Goal: Task Accomplishment & Management: Manage account settings

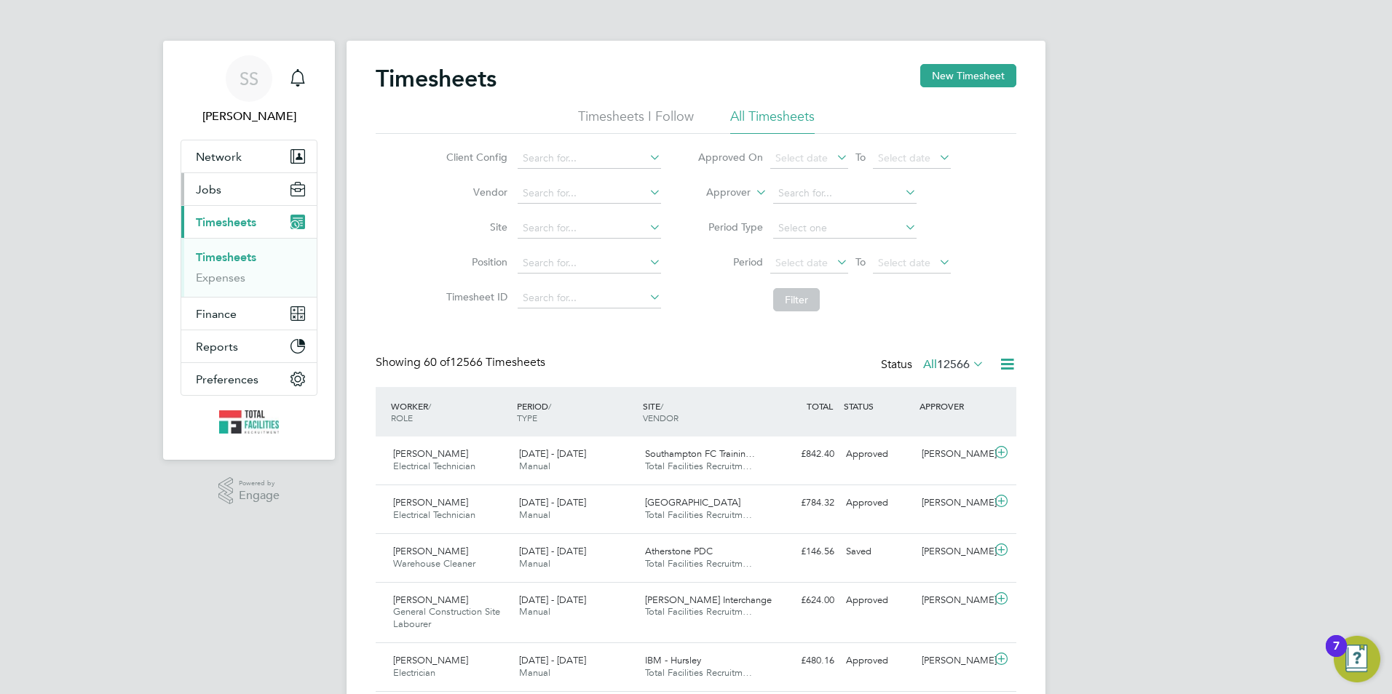
click at [216, 180] on button "Jobs" at bounding box center [248, 189] width 135 height 32
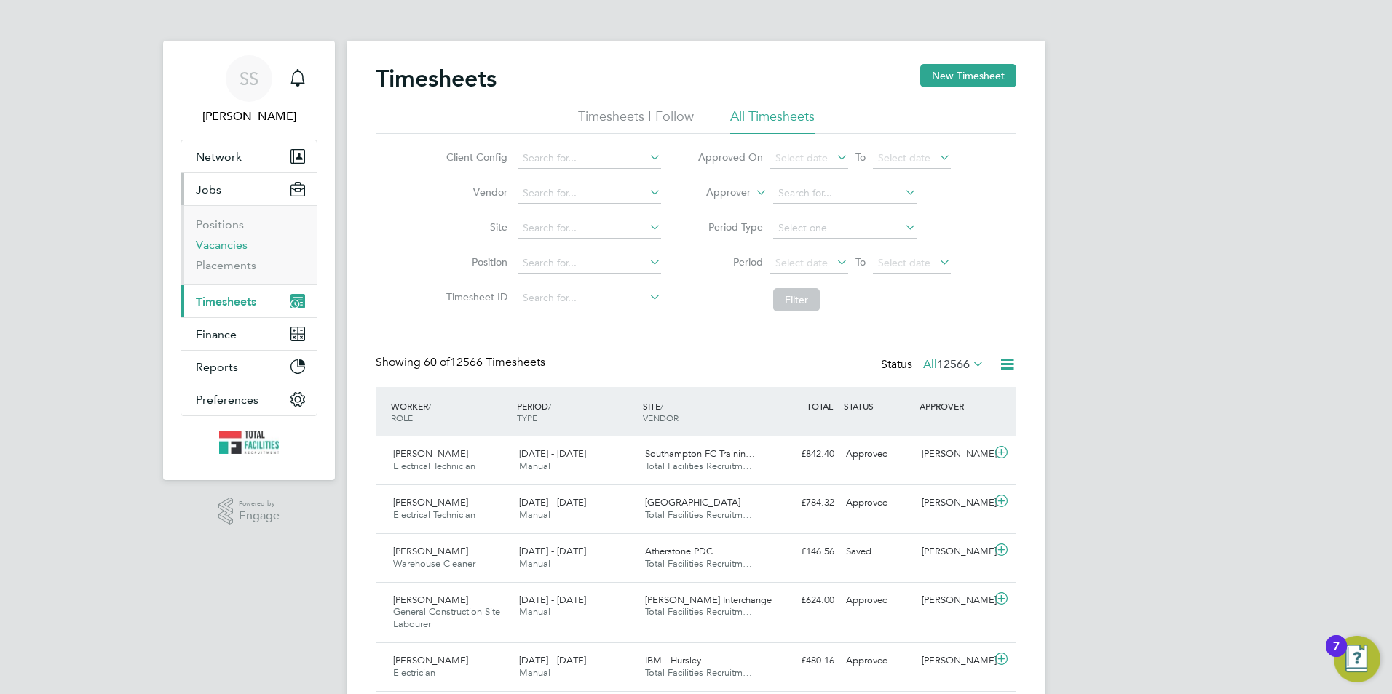
click at [220, 247] on link "Vacancies" at bounding box center [222, 245] width 52 height 14
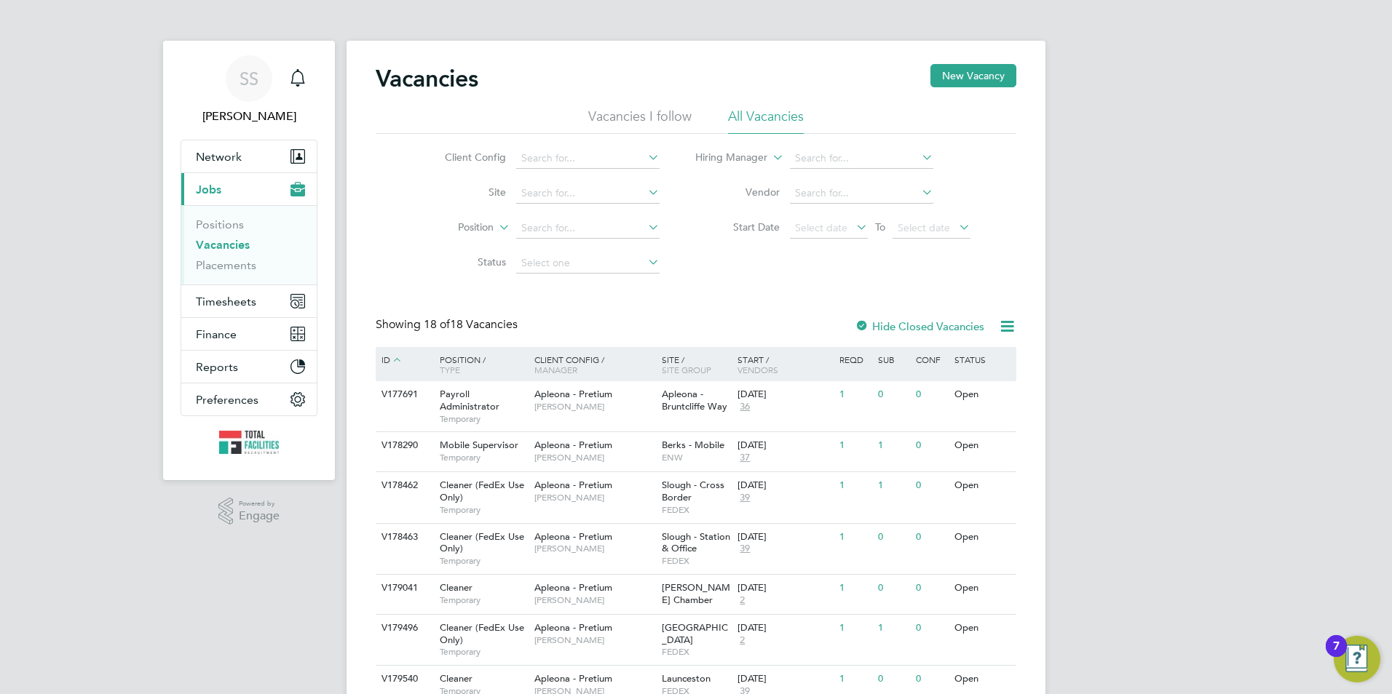
click at [239, 243] on link "Vacancies" at bounding box center [223, 245] width 54 height 14
click at [223, 252] on li "Vacancies" at bounding box center [250, 248] width 109 height 20
click at [205, 301] on span "Timesheets" at bounding box center [226, 302] width 60 height 14
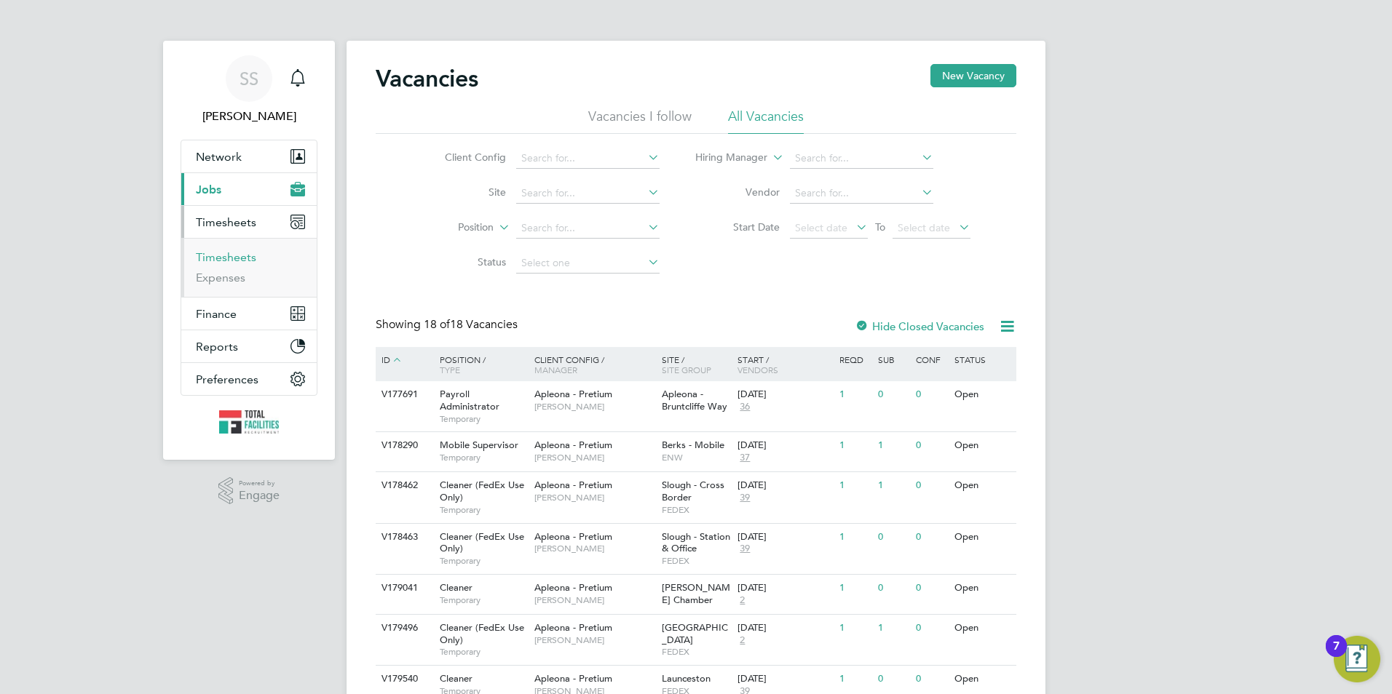
click at [223, 250] on link "Timesheets" at bounding box center [226, 257] width 60 height 14
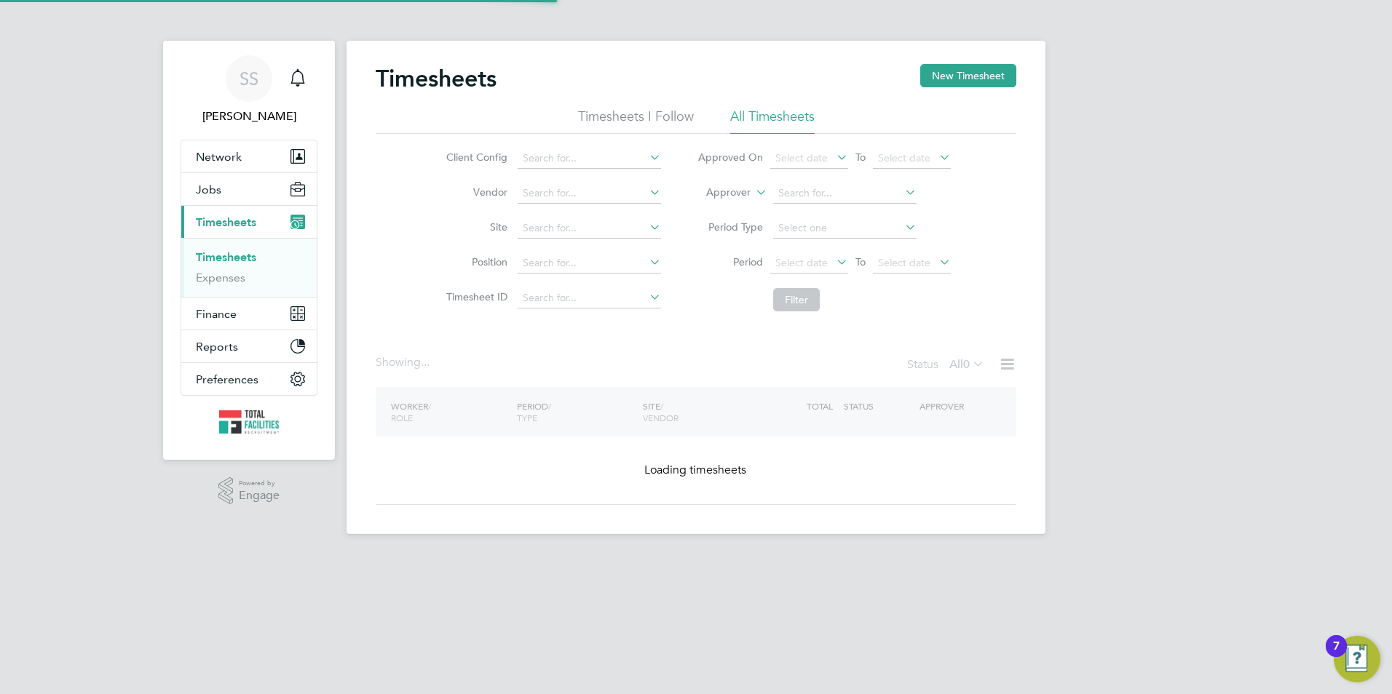
click at [220, 256] on link "Timesheets" at bounding box center [226, 257] width 60 height 14
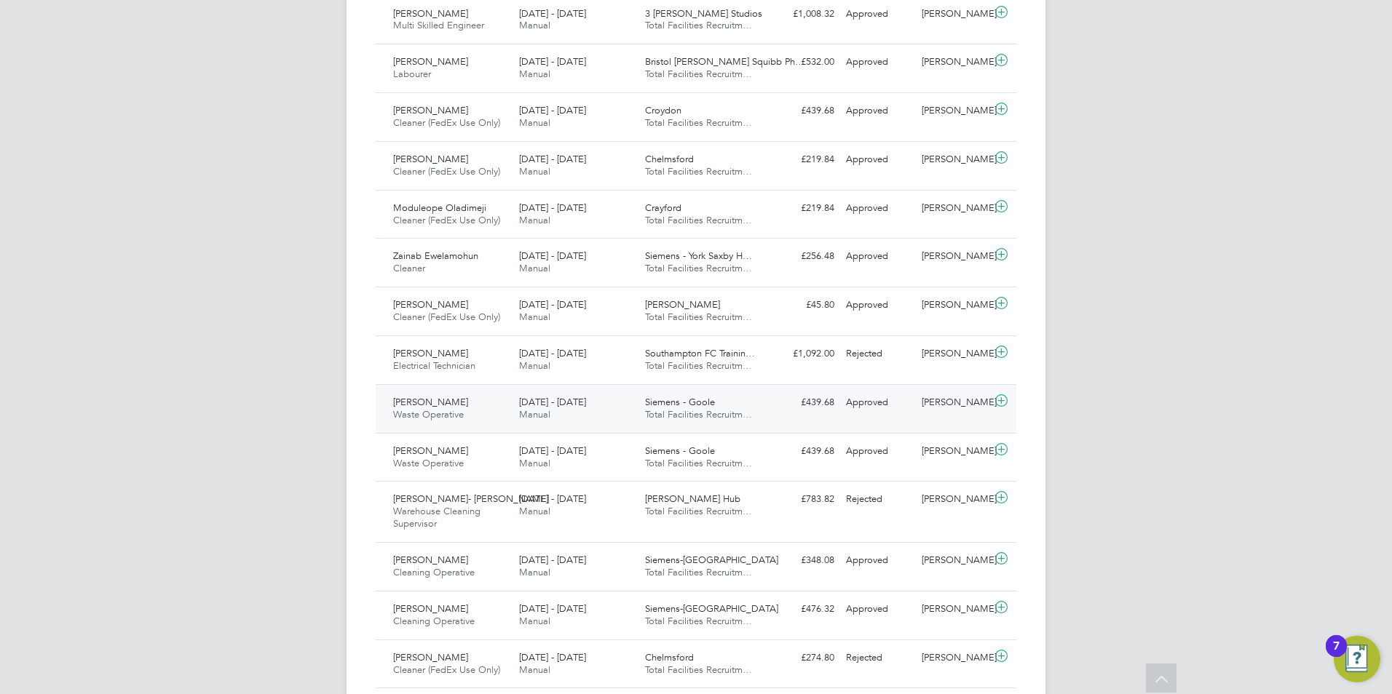
scroll to position [1310, 0]
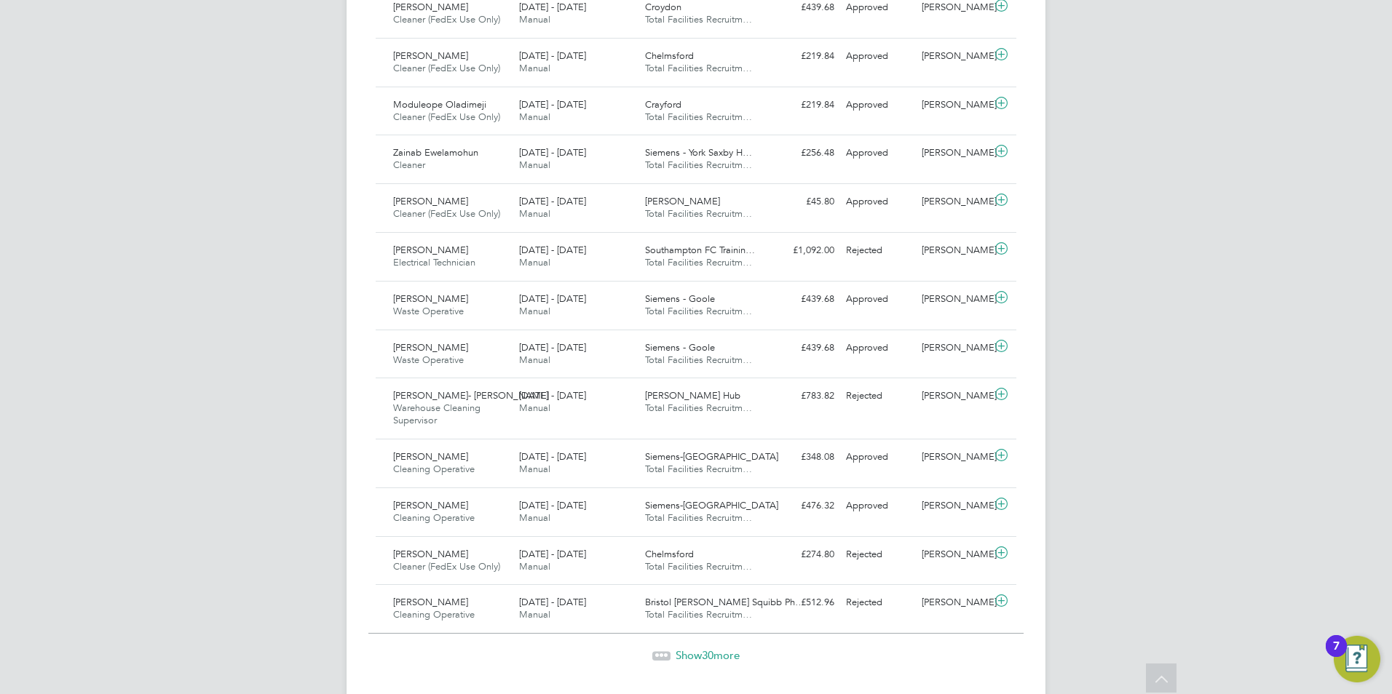
click at [720, 652] on span "Show 30 more" at bounding box center [708, 656] width 64 height 14
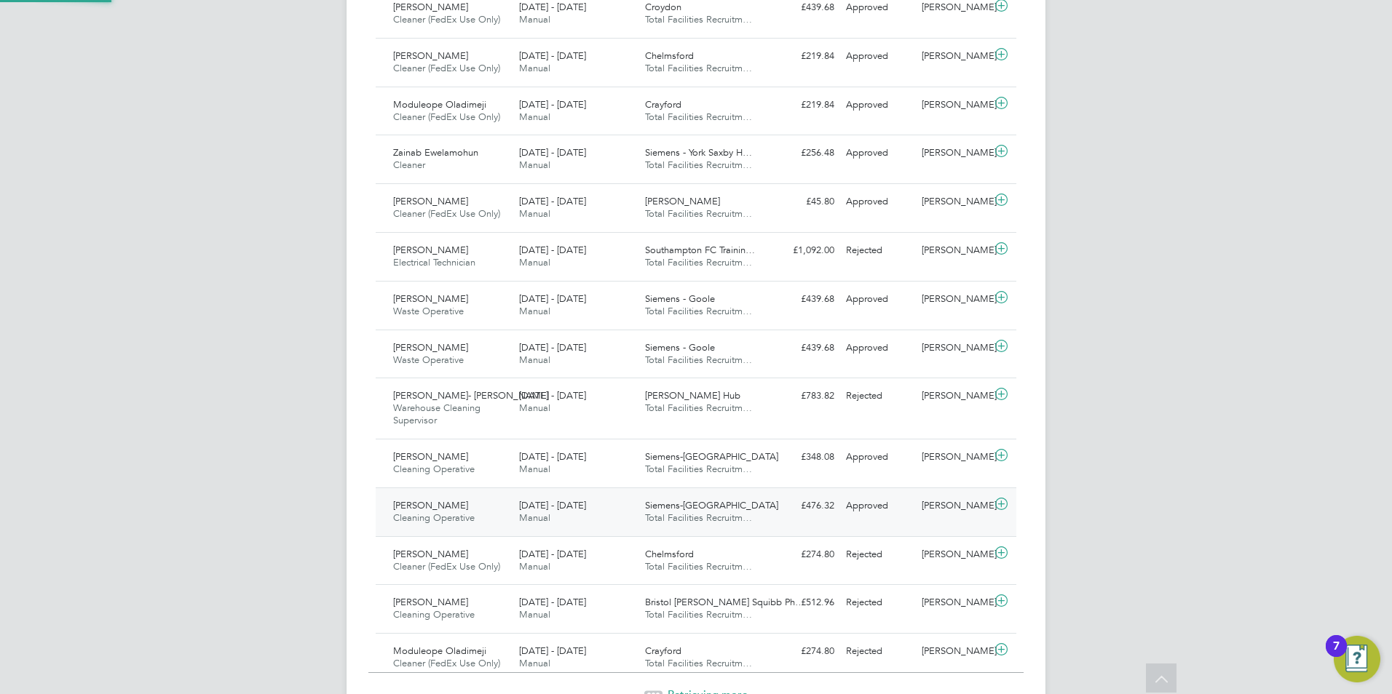
scroll to position [37, 127]
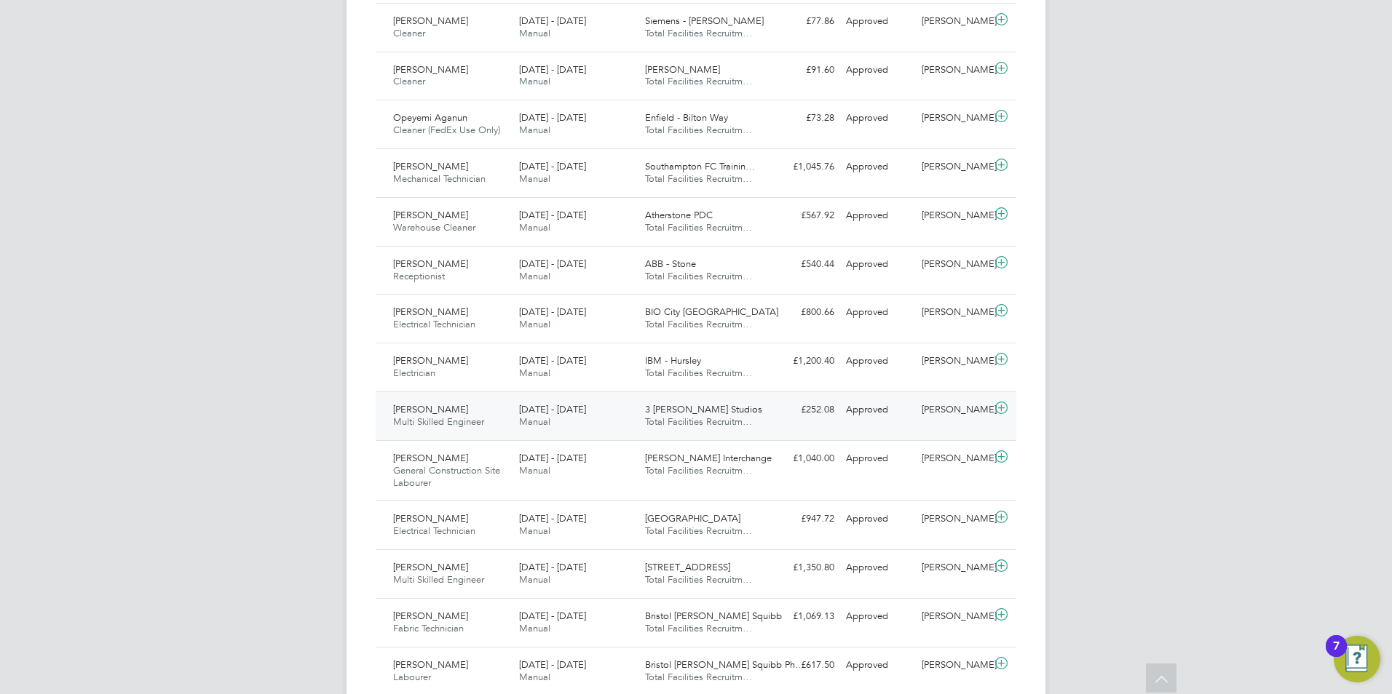
click at [572, 432] on div "[DATE] - [DATE] Manual" at bounding box center [576, 416] width 126 height 36
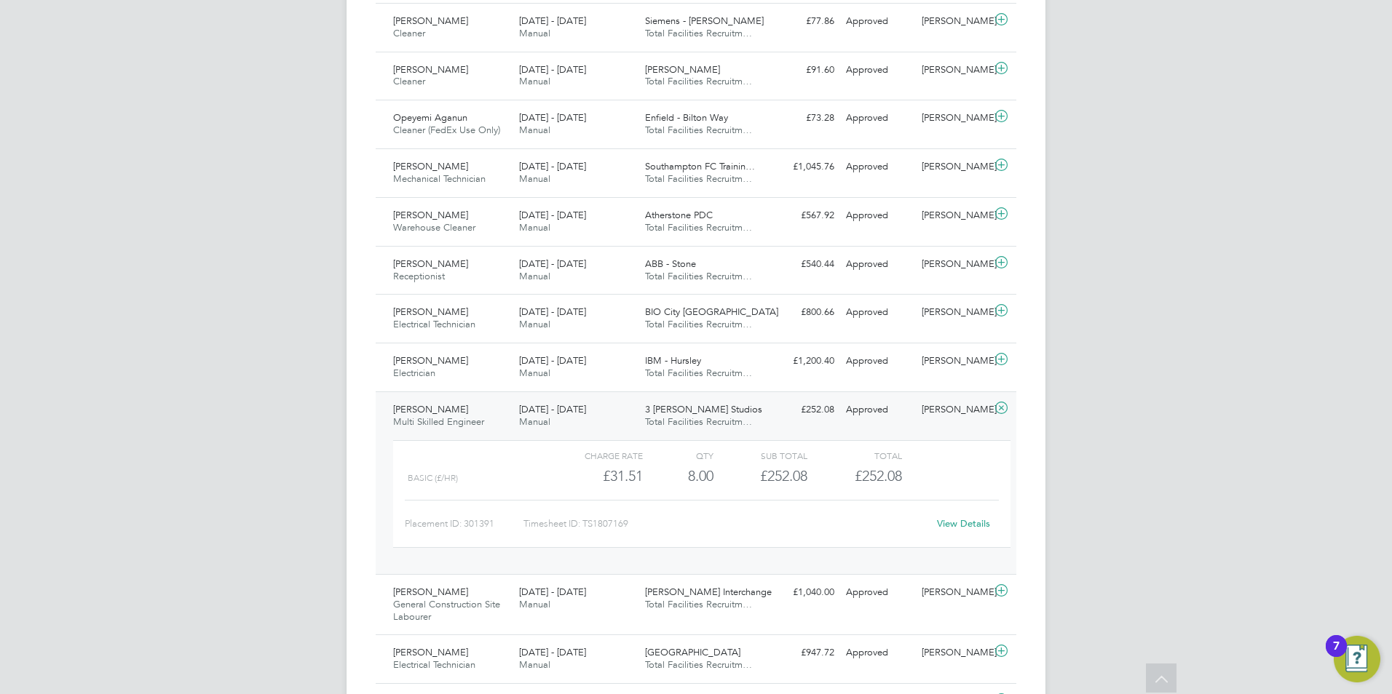
drag, startPoint x: 338, startPoint y: 443, endPoint x: 304, endPoint y: 419, distance: 42.2
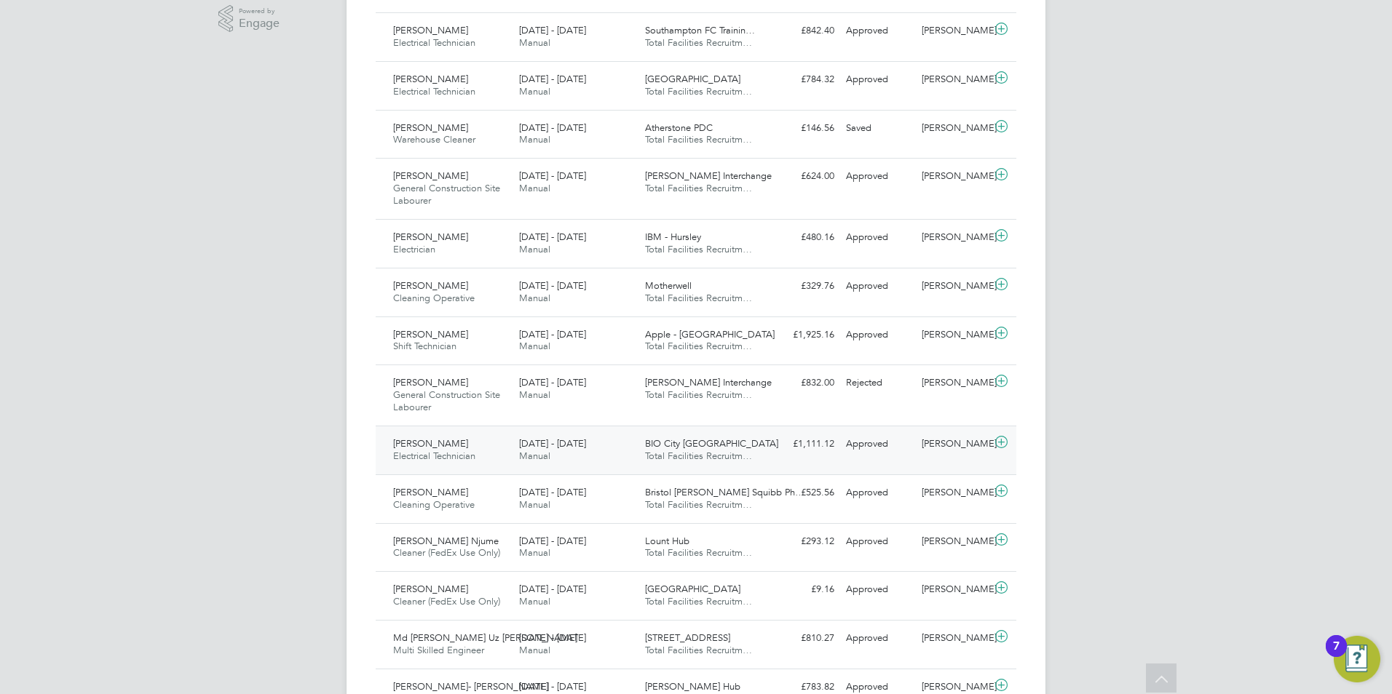
scroll to position [437, 0]
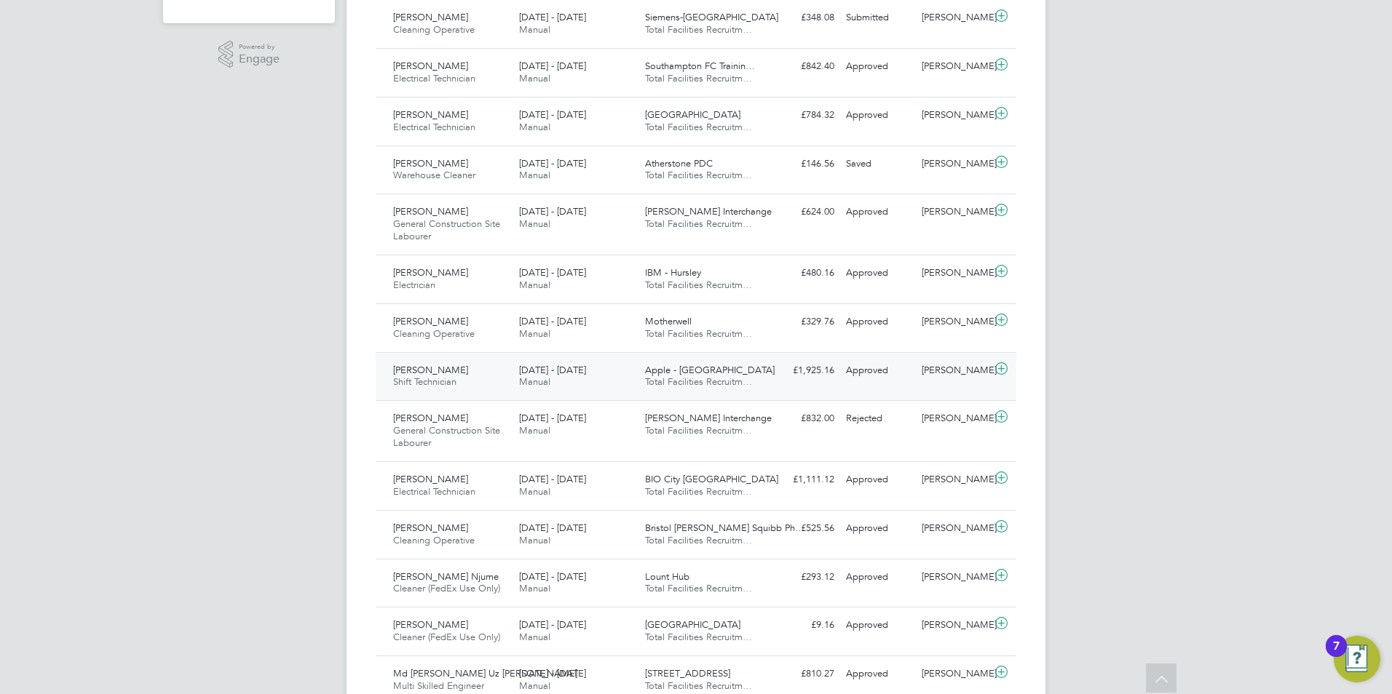
click at [466, 381] on div "[PERSON_NAME] Shift Technician [DATE] - [DATE]" at bounding box center [450, 377] width 126 height 36
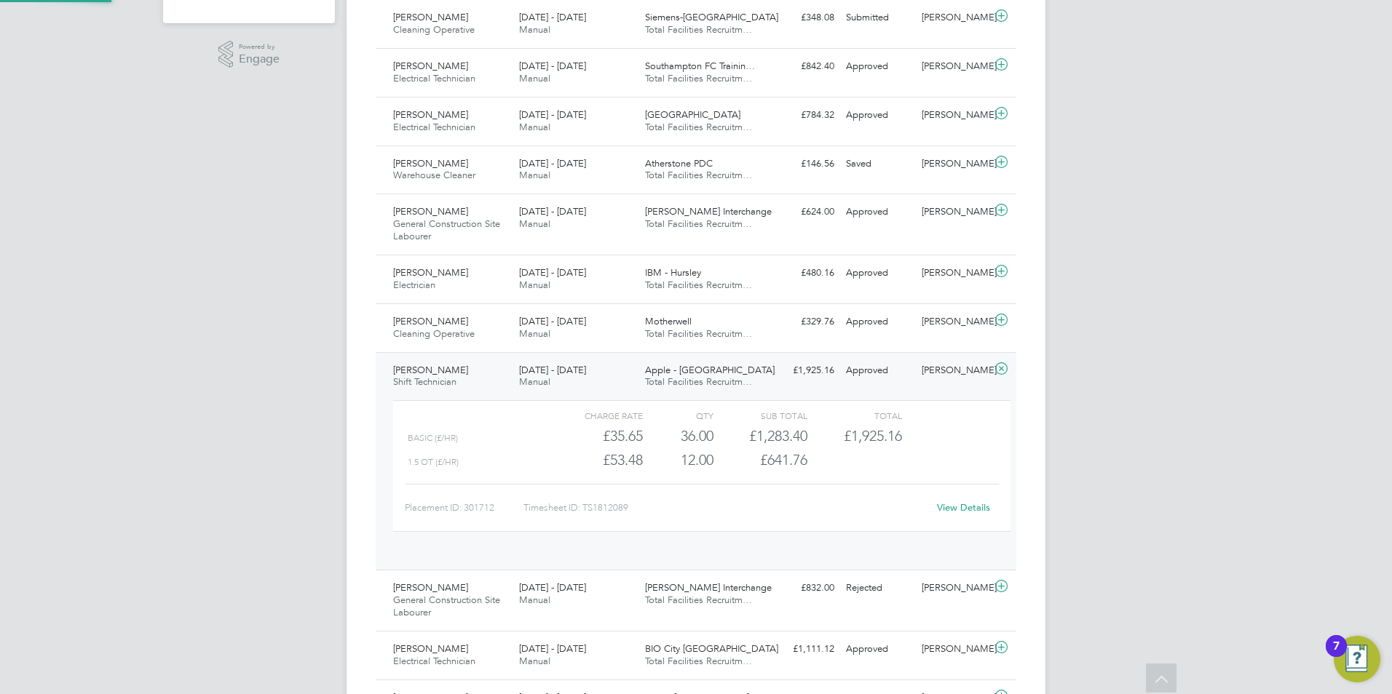
scroll to position [25, 142]
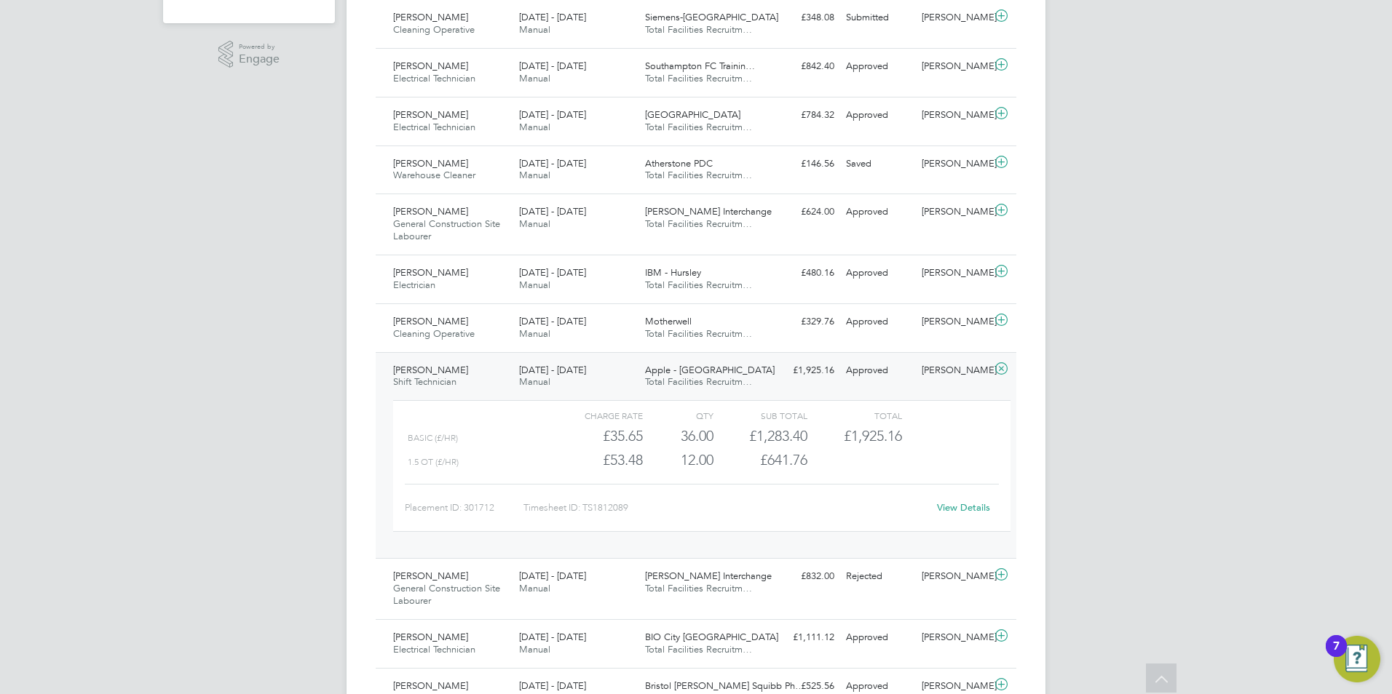
click at [955, 510] on link "View Details" at bounding box center [963, 508] width 53 height 12
click at [598, 379] on div "[DATE] - [DATE] Manual" at bounding box center [576, 377] width 126 height 36
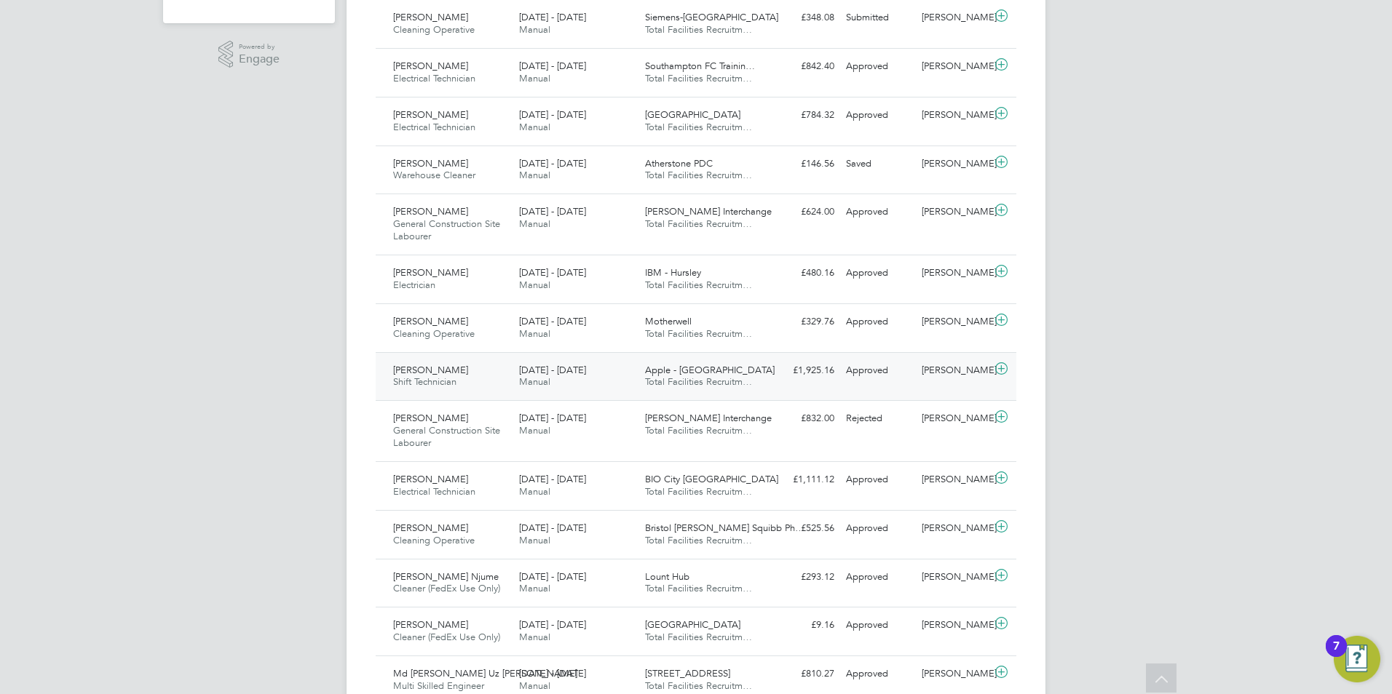
click at [598, 379] on div "[DATE] - [DATE] Manual" at bounding box center [576, 377] width 126 height 36
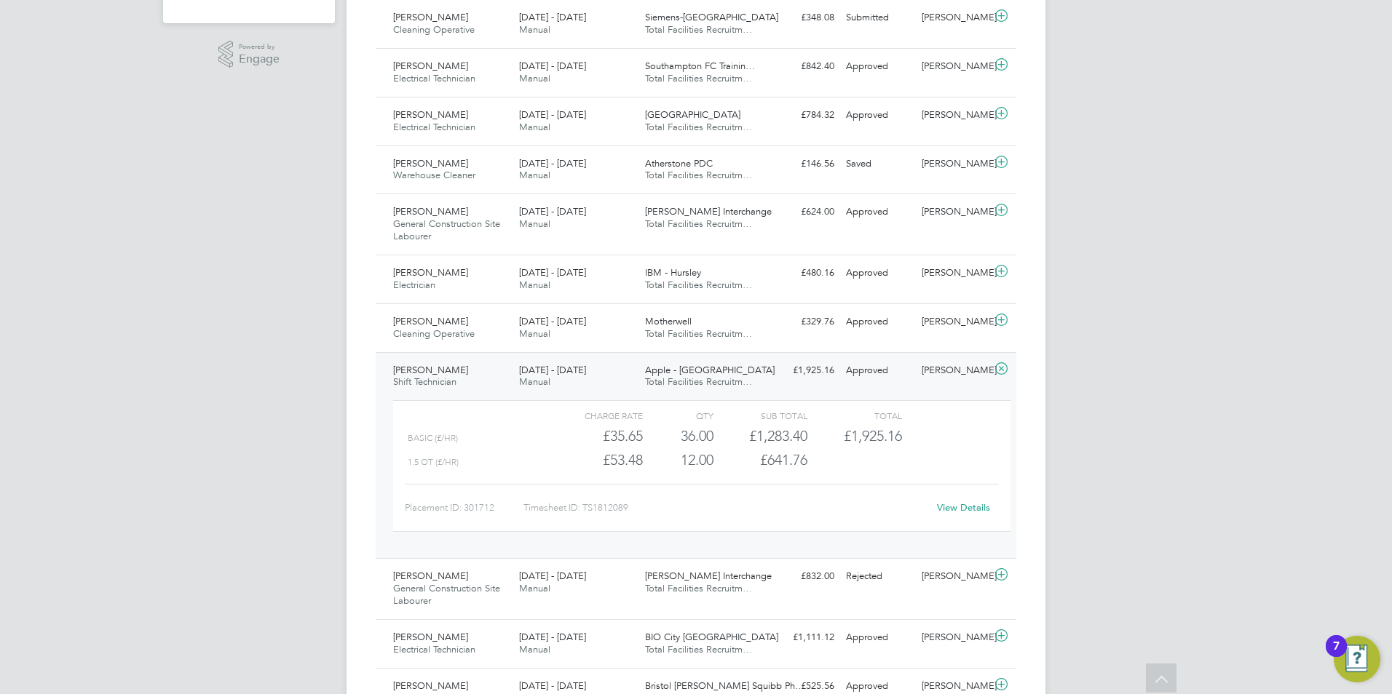
click at [971, 502] on div "View Details" at bounding box center [962, 507] width 71 height 23
click at [968, 508] on link "View Details" at bounding box center [963, 508] width 53 height 12
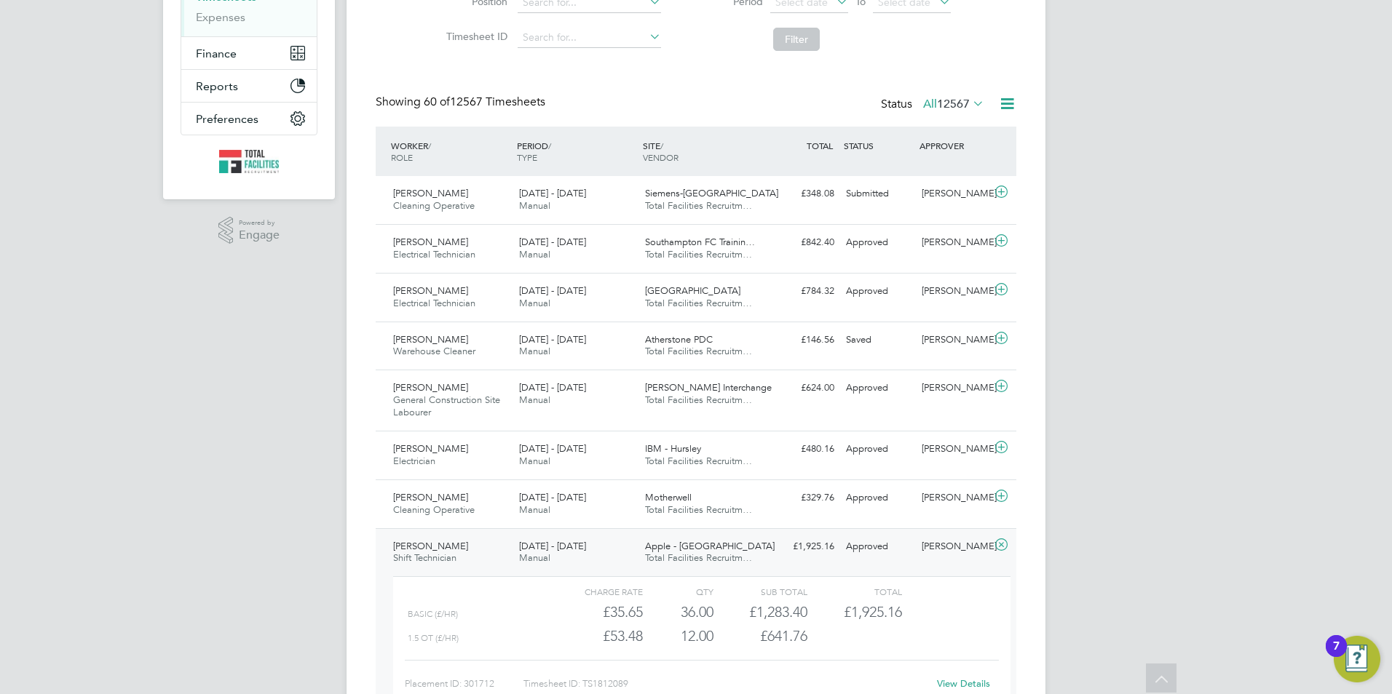
scroll to position [218, 0]
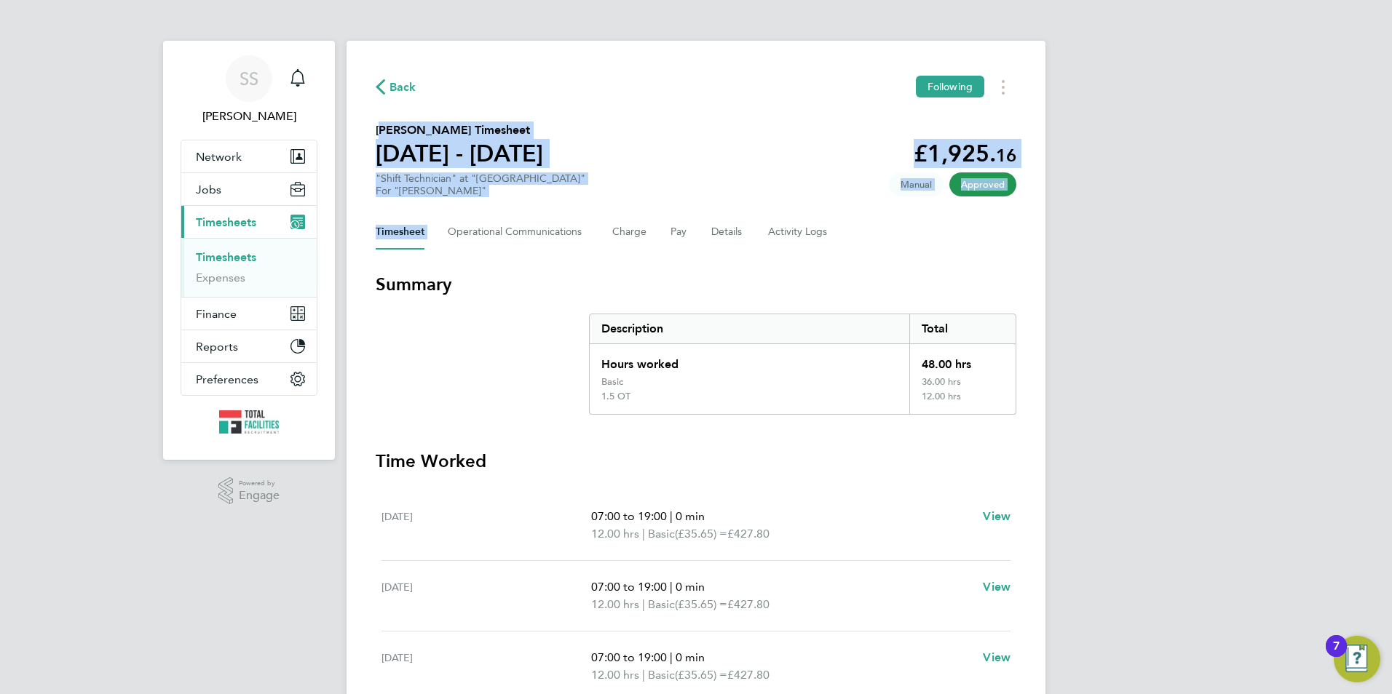
drag, startPoint x: 449, startPoint y: 199, endPoint x: 375, endPoint y: 125, distance: 105.0
click at [375, 125] on div "Back Following Augustine Enegide Egwu's Timesheet 23 - 29 Aug 2025 £1,925. 16 "…" at bounding box center [695, 486] width 699 height 890
click at [376, 126] on h2 "Augustine Enegide Egwu's Timesheet" at bounding box center [459, 130] width 167 height 17
drag, startPoint x: 379, startPoint y: 127, endPoint x: 453, endPoint y: 191, distance: 98.1
click at [453, 191] on section "Augustine Enegide Egwu's Timesheet 23 - 29 Aug 2025 £1,925. 16 "Shift Technicia…" at bounding box center [696, 160] width 641 height 76
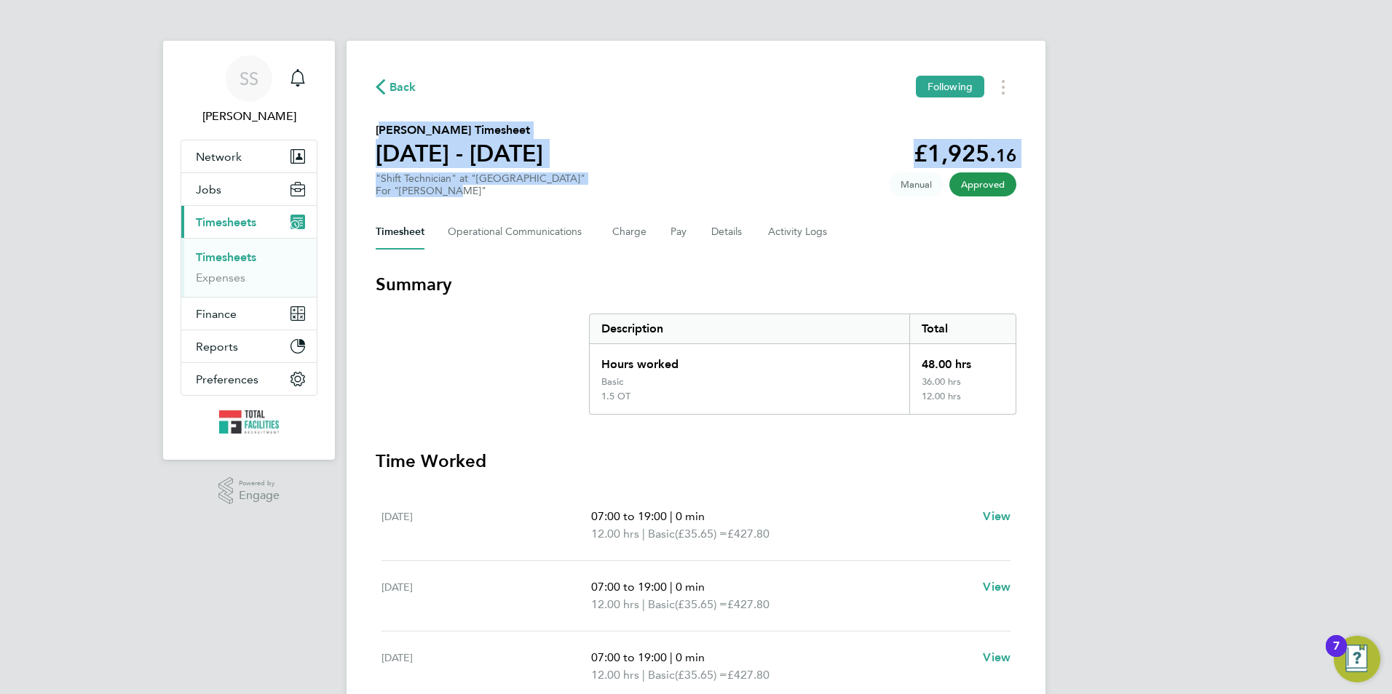
click at [453, 191] on div "For "NG Bailey"" at bounding box center [481, 191] width 210 height 12
drag, startPoint x: 448, startPoint y: 191, endPoint x: 374, endPoint y: 125, distance: 98.5
click at [374, 125] on div "Back Following Augustine Enegide Egwu's Timesheet 23 - 29 Aug 2025 £1,925. 16 "…" at bounding box center [695, 486] width 699 height 890
click at [376, 132] on h2 "Augustine Enegide Egwu's Timesheet" at bounding box center [459, 130] width 167 height 17
drag, startPoint x: 375, startPoint y: 127, endPoint x: 452, endPoint y: 189, distance: 99.4
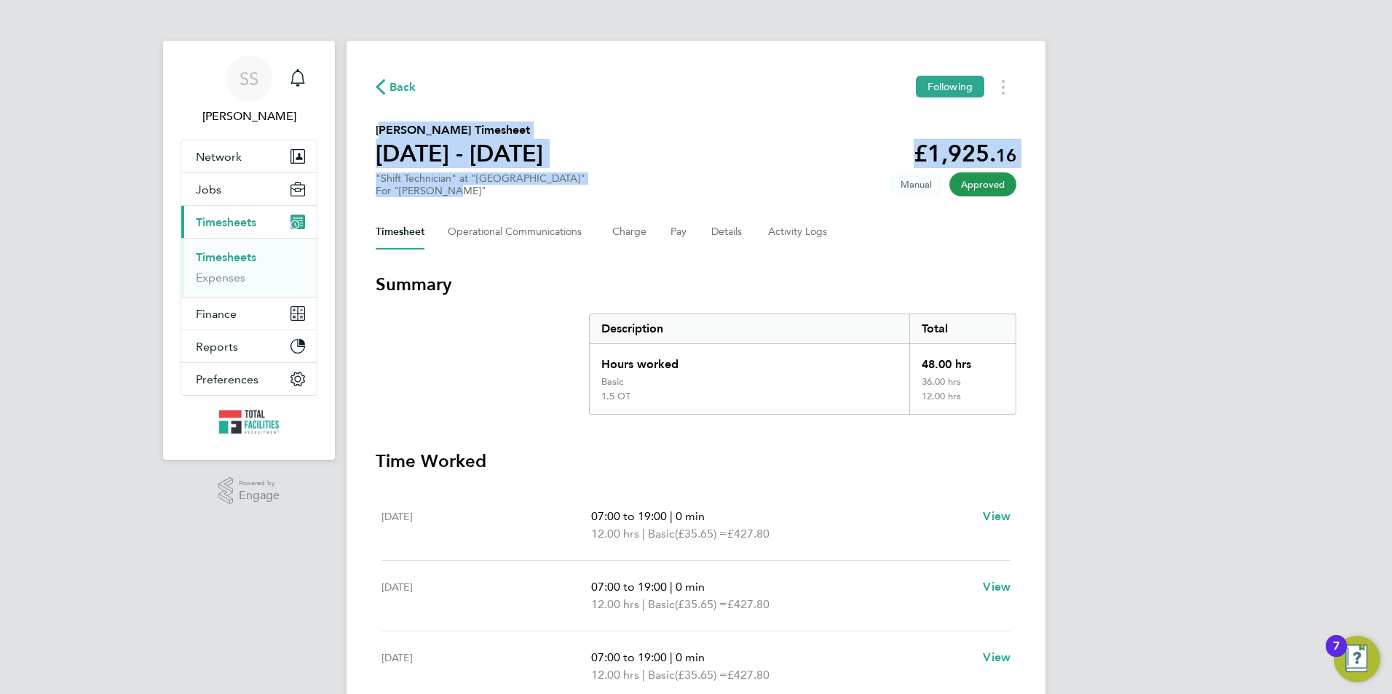
click at [452, 189] on div "Back Following Augustine Enegide Egwu's Timesheet 23 - 29 Aug 2025 £1,925. 16 "…" at bounding box center [695, 486] width 699 height 890
click at [448, 194] on div "For "NG Bailey"" at bounding box center [481, 191] width 210 height 12
drag, startPoint x: 448, startPoint y: 193, endPoint x: 369, endPoint y: 127, distance: 103.4
click at [369, 127] on div "Back Following Augustine Enegide Egwu's Timesheet 23 - 29 Aug 2025 £1,925. 16 "…" at bounding box center [695, 486] width 699 height 890
drag, startPoint x: 369, startPoint y: 127, endPoint x: 384, endPoint y: 140, distance: 20.1
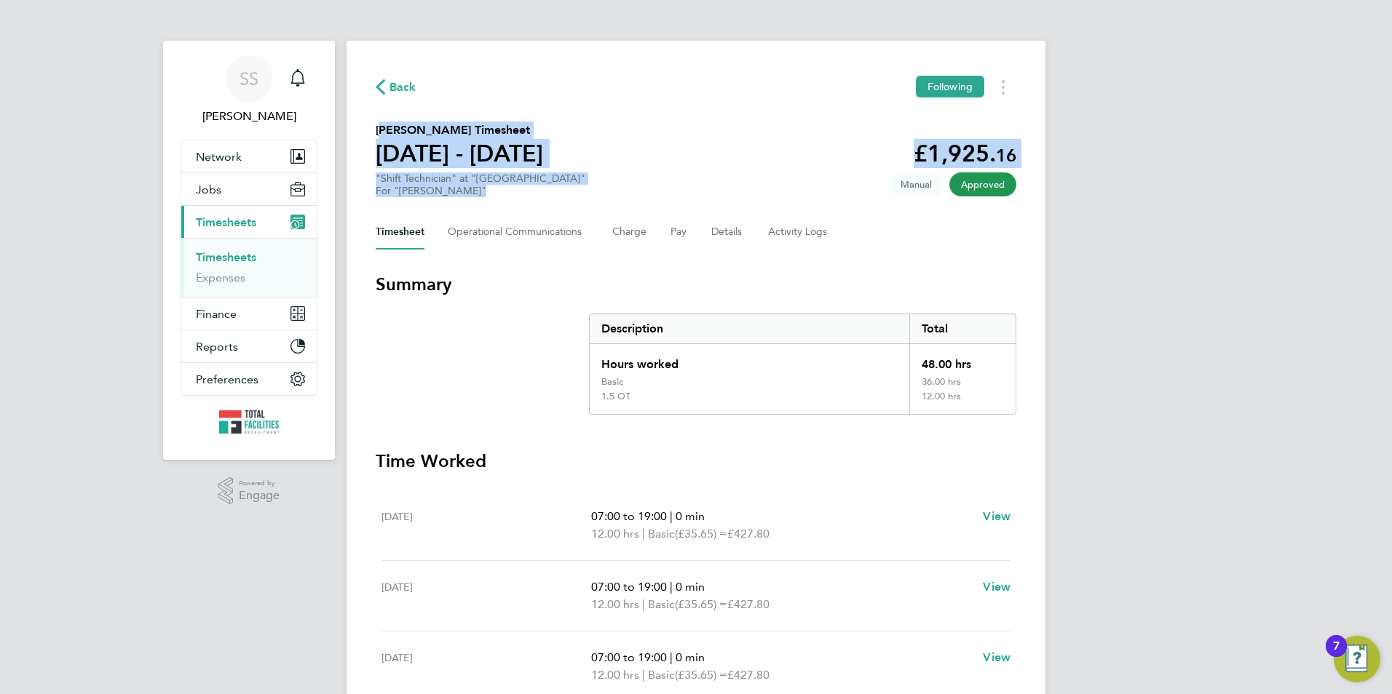
click at [384, 140] on h1 "[DATE] - [DATE]" at bounding box center [459, 153] width 167 height 29
drag, startPoint x: 376, startPoint y: 129, endPoint x: 456, endPoint y: 194, distance: 104.0
click at [456, 194] on section "Augustine Enegide Egwu's Timesheet 23 - 29 Aug 2025 £1,925. 16 "Shift Technicia…" at bounding box center [696, 160] width 641 height 76
click at [455, 194] on div "For "NG Bailey"" at bounding box center [481, 191] width 210 height 12
drag, startPoint x: 453, startPoint y: 193, endPoint x: 379, endPoint y: 127, distance: 100.0
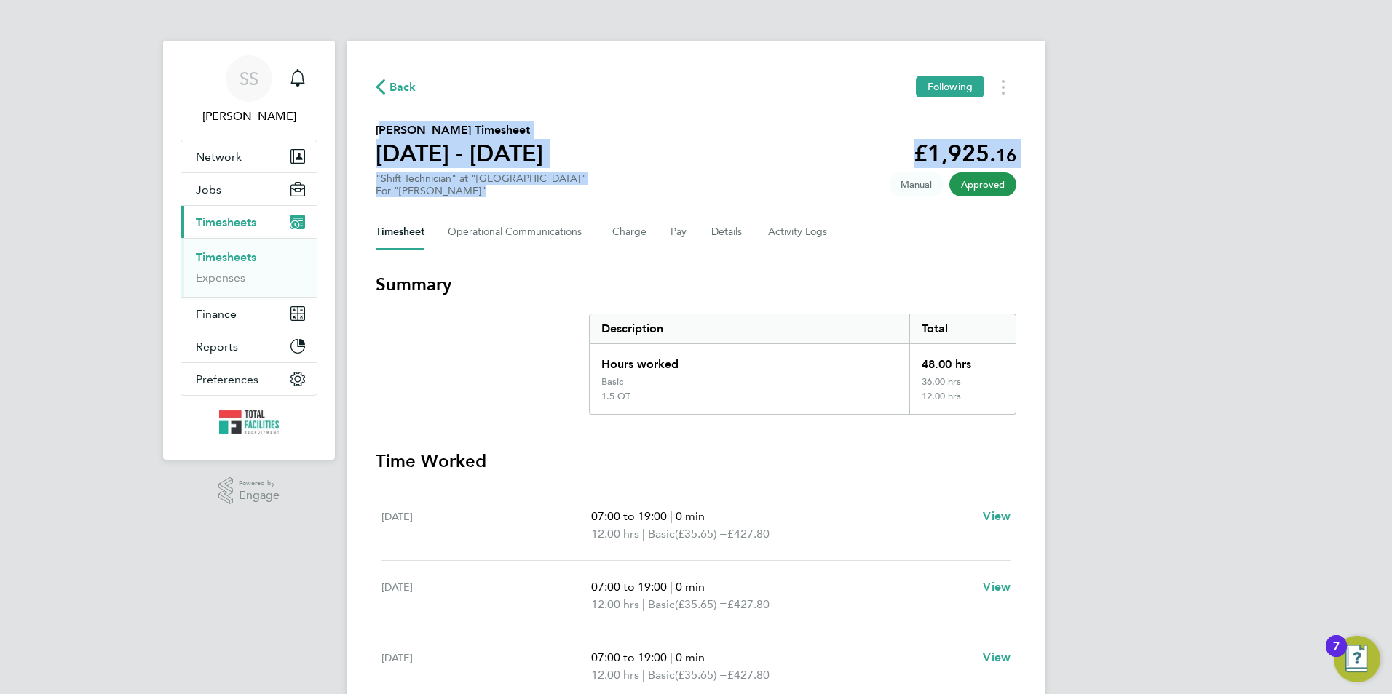
click at [379, 127] on section "Augustine Enegide Egwu's Timesheet 23 - 29 Aug 2025 £1,925. 16 "Shift Technicia…" at bounding box center [696, 160] width 641 height 76
click at [379, 127] on h2 "Augustine Enegide Egwu's Timesheet" at bounding box center [459, 130] width 167 height 17
drag, startPoint x: 377, startPoint y: 128, endPoint x: 467, endPoint y: 191, distance: 109.2
click at [467, 191] on section "Augustine Enegide Egwu's Timesheet 23 - 29 Aug 2025 £1,925. 16 "Shift Technicia…" at bounding box center [696, 160] width 641 height 76
click at [438, 197] on div "For "NG Bailey"" at bounding box center [481, 191] width 210 height 12
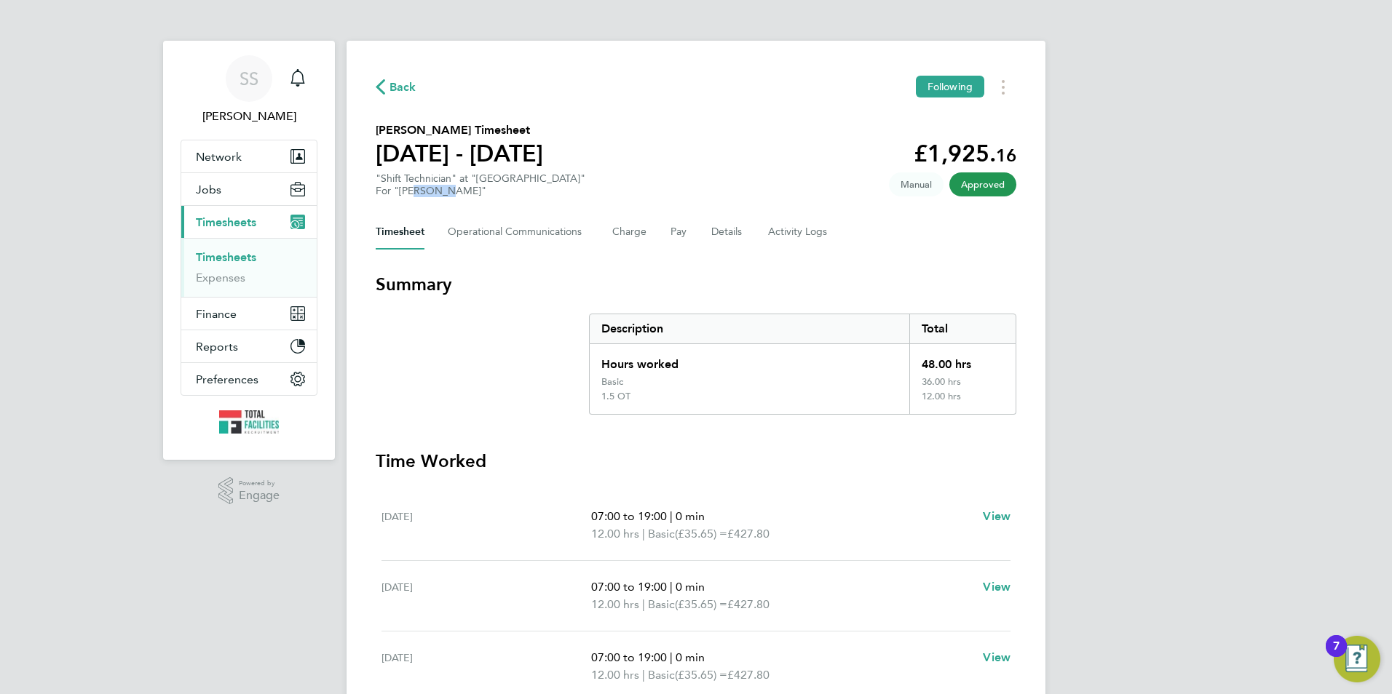
click at [438, 197] on div "For "NG Bailey"" at bounding box center [481, 191] width 210 height 12
drag, startPoint x: 438, startPoint y: 197, endPoint x: 459, endPoint y: 191, distance: 21.7
click at [459, 191] on div "For "NG Bailey"" at bounding box center [481, 191] width 210 height 12
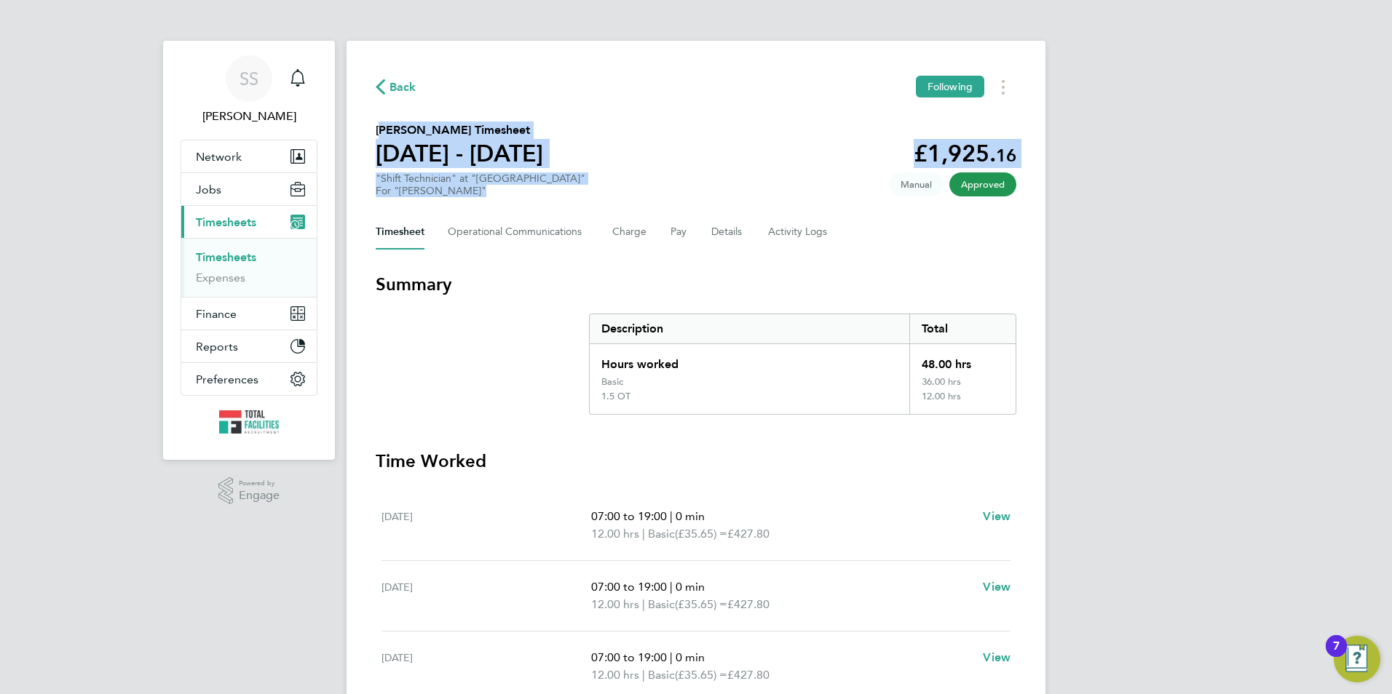
drag, startPoint x: 459, startPoint y: 192, endPoint x: 380, endPoint y: 134, distance: 98.4
click at [380, 134] on section "Augustine Enegide Egwu's Timesheet 23 - 29 Aug 2025 £1,925. 16 "Shift Technicia…" at bounding box center [696, 160] width 641 height 76
click at [464, 191] on div "For "NG Bailey"" at bounding box center [481, 191] width 210 height 12
drag, startPoint x: 458, startPoint y: 192, endPoint x: 377, endPoint y: 132, distance: 100.9
click at [377, 132] on section "Augustine Enegide Egwu's Timesheet 23 - 29 Aug 2025 £1,925. 16 "Shift Technicia…" at bounding box center [696, 160] width 641 height 76
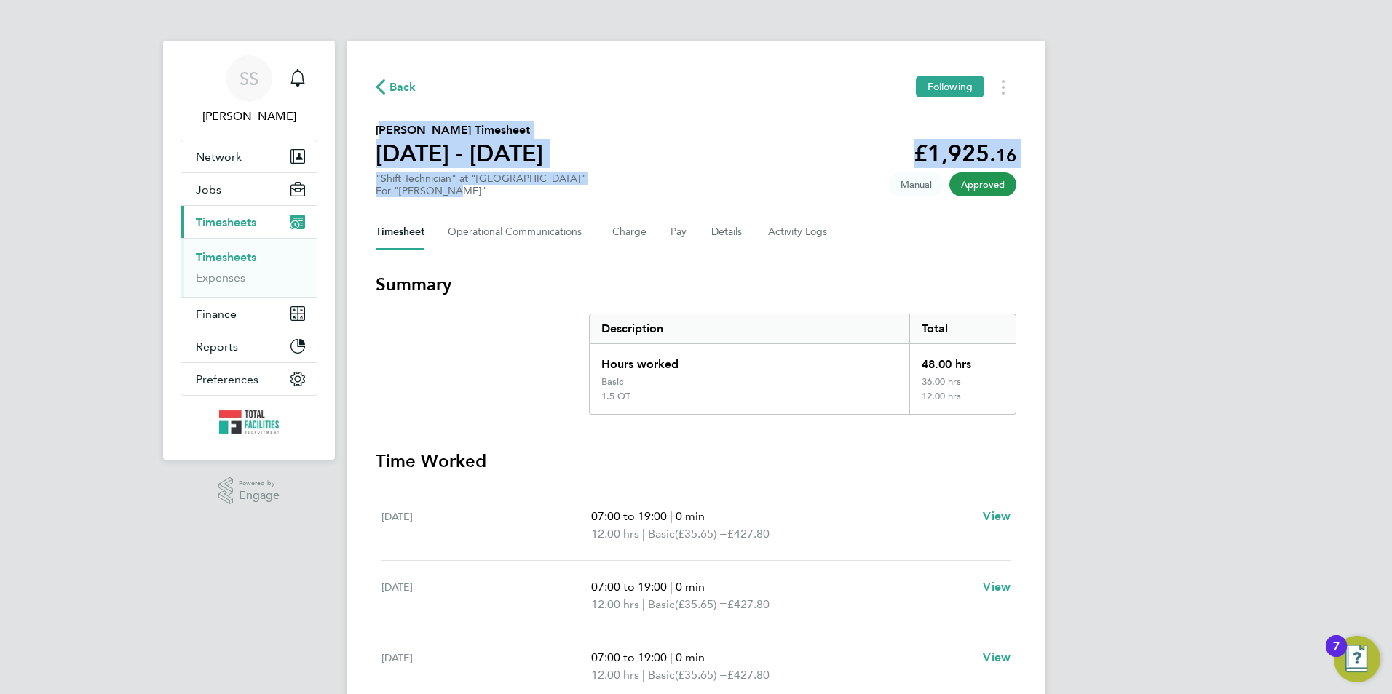
click at [377, 132] on h2 "Augustine Enegide Egwu's Timesheet" at bounding box center [459, 130] width 167 height 17
drag, startPoint x: 376, startPoint y: 131, endPoint x: 453, endPoint y: 191, distance: 97.4
click at [453, 191] on section "Augustine Enegide Egwu's Timesheet 23 - 29 Aug 2025 £1,925. 16 "Shift Technicia…" at bounding box center [696, 160] width 641 height 76
click at [453, 191] on div "For "NG Bailey"" at bounding box center [481, 191] width 210 height 12
drag, startPoint x: 453, startPoint y: 191, endPoint x: 374, endPoint y: 127, distance: 100.9
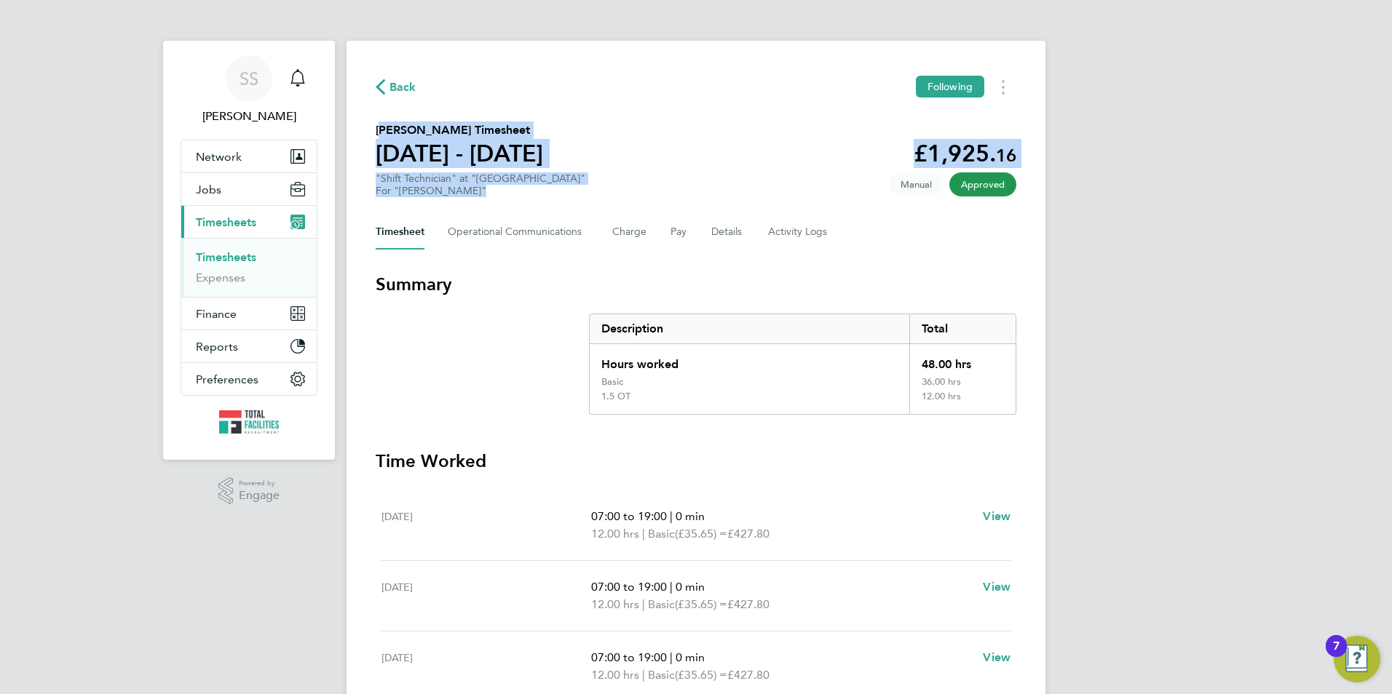
click at [374, 127] on div "Back Following Augustine Enegide Egwu's Timesheet 23 - 29 Aug 2025 £1,925. 16 "…" at bounding box center [695, 486] width 699 height 890
click at [375, 131] on div "Back Following Augustine Enegide Egwu's Timesheet 23 - 29 Aug 2025 £1,925. 16 "…" at bounding box center [695, 486] width 699 height 890
drag, startPoint x: 375, startPoint y: 131, endPoint x: 446, endPoint y: 189, distance: 92.1
click at [446, 189] on div "Back Following Augustine Enegide Egwu's Timesheet 23 - 29 Aug 2025 £1,925. 16 "…" at bounding box center [695, 486] width 699 height 890
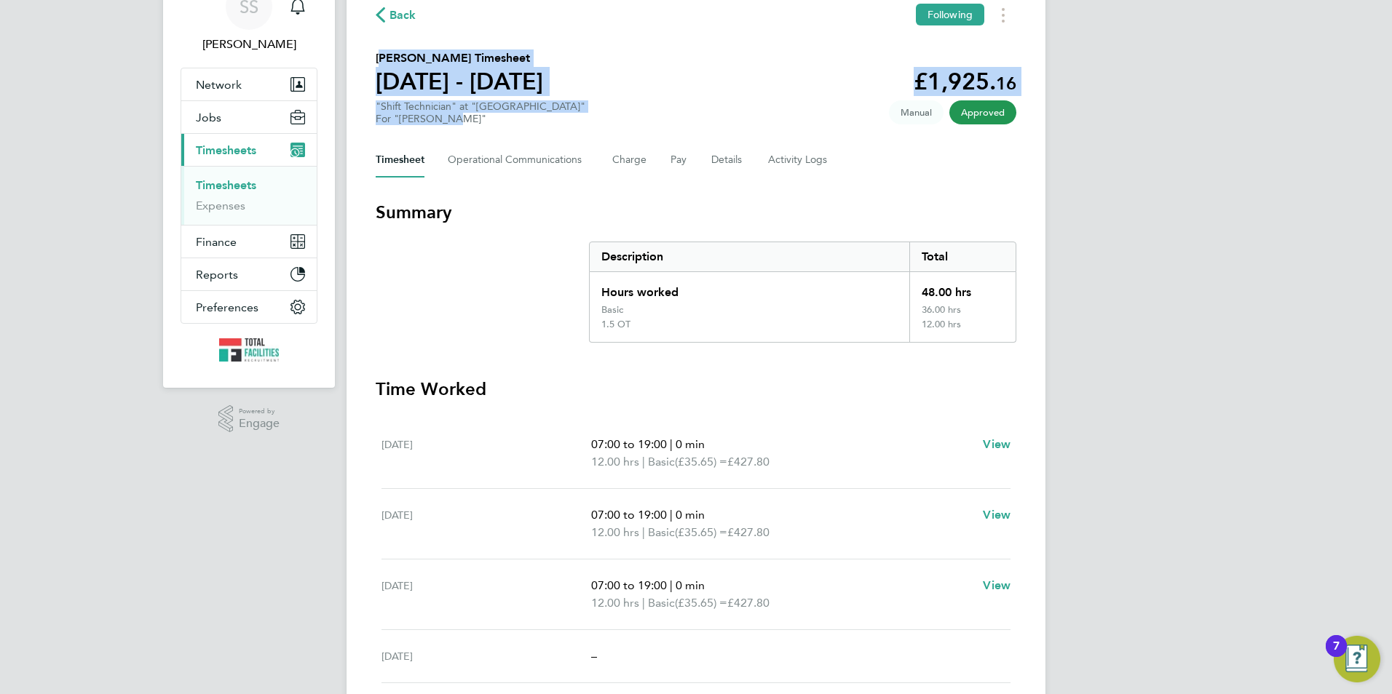
scroll to position [73, 0]
click at [454, 115] on div "For "NG Bailey"" at bounding box center [481, 118] width 210 height 12
drag, startPoint x: 455, startPoint y: 123, endPoint x: 368, endPoint y: 60, distance: 106.9
click at [368, 60] on div "Back Following Augustine Enegide Egwu's Timesheet 23 - 29 Aug 2025 £1,925. 16 "…" at bounding box center [695, 413] width 699 height 890
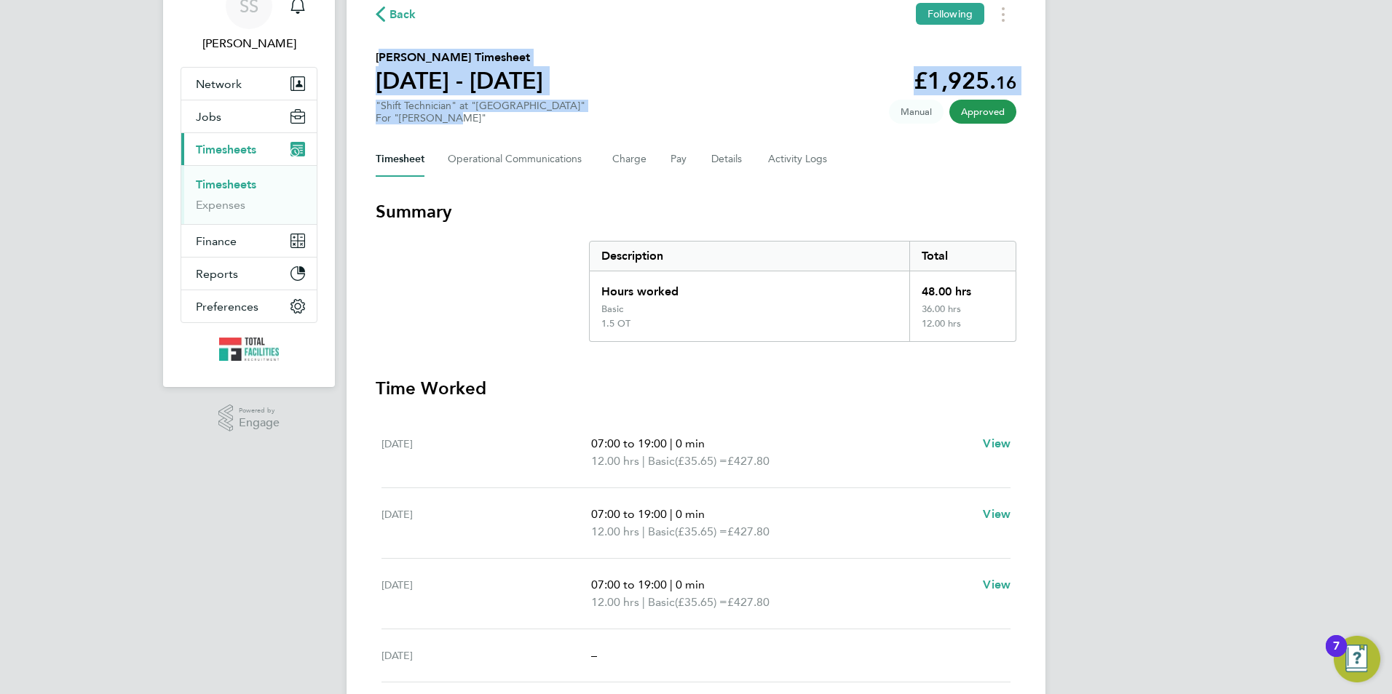
drag, startPoint x: 376, startPoint y: 57, endPoint x: 452, endPoint y: 120, distance: 99.3
click at [452, 120] on section "Augustine Enegide Egwu's Timesheet 23 - 29 Aug 2025 £1,925. 16 "Shift Technicia…" at bounding box center [696, 87] width 641 height 76
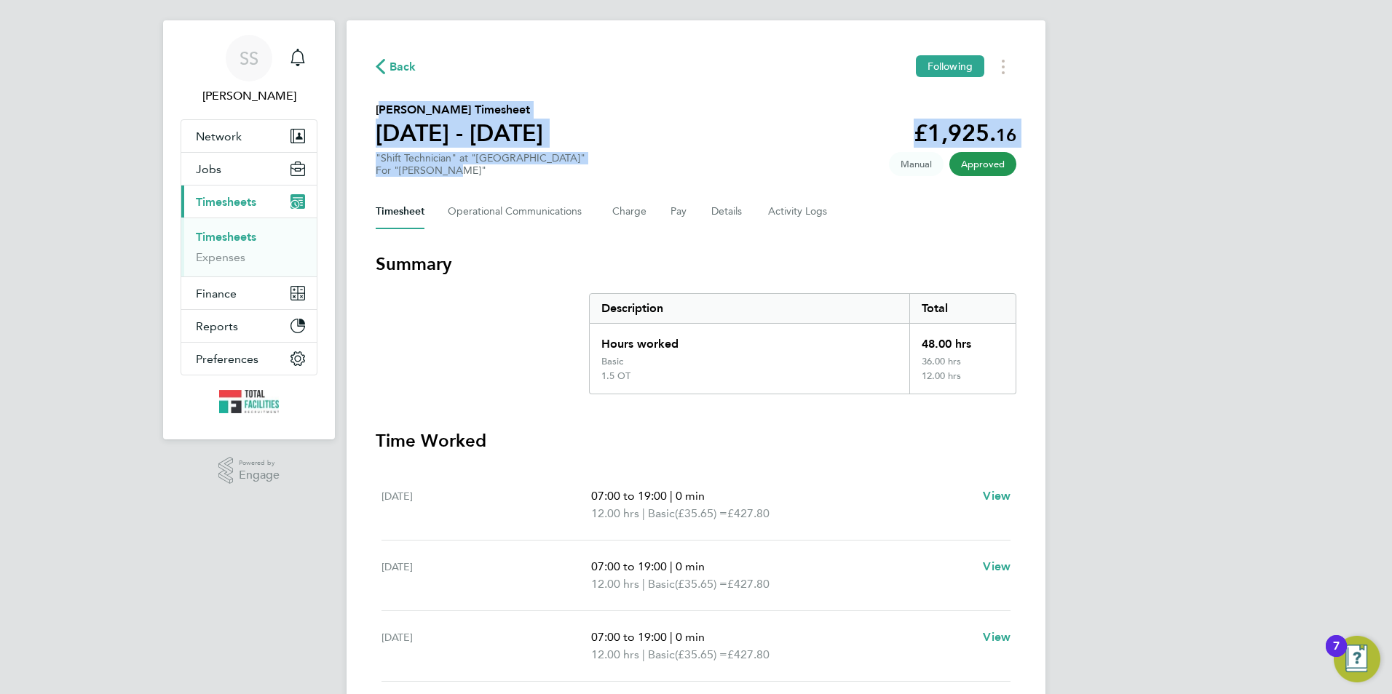
scroll to position [0, 0]
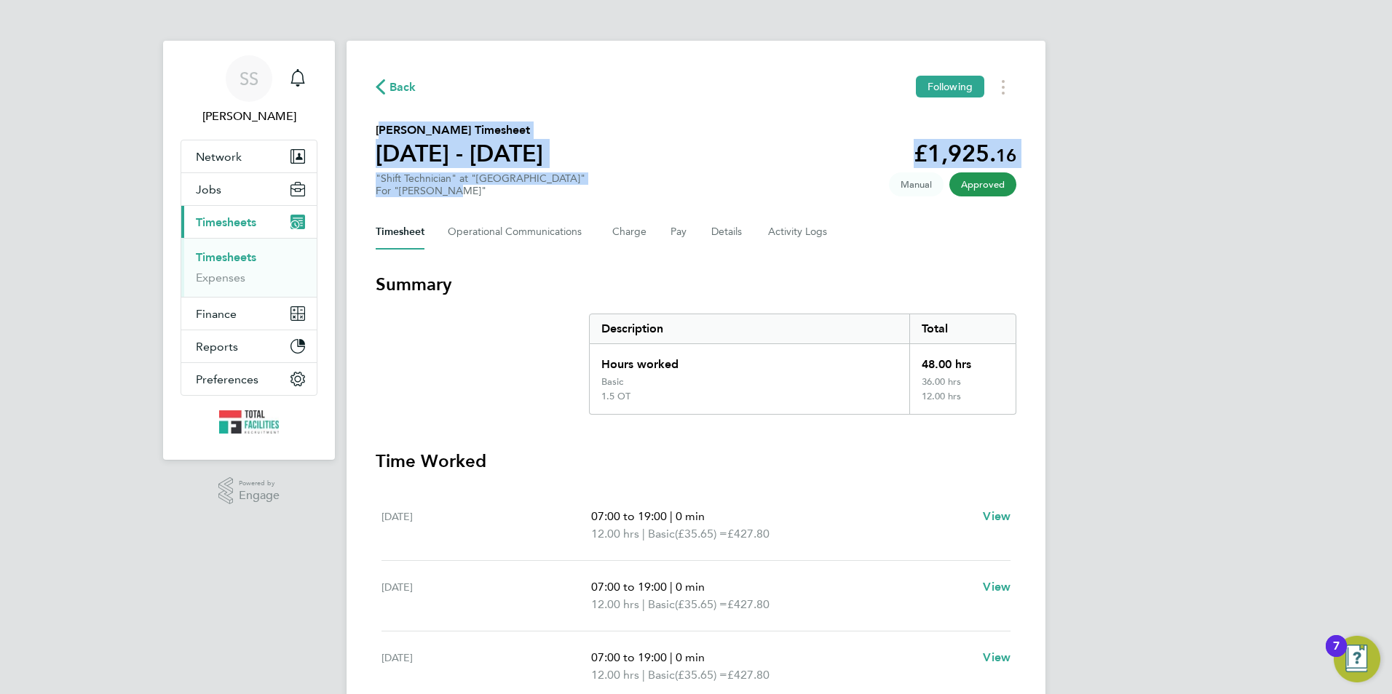
click at [546, 187] on div "For "NG Bailey"" at bounding box center [481, 191] width 210 height 12
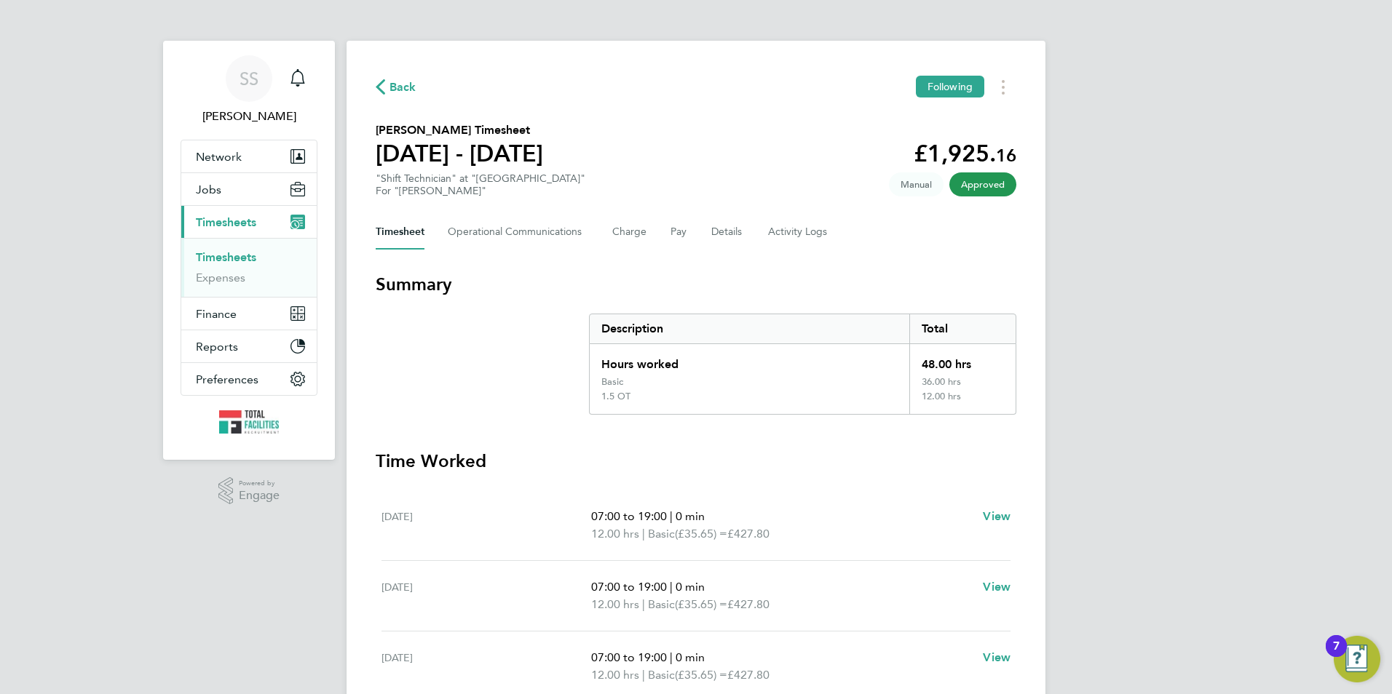
click at [456, 201] on div "Back Following Augustine Enegide Egwu's Timesheet 23 - 29 Aug 2025 £1,925. 16 "…" at bounding box center [695, 486] width 699 height 890
drag, startPoint x: 458, startPoint y: 195, endPoint x: 454, endPoint y: 185, distance: 10.8
click at [454, 185] on div "For "NG Bailey"" at bounding box center [481, 191] width 210 height 12
click at [448, 191] on div "For "NG Bailey"" at bounding box center [481, 191] width 210 height 12
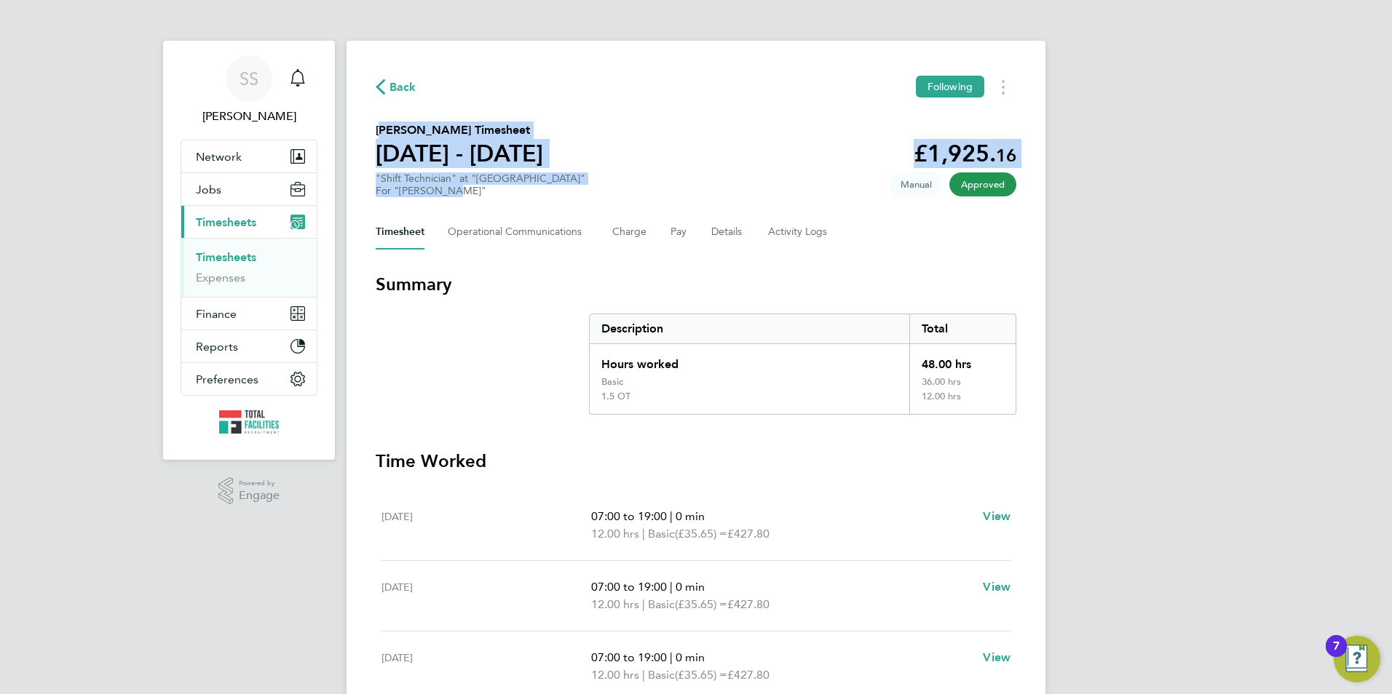
drag, startPoint x: 459, startPoint y: 186, endPoint x: 372, endPoint y: 126, distance: 106.2
click at [372, 126] on div "Back Following Augustine Enegide Egwu's Timesheet 23 - 29 Aug 2025 £1,925. 16 "…" at bounding box center [695, 486] width 699 height 890
click at [376, 130] on h2 "Augustine Enegide Egwu's Timesheet" at bounding box center [459, 130] width 167 height 17
drag, startPoint x: 376, startPoint y: 132, endPoint x: 459, endPoint y: 191, distance: 101.8
click at [459, 191] on section "Augustine Enegide Egwu's Timesheet 23 - 29 Aug 2025 £1,925. 16 "Shift Technicia…" at bounding box center [696, 160] width 641 height 76
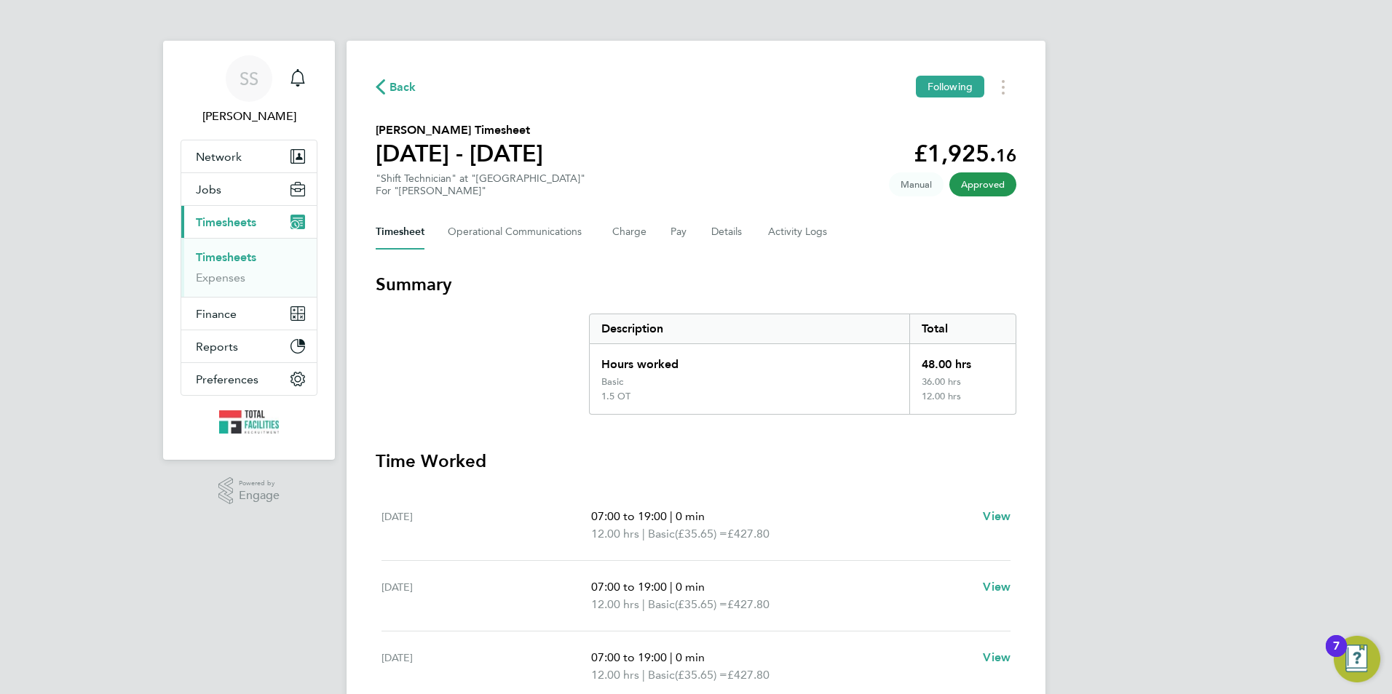
drag, startPoint x: 459, startPoint y: 191, endPoint x: 443, endPoint y: 199, distance: 17.9
click at [443, 199] on div "Back Following Augustine Enegide Egwu's Timesheet 23 - 29 Aug 2025 £1,925. 16 "…" at bounding box center [695, 486] width 699 height 890
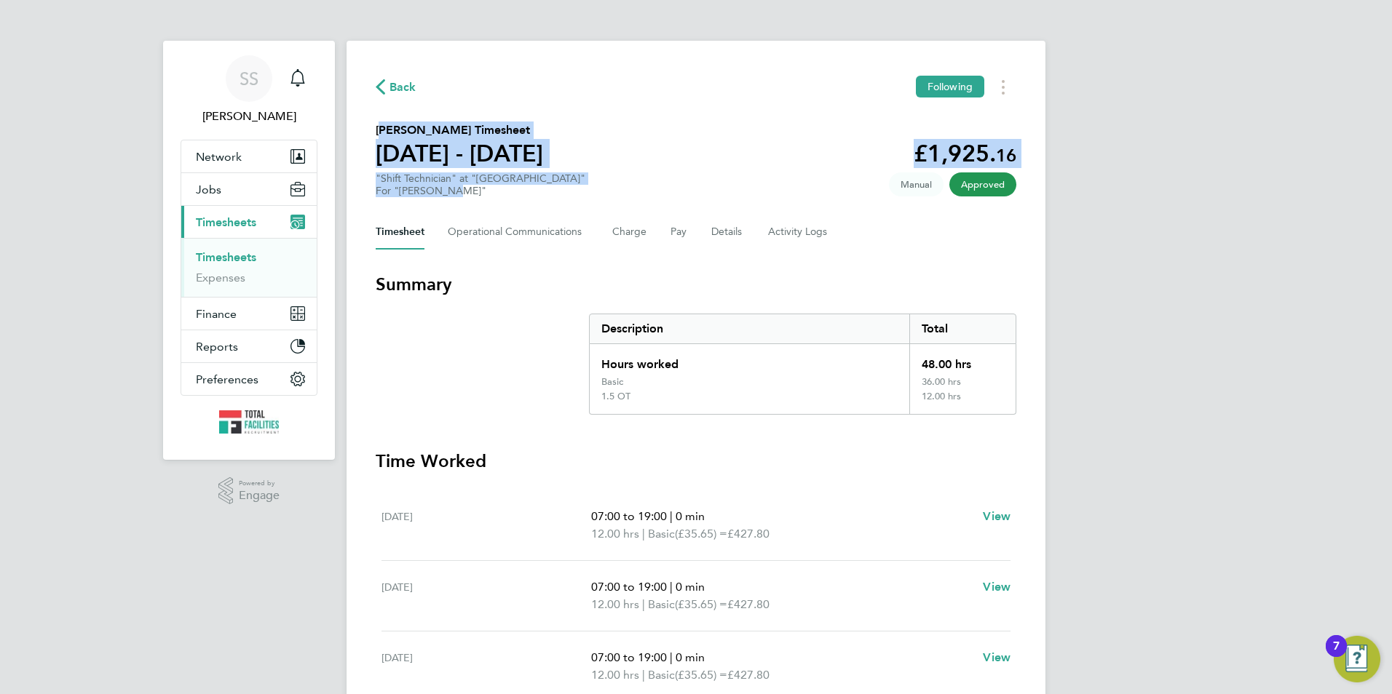
drag, startPoint x: 452, startPoint y: 193, endPoint x: 372, endPoint y: 132, distance: 100.7
click at [372, 132] on div "Back Following Augustine Enegide Egwu's Timesheet 23 - 29 Aug 2025 £1,925. 16 "…" at bounding box center [695, 486] width 699 height 890
drag, startPoint x: 377, startPoint y: 130, endPoint x: 459, endPoint y: 195, distance: 105.2
click at [459, 195] on section "Augustine Enegide Egwu's Timesheet 23 - 29 Aug 2025 £1,925. 16 "Shift Technicia…" at bounding box center [696, 160] width 641 height 76
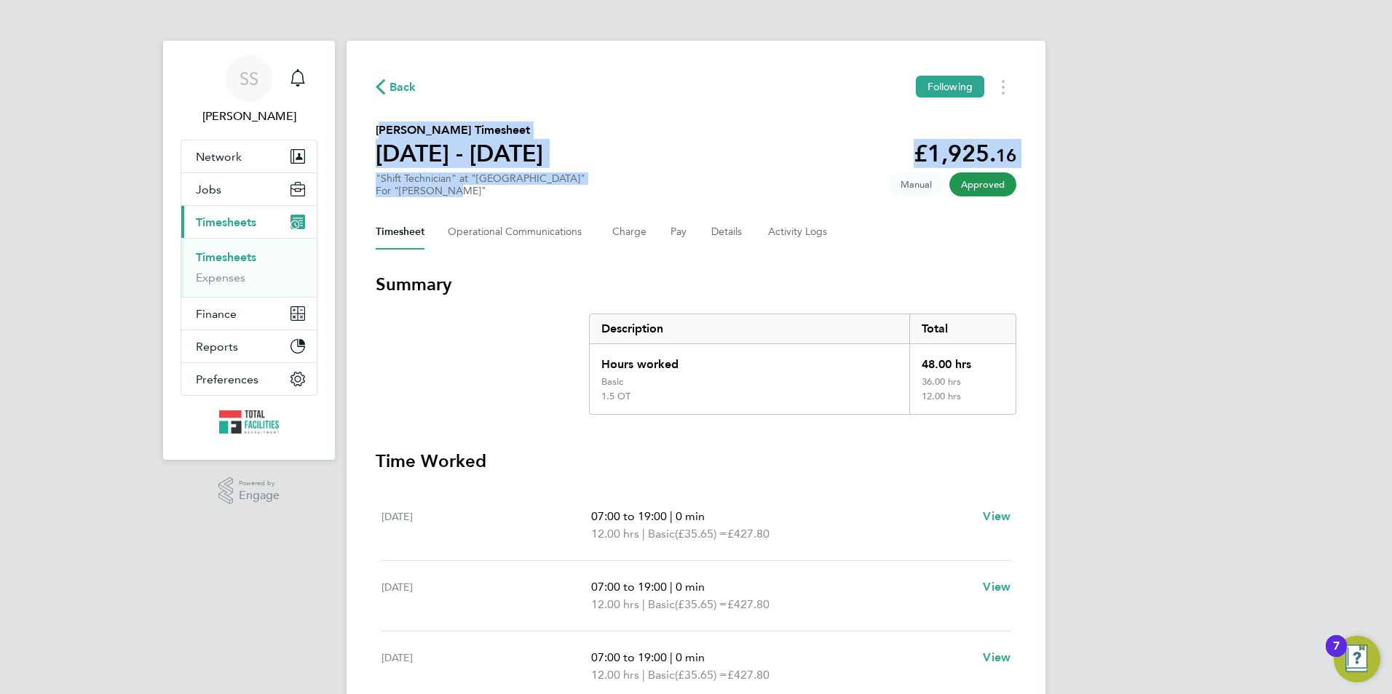
click at [456, 194] on div "For "NG Bailey"" at bounding box center [481, 191] width 210 height 12
drag, startPoint x: 456, startPoint y: 192, endPoint x: 368, endPoint y: 129, distance: 107.9
click at [368, 129] on div "Back Following Augustine Enegide Egwu's Timesheet 23 - 29 Aug 2025 £1,925. 16 "…" at bounding box center [695, 486] width 699 height 890
click at [371, 129] on div "Back Following Augustine Enegide Egwu's Timesheet 23 - 29 Aug 2025 £1,925. 16 "…" at bounding box center [695, 486] width 699 height 890
drag, startPoint x: 436, startPoint y: 154, endPoint x: 456, endPoint y: 190, distance: 40.7
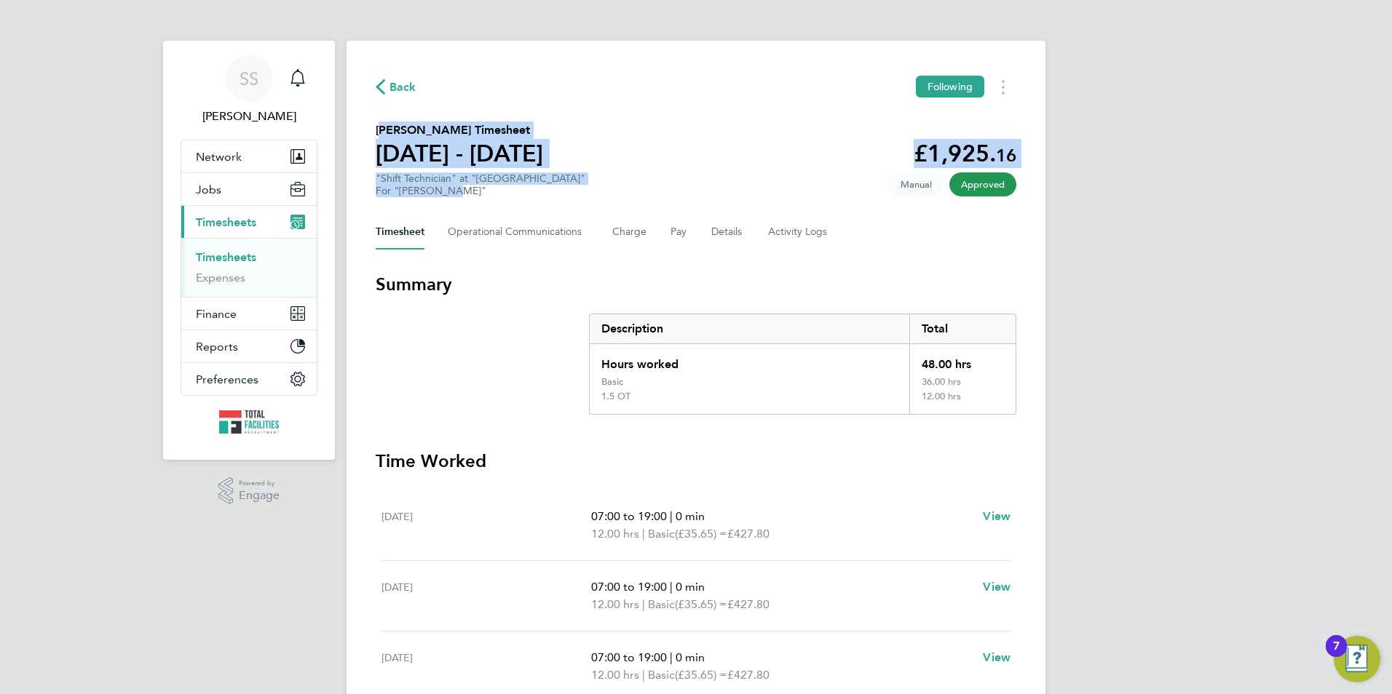
click at [456, 190] on div "Back Following Augustine Enegide Egwu's Timesheet 23 - 29 Aug 2025 £1,925. 16 "…" at bounding box center [695, 486] width 699 height 890
click at [454, 191] on div "For "NG Bailey"" at bounding box center [481, 191] width 210 height 12
drag, startPoint x: 452, startPoint y: 191, endPoint x: 365, endPoint y: 130, distance: 105.6
click at [365, 130] on div "Back Following Augustine Enegide Egwu's Timesheet 23 - 29 Aug 2025 £1,925. 16 "…" at bounding box center [695, 486] width 699 height 890
click at [372, 132] on div "Back Following Augustine Enegide Egwu's Timesheet 23 - 29 Aug 2025 £1,925. 16 "…" at bounding box center [695, 486] width 699 height 890
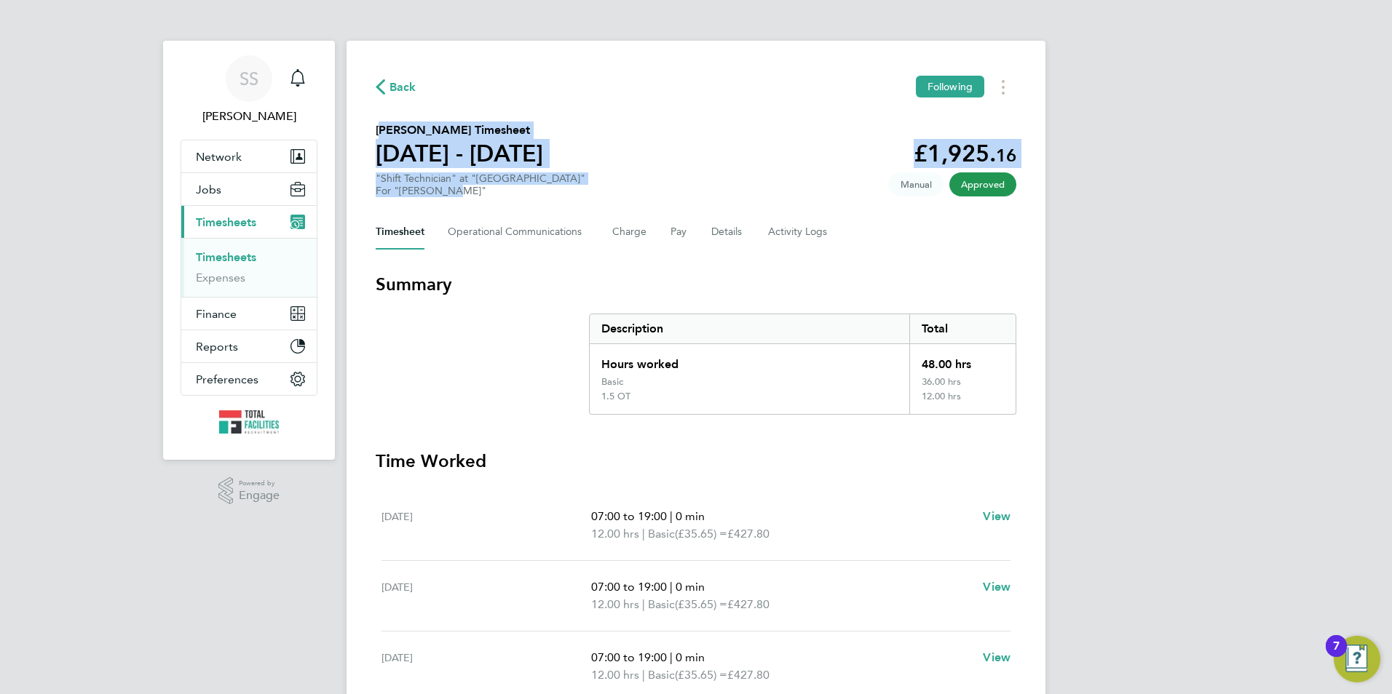
drag, startPoint x: 370, startPoint y: 128, endPoint x: 457, endPoint y: 191, distance: 107.5
click at [457, 191] on div "Back Following Augustine Enegide Egwu's Timesheet 23 - 29 Aug 2025 £1,925. 16 "…" at bounding box center [695, 486] width 699 height 890
drag, startPoint x: 457, startPoint y: 191, endPoint x: 448, endPoint y: 191, distance: 8.7
click at [453, 189] on div "For "NG Bailey"" at bounding box center [481, 191] width 210 height 12
click at [451, 193] on div "For "NG Bailey"" at bounding box center [481, 191] width 210 height 12
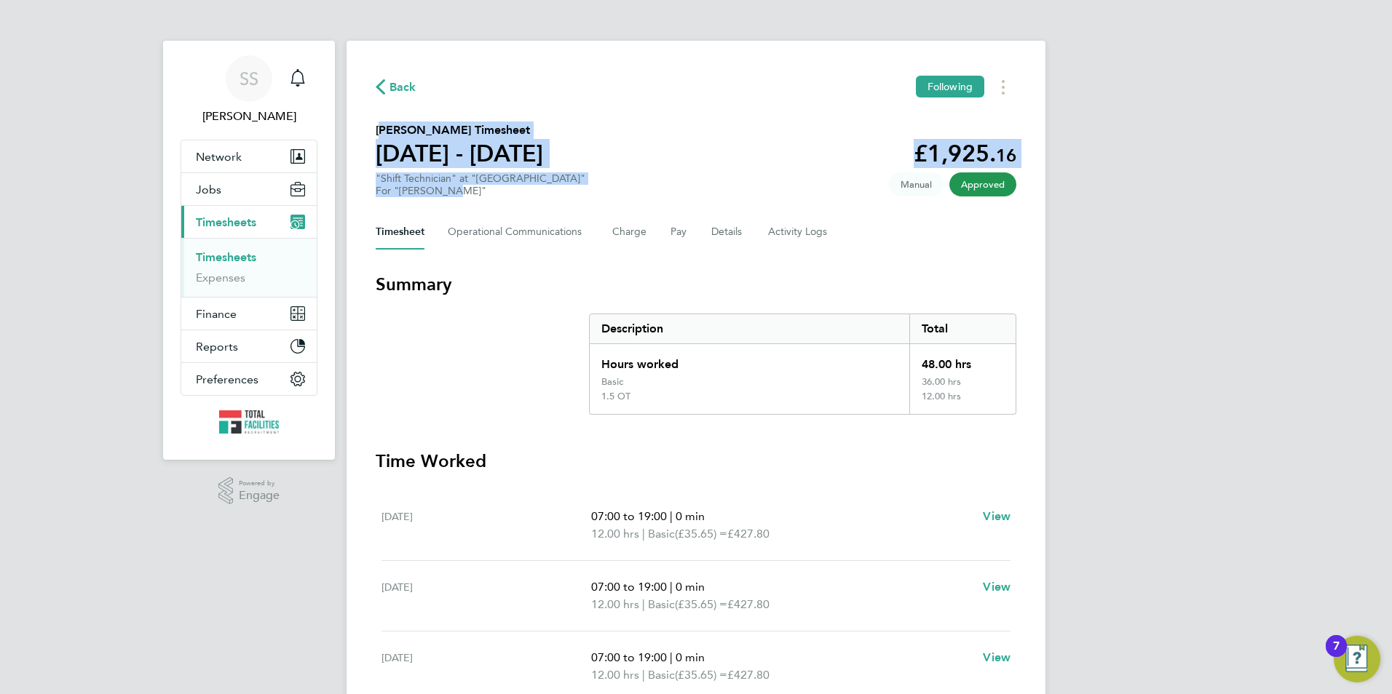
drag, startPoint x: 451, startPoint y: 193, endPoint x: 373, endPoint y: 132, distance: 99.0
click at [373, 132] on div "Back Following Augustine Enegide Egwu's Timesheet 23 - 29 Aug 2025 £1,925. 16 "…" at bounding box center [695, 486] width 699 height 890
click at [375, 128] on div "Back Following Augustine Enegide Egwu's Timesheet 23 - 29 Aug 2025 £1,925. 16 "…" at bounding box center [695, 486] width 699 height 890
click at [378, 130] on h2 "Augustine Enegide Egwu's Timesheet" at bounding box center [459, 130] width 167 height 17
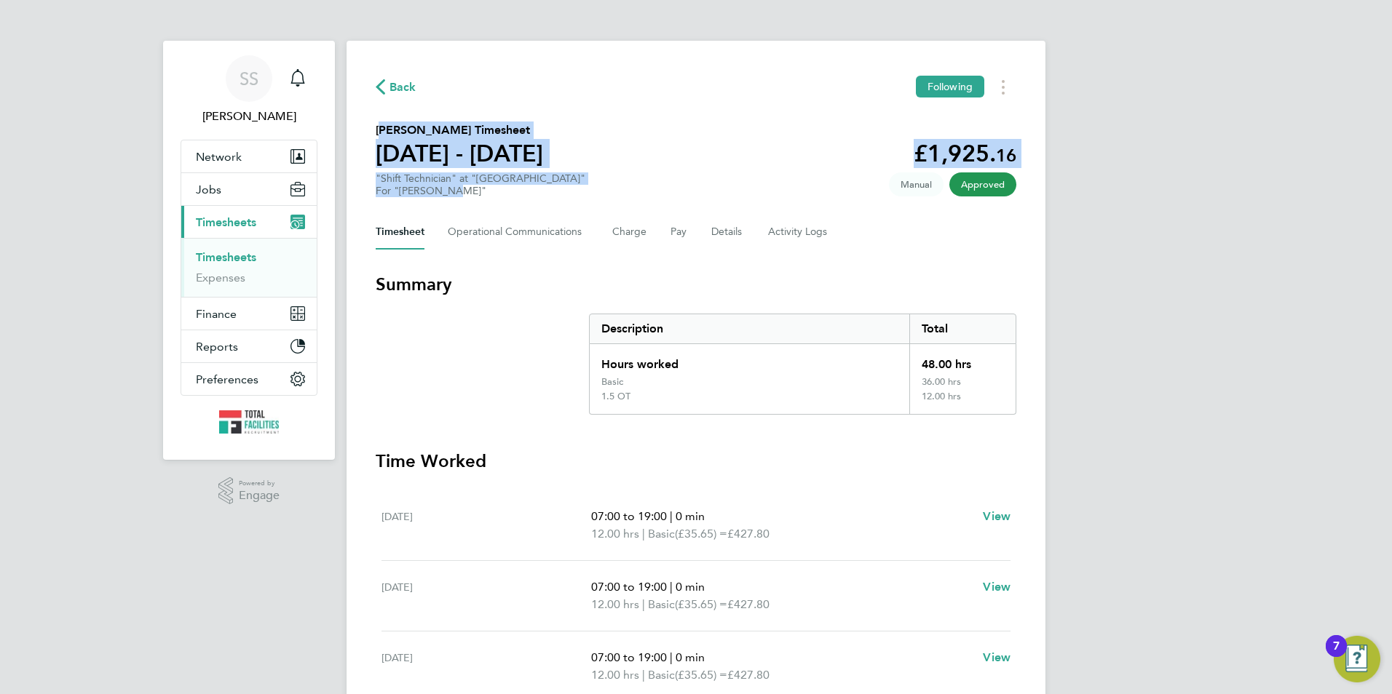
drag, startPoint x: 375, startPoint y: 130, endPoint x: 448, endPoint y: 190, distance: 94.7
click at [448, 190] on div "Back Following Augustine Enegide Egwu's Timesheet 23 - 29 Aug 2025 £1,925. 16 "…" at bounding box center [695, 486] width 699 height 890
click at [448, 190] on div "For "NG Bailey"" at bounding box center [481, 191] width 210 height 12
drag
click at [370, 128] on div "Back Following Augustine Enegide Egwu's Timesheet 23 - 29 Aug 2025 £1,925. 16 "…" at bounding box center [695, 486] width 699 height 890
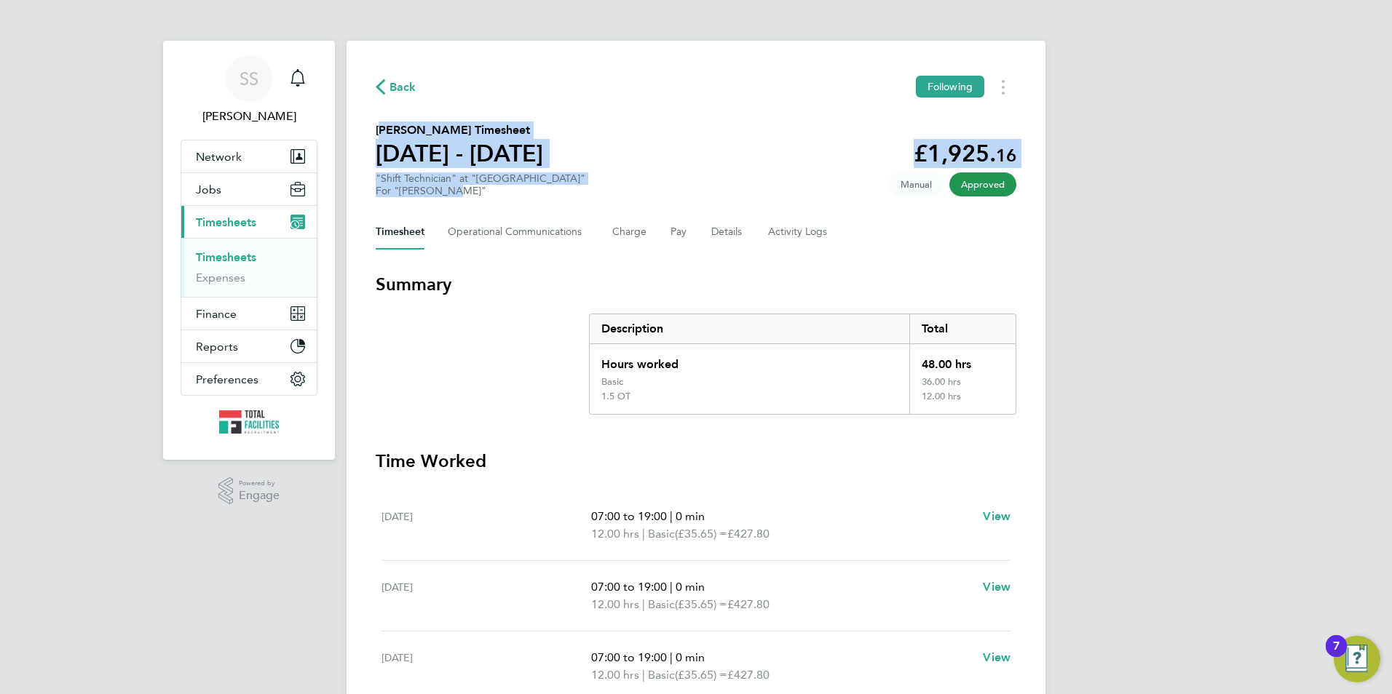
click at [376, 130] on div "Back Following Augustine Enegide Egwu's Timesheet 23 - 29 Aug 2025 £1,925. 16 "…" at bounding box center [695, 486] width 699 height 890
click at [376, 130] on h2 "Augustine Enegide Egwu's Timesheet" at bounding box center [459, 130] width 167 height 17
click at [375, 130] on div "Back Following Augustine Enegide Egwu's Timesheet 23 - 29 Aug 2025 £1,925. 16 "…" at bounding box center [695, 486] width 699 height 890
click at [454, 196] on div "Back Following Augustine Enegide Egwu's Timesheet 23 - 29 Aug 2025 £1,925. 16 "…" at bounding box center [695, 486] width 699 height 890
click at [452, 193] on div "For "NG Bailey"" at bounding box center [481, 191] width 210 height 12
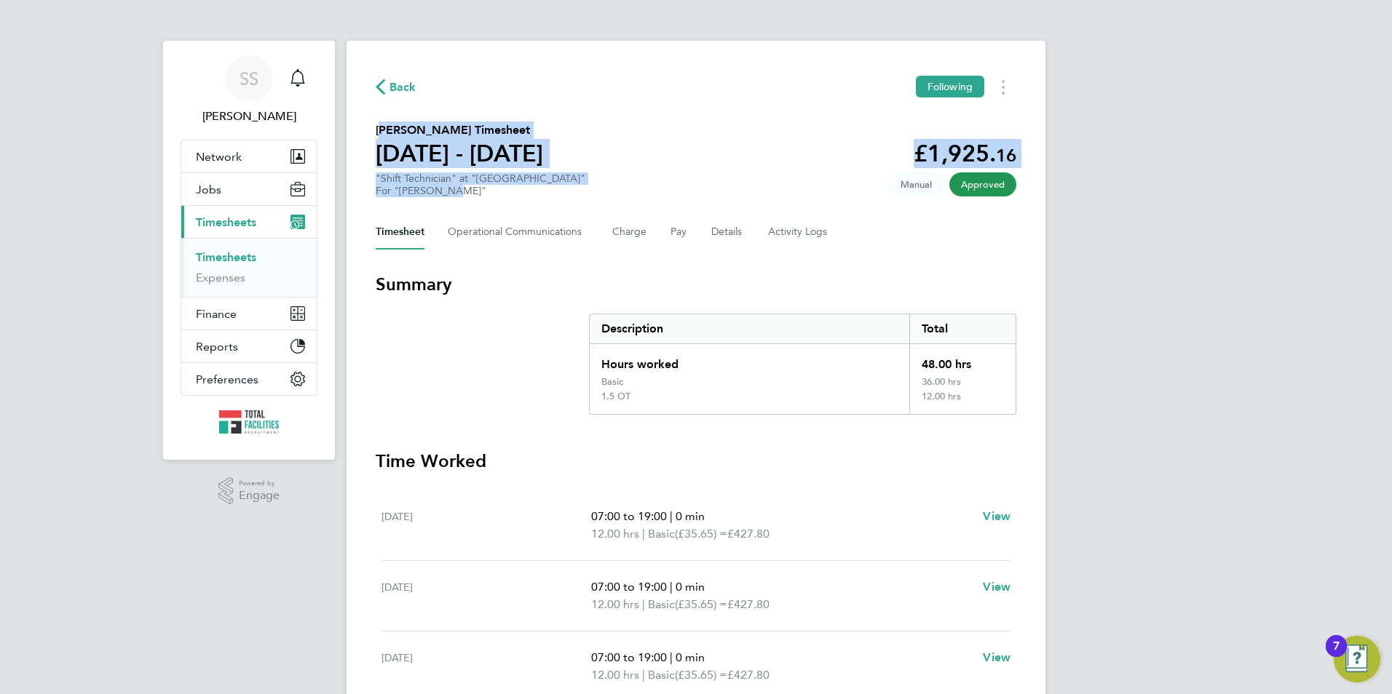
click at [371, 131] on div "Back Following Augustine Enegide Egwu's Timesheet 23 - 29 Aug 2025 £1,925. 16 "…" at bounding box center [695, 486] width 699 height 890
click at [372, 131] on div "Back Following Augustine Enegide Egwu's Timesheet 23 - 29 Aug 2025 £1,925. 16 "…" at bounding box center [695, 486] width 699 height 890
drag, startPoint x: 376, startPoint y: 130, endPoint x: 453, endPoint y: 190, distance: 98.1
click at [453, 190] on section "Augustine Enegide Egwu's Timesheet 23 - 29 Aug 2025 £1,925. 16 "Shift Technicia…" at bounding box center [696, 160] width 641 height 76
click at [478, 191] on div "For "NG Bailey"" at bounding box center [481, 191] width 210 height 12
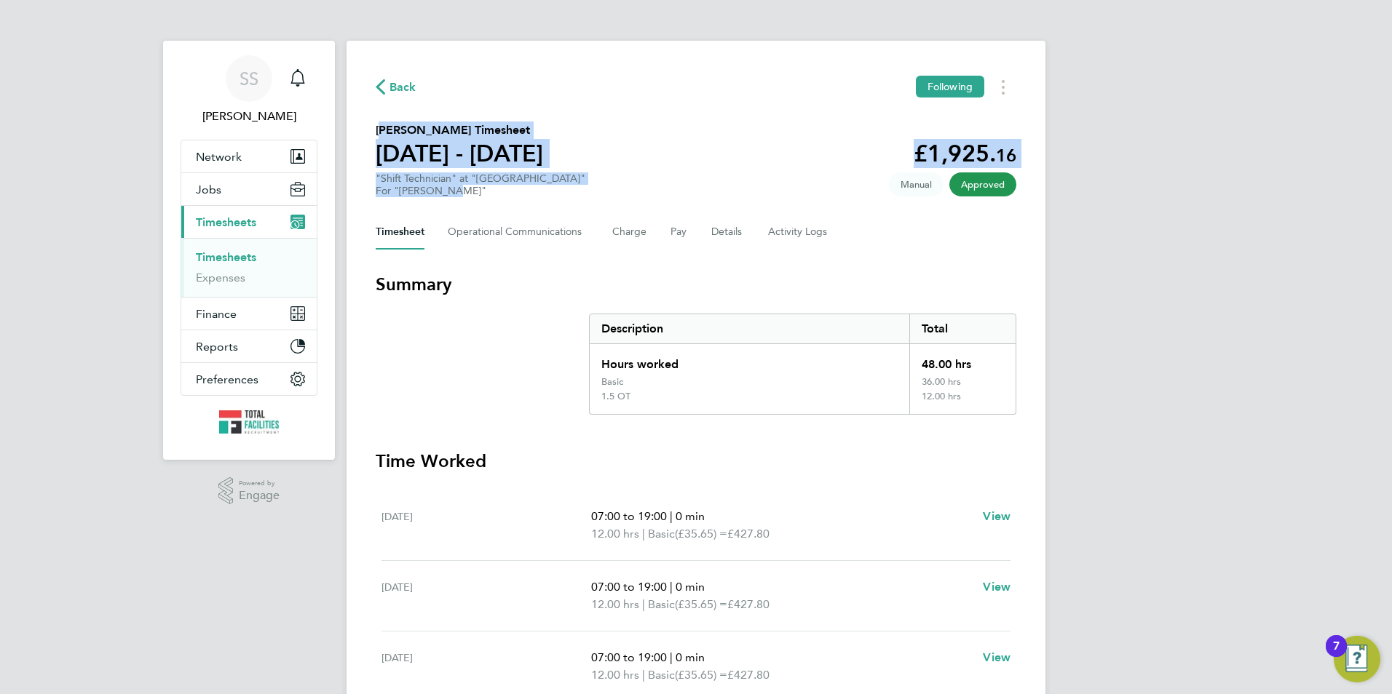
drag, startPoint x: 454, startPoint y: 192, endPoint x: 376, endPoint y: 133, distance: 98.3
click at [376, 133] on section "Augustine Enegide Egwu's Timesheet 23 - 29 Aug 2025 £1,925. 16 "Shift Technicia…" at bounding box center [696, 160] width 641 height 76
click at [373, 130] on div "Back Following Augustine Enegide Egwu's Timesheet 23 - 29 Aug 2025 £1,925. 16 "…" at bounding box center [695, 486] width 699 height 890
drag, startPoint x: 376, startPoint y: 132, endPoint x: 449, endPoint y: 189, distance: 92.4
click at [449, 189] on section "Augustine Enegide Egwu's Timesheet 23 - 29 Aug 2025 £1,925. 16 "Shift Technicia…" at bounding box center [696, 160] width 641 height 76
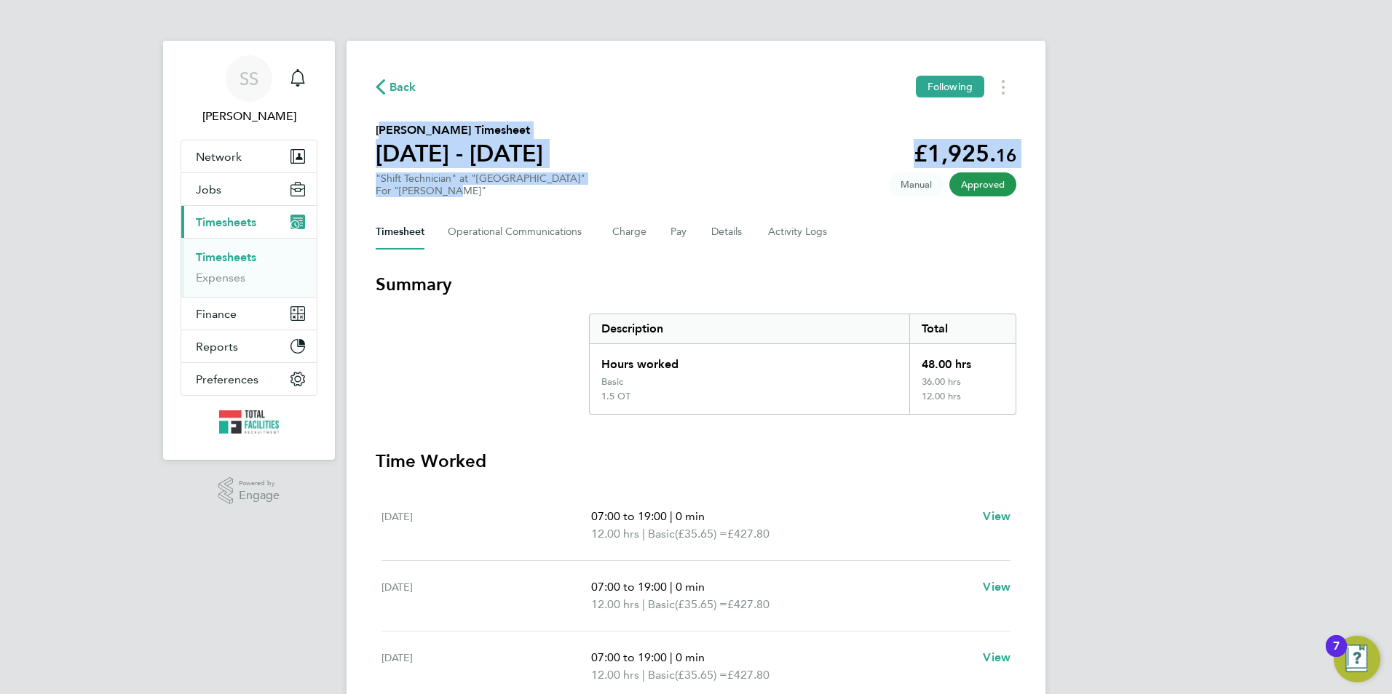
click at [452, 191] on div "For "NG Bailey"" at bounding box center [481, 191] width 210 height 12
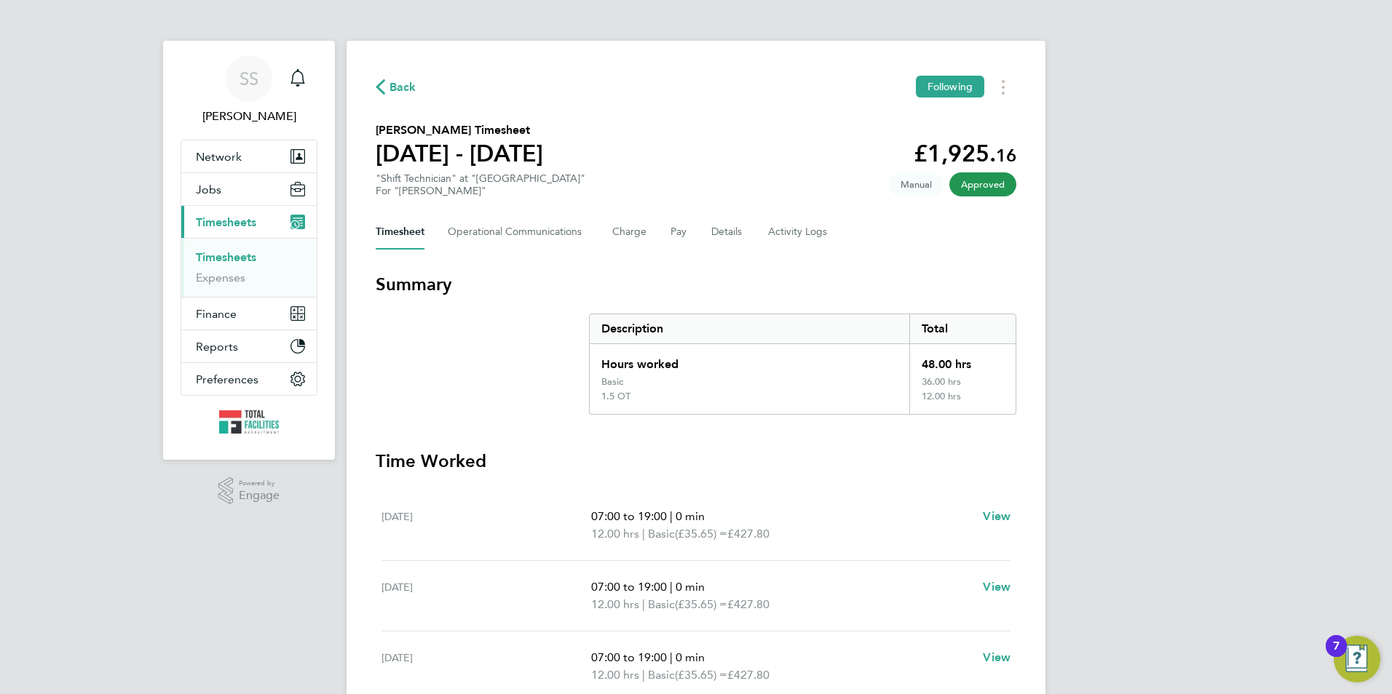
click at [448, 187] on div "For "NG Bailey"" at bounding box center [481, 191] width 210 height 12
click at [464, 192] on div "For "NG Bailey"" at bounding box center [481, 191] width 210 height 12
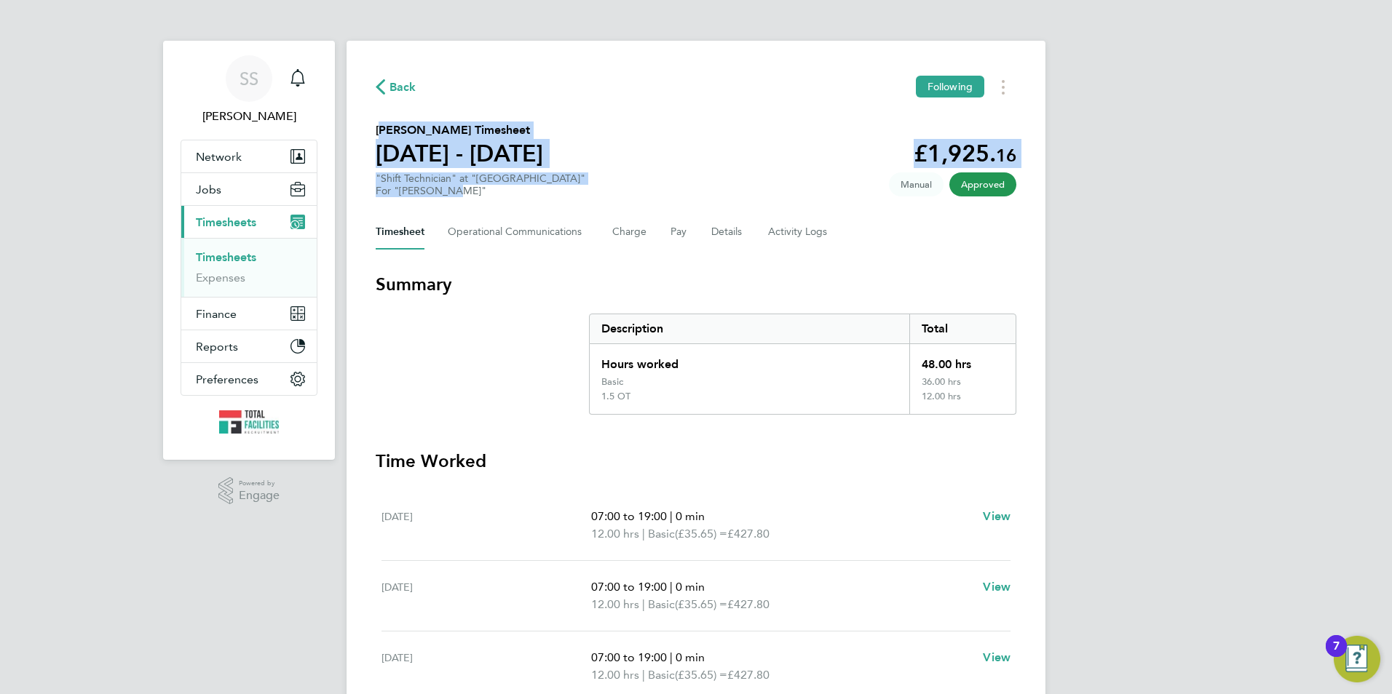
drag, startPoint x: 456, startPoint y: 191, endPoint x: 374, endPoint y: 127, distance: 104.7
click at [374, 127] on div "Back Following Augustine Enegide Egwu's Timesheet 23 - 29 Aug 2025 £1,925. 16 "…" at bounding box center [695, 486] width 699 height 890
drag, startPoint x: 379, startPoint y: 132, endPoint x: 453, endPoint y: 188, distance: 92.6
click at [453, 188] on section "Augustine Enegide Egwu's Timesheet 23 - 29 Aug 2025 £1,925. 16 "Shift Technicia…" at bounding box center [696, 160] width 641 height 76
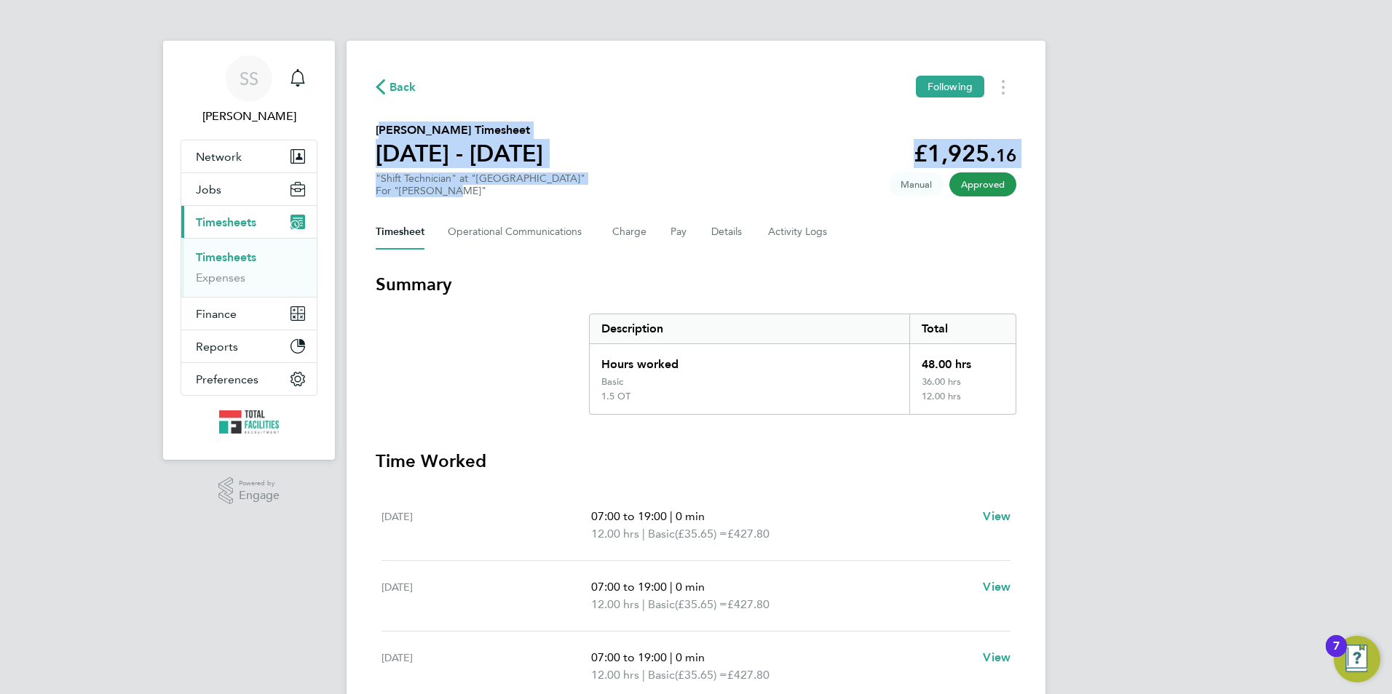
click at [452, 190] on div "For "NG Bailey"" at bounding box center [481, 191] width 210 height 12
drag, startPoint x: 453, startPoint y: 191, endPoint x: 376, endPoint y: 133, distance: 96.2
click at [376, 133] on section "Augustine Enegide Egwu's Timesheet 23 - 29 Aug 2025 £1,925. 16 "Shift Technicia…" at bounding box center [696, 160] width 641 height 76
click at [372, 127] on div "Back Following Augustine Enegide Egwu's Timesheet 23 - 29 Aug 2025 £1,925. 16 "…" at bounding box center [695, 486] width 699 height 890
drag, startPoint x: 379, startPoint y: 127, endPoint x: 451, endPoint y: 188, distance: 94.6
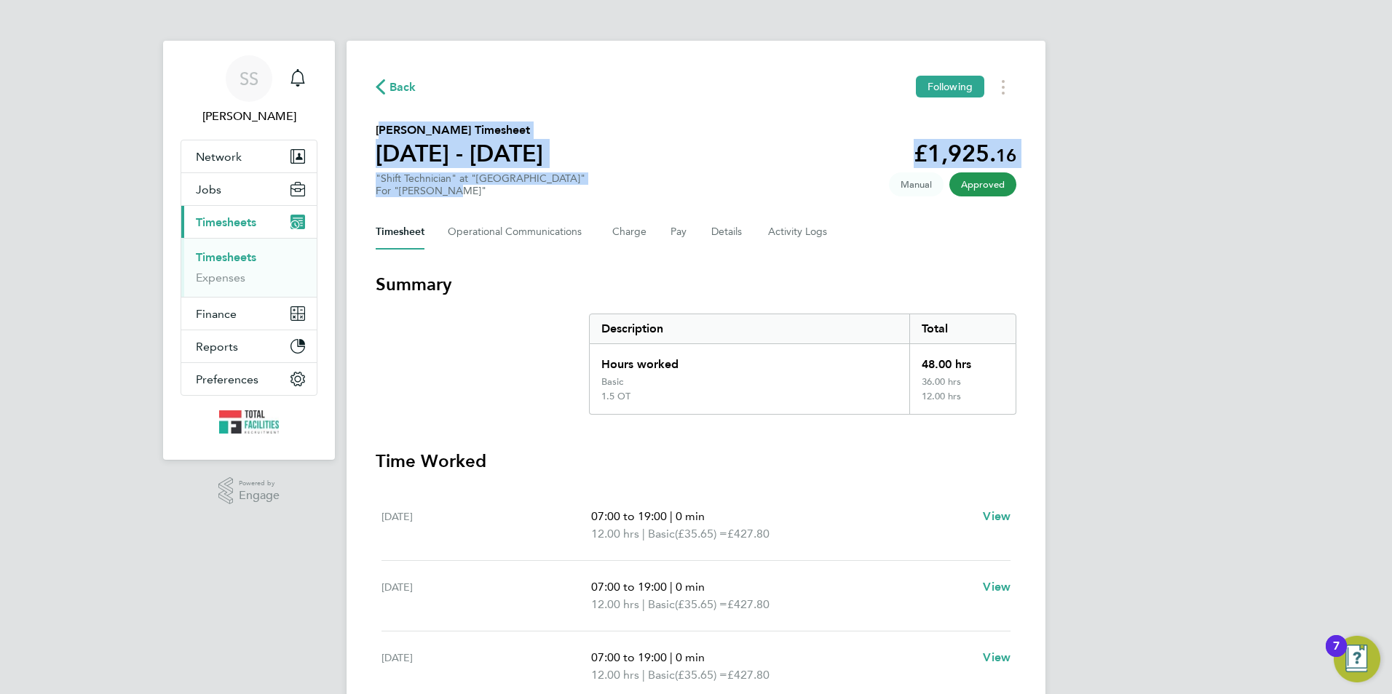
click at [451, 188] on section "Augustine Enegide Egwu's Timesheet 23 - 29 Aug 2025 £1,925. 16 "Shift Technicia…" at bounding box center [696, 160] width 641 height 76
click at [451, 191] on div "For "NG Bailey"" at bounding box center [481, 191] width 210 height 12
drag, startPoint x: 450, startPoint y: 191, endPoint x: 371, endPoint y: 124, distance: 103.4
click at [371, 124] on div "Back Following Augustine Enegide Egwu's Timesheet 23 - 29 Aug 2025 £1,925. 16 "…" at bounding box center [695, 486] width 699 height 890
drag, startPoint x: 371, startPoint y: 124, endPoint x: 377, endPoint y: 132, distance: 9.8
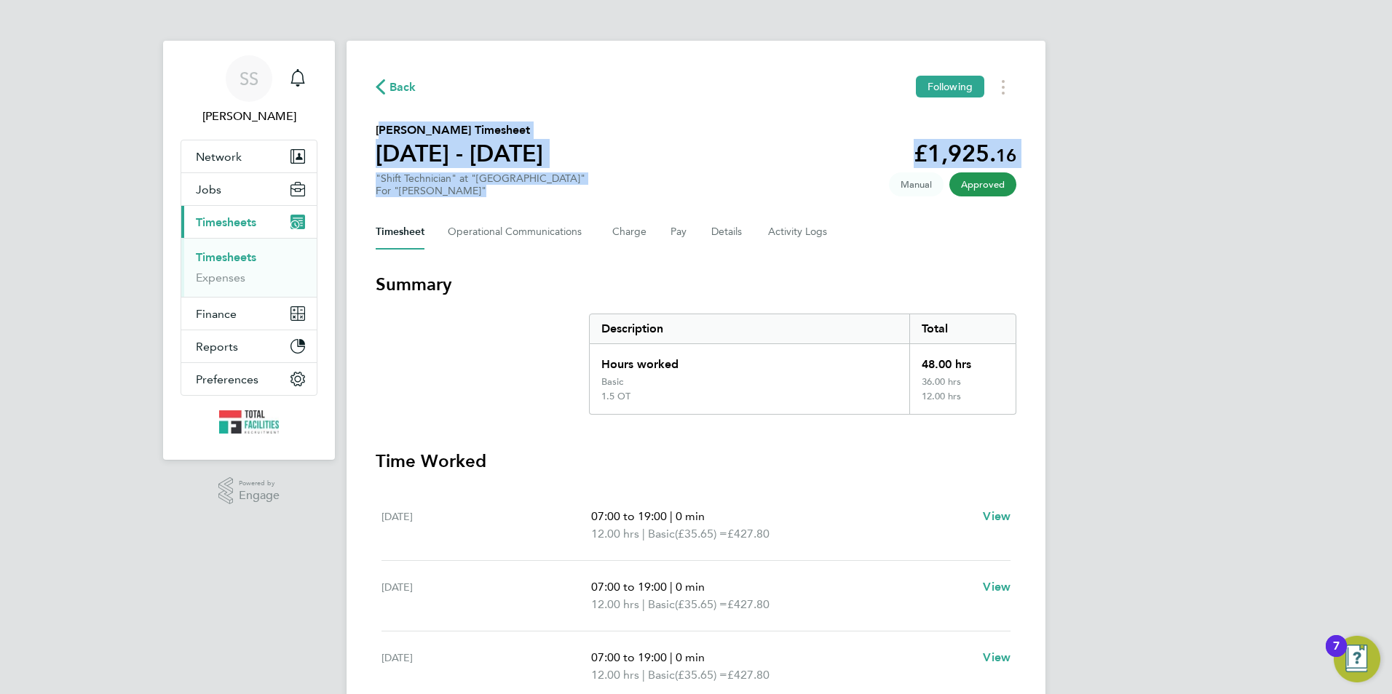
click at [377, 132] on h2 "Augustine Enegide Egwu's Timesheet" at bounding box center [459, 130] width 167 height 17
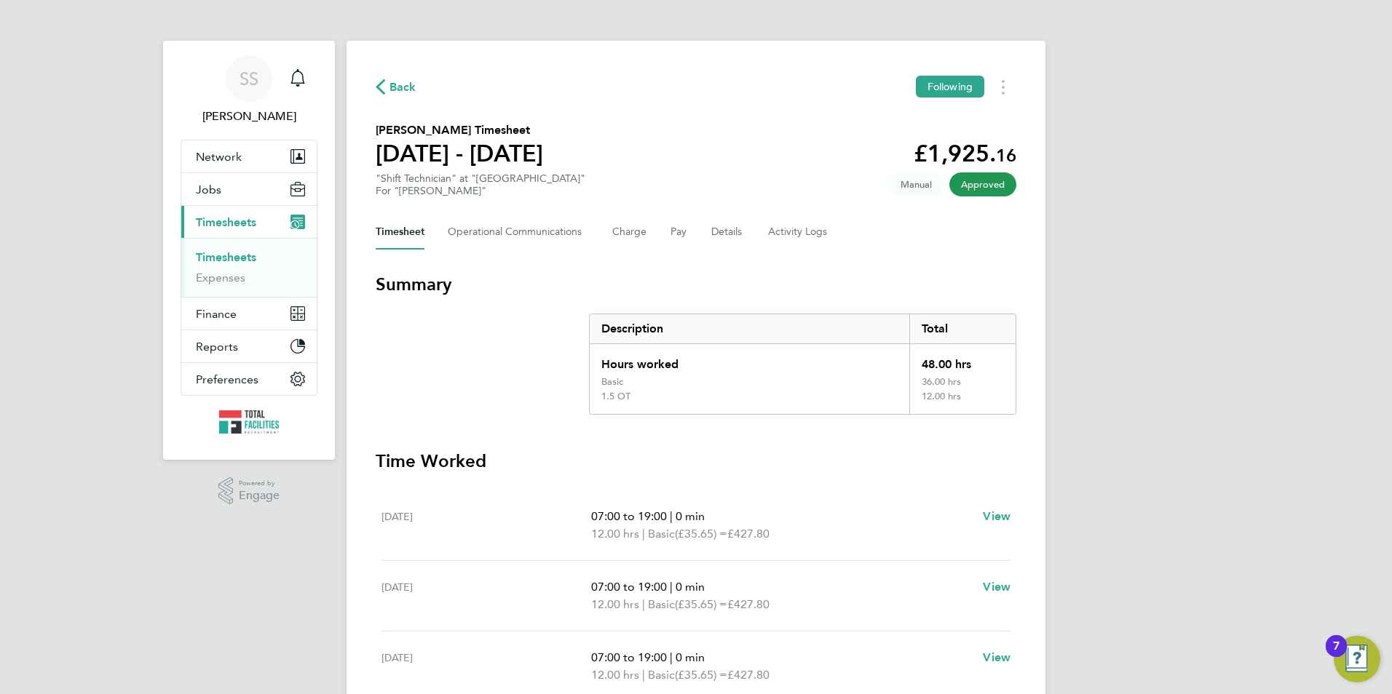
click at [374, 131] on div "Back Following Augustine Enegide Egwu's Timesheet 23 - 29 Aug 2025 £1,925. 16 "…" at bounding box center [695, 486] width 699 height 890
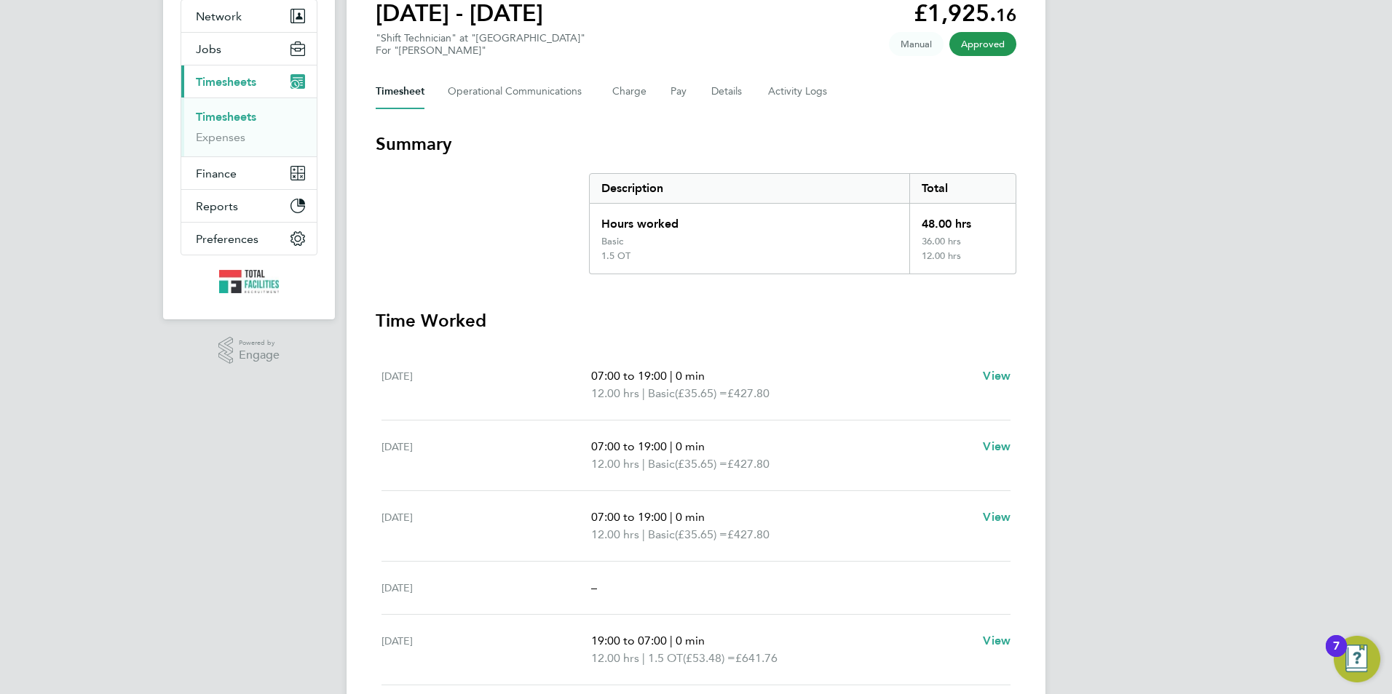
scroll to position [260, 0]
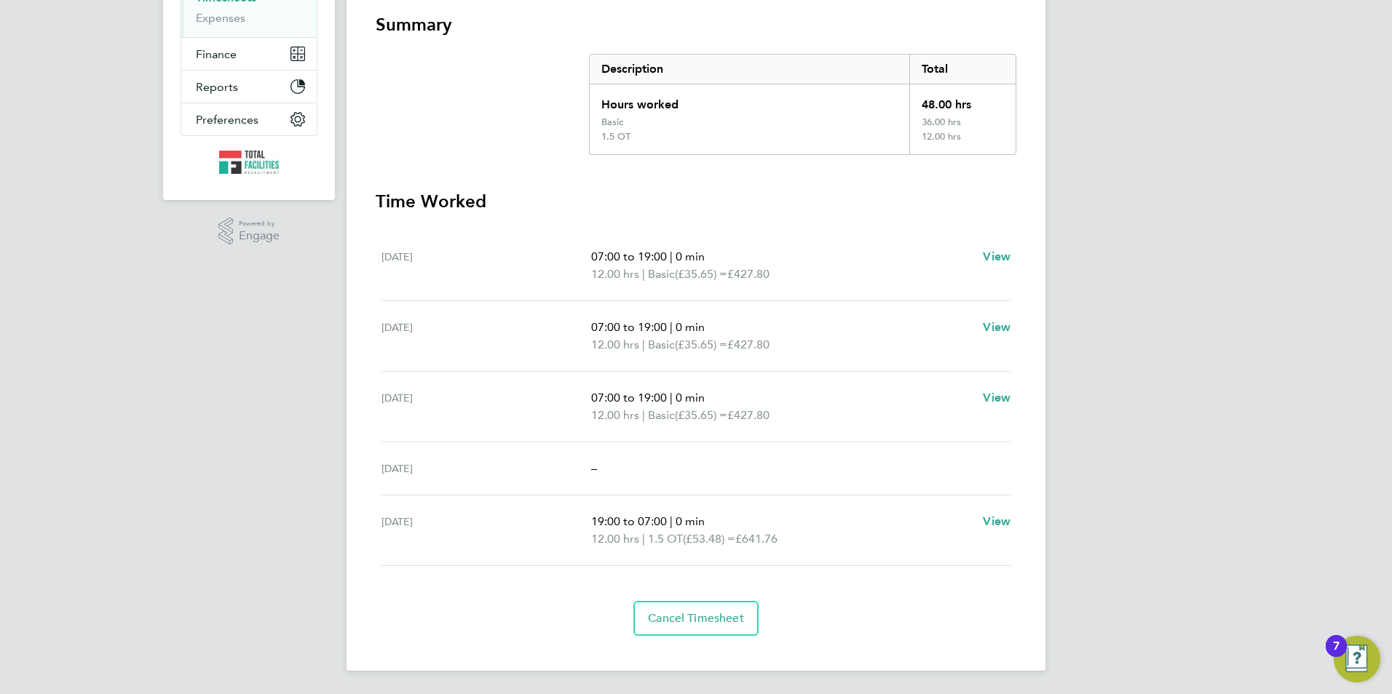
drag, startPoint x: 659, startPoint y: 513, endPoint x: 365, endPoint y: 192, distance: 435.3
click at [365, 192] on div "Back Following Augustine Enegide Egwu's Timesheet 23 - 29 Aug 2025 £1,925. 16 "…" at bounding box center [695, 226] width 699 height 890
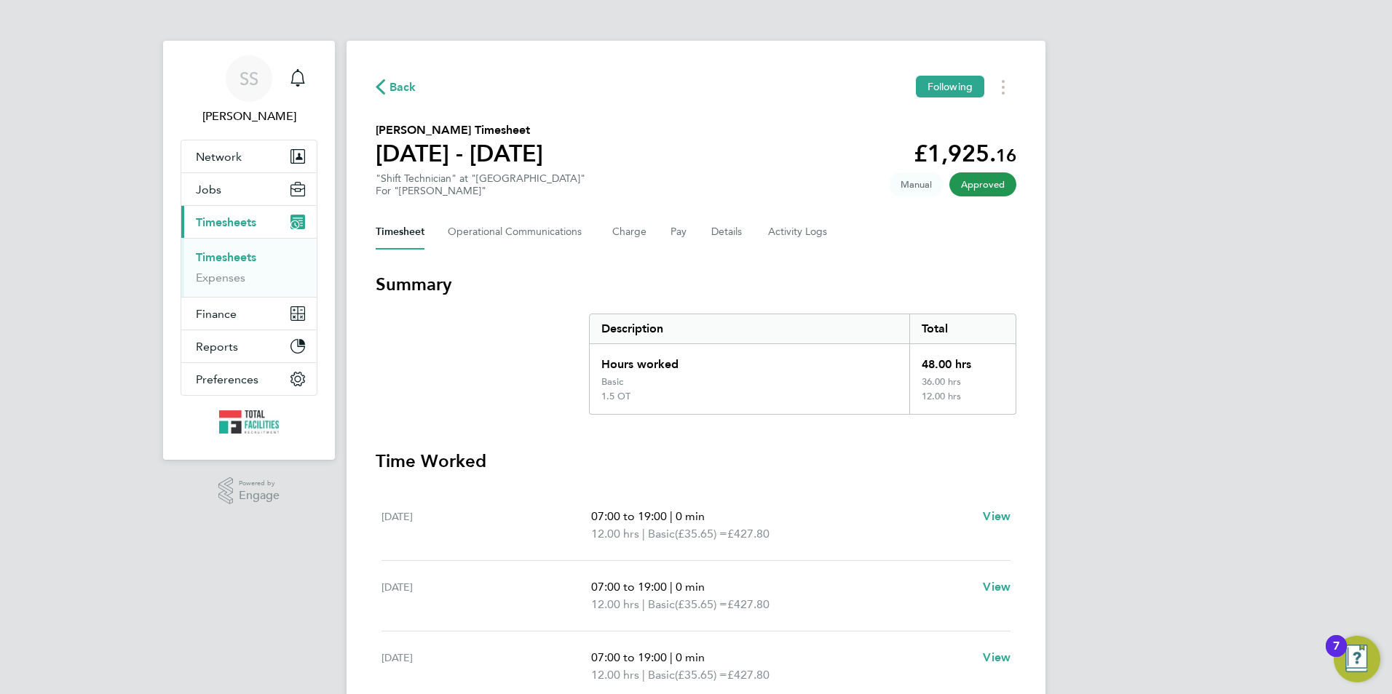
drag, startPoint x: 792, startPoint y: 358, endPoint x: 572, endPoint y: 297, distance: 228.2
click at [572, 297] on section "Summary Description Total Hours worked 48.00 hrs Basic 36.00 hrs 1.5 OT 12.00 h…" at bounding box center [696, 344] width 641 height 142
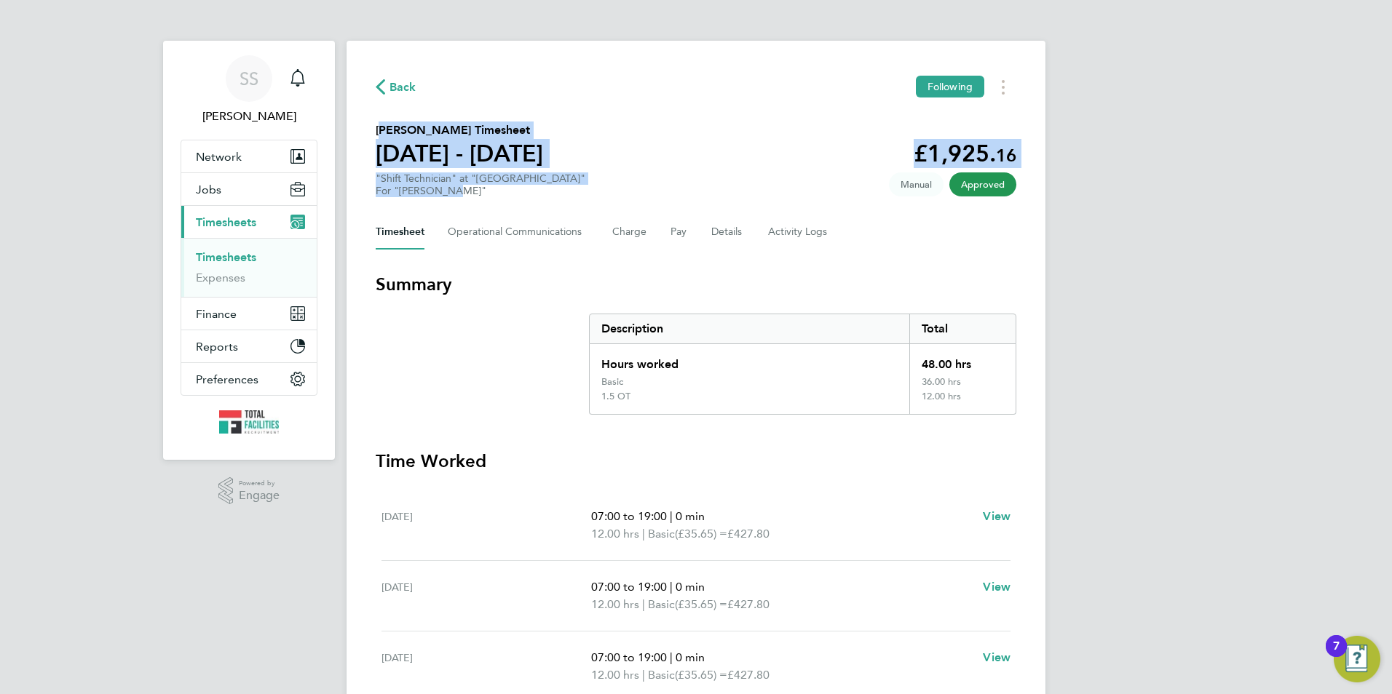
drag, startPoint x: 368, startPoint y: 132, endPoint x: 450, endPoint y: 194, distance: 102.8
click at [450, 194] on div "Back Following Augustine Enegide Egwu's Timesheet 23 - 29 Aug 2025 £1,925. 16 "…" at bounding box center [695, 486] width 699 height 890
click at [451, 194] on div "For "NG Bailey"" at bounding box center [481, 191] width 210 height 12
drag, startPoint x: 454, startPoint y: 191, endPoint x: 375, endPoint y: 135, distance: 97.6
click at [375, 135] on div "Back Following Augustine Enegide Egwu's Timesheet 23 - 29 Aug 2025 £1,925. 16 "…" at bounding box center [695, 486] width 699 height 890
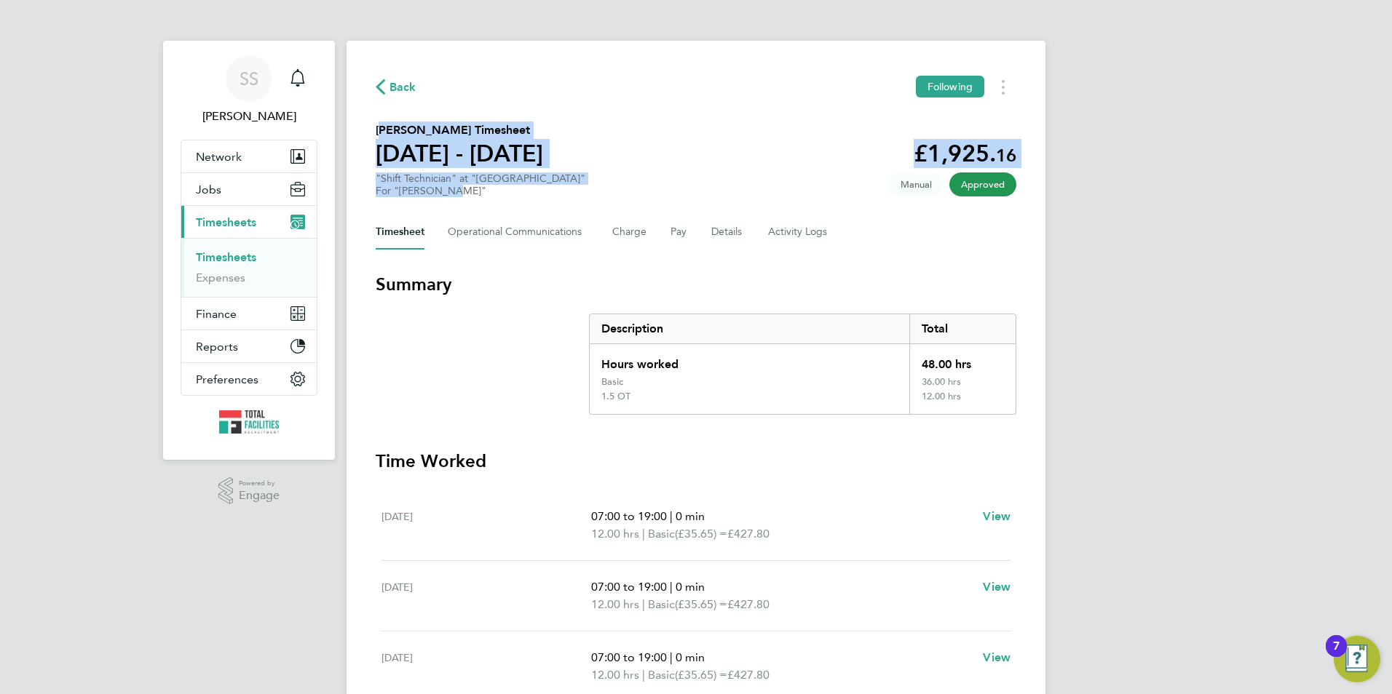
click at [375, 134] on div "Back Following Augustine Enegide Egwu's Timesheet 23 - 29 Aug 2025 £1,925. 16 "…" at bounding box center [695, 486] width 699 height 890
drag, startPoint x: 374, startPoint y: 129, endPoint x: 452, endPoint y: 196, distance: 102.7
click at [452, 196] on div "Back Following Augustine Enegide Egwu's Timesheet 23 - 29 Aug 2025 £1,925. 16 "…" at bounding box center [695, 486] width 699 height 890
click at [443, 189] on div "For "NG Bailey"" at bounding box center [481, 191] width 210 height 12
drag, startPoint x: 453, startPoint y: 191, endPoint x: 373, endPoint y: 126, distance: 102.4
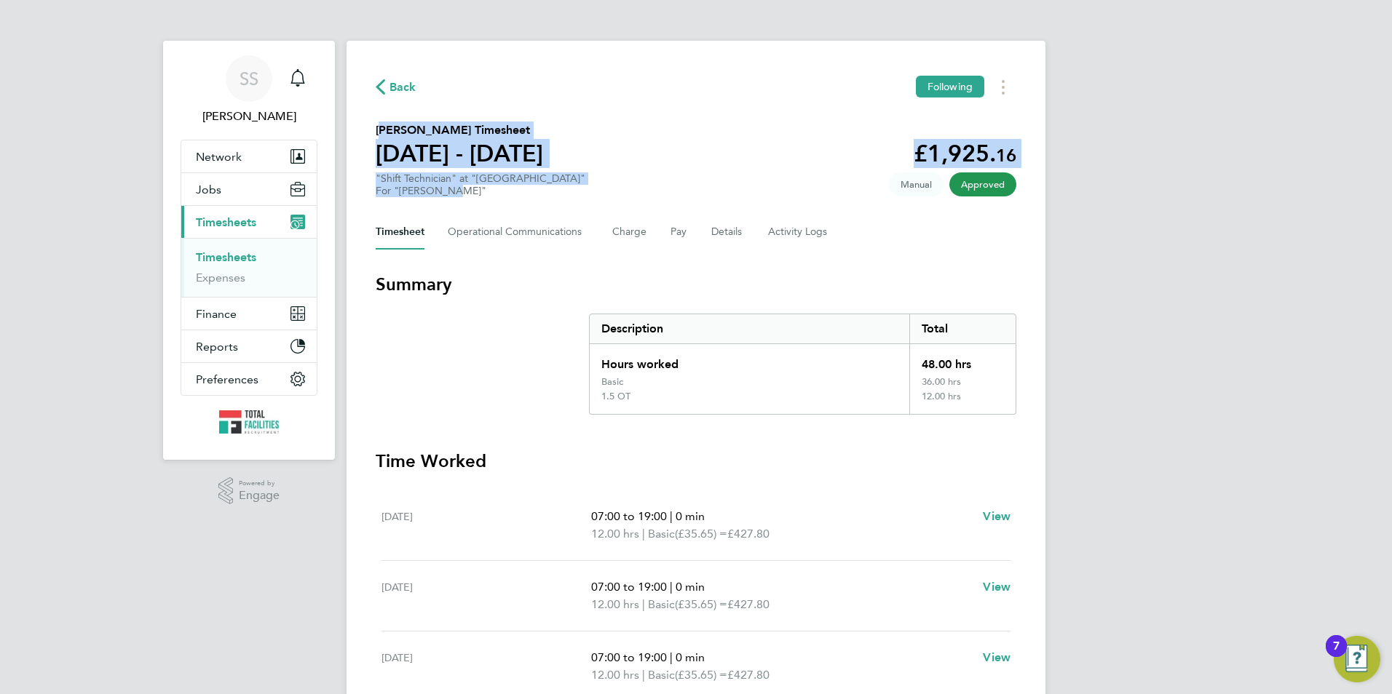
click at [373, 126] on div "Back Following Augustine Enegide Egwu's Timesheet 23 - 29 Aug 2025 £1,925. 16 "…" at bounding box center [695, 486] width 699 height 890
drag, startPoint x: 373, startPoint y: 126, endPoint x: 378, endPoint y: 137, distance: 11.8
click at [373, 126] on div "Back Following Augustine Enegide Egwu's Timesheet 23 - 29 Aug 2025 £1,925. 16 "…" at bounding box center [695, 486] width 699 height 890
drag, startPoint x: 393, startPoint y: 143, endPoint x: 449, endPoint y: 191, distance: 73.3
click at [449, 191] on div "Back Following Augustine Enegide Egwu's Timesheet 23 - 29 Aug 2025 £1,925. 16 "…" at bounding box center [695, 486] width 699 height 890
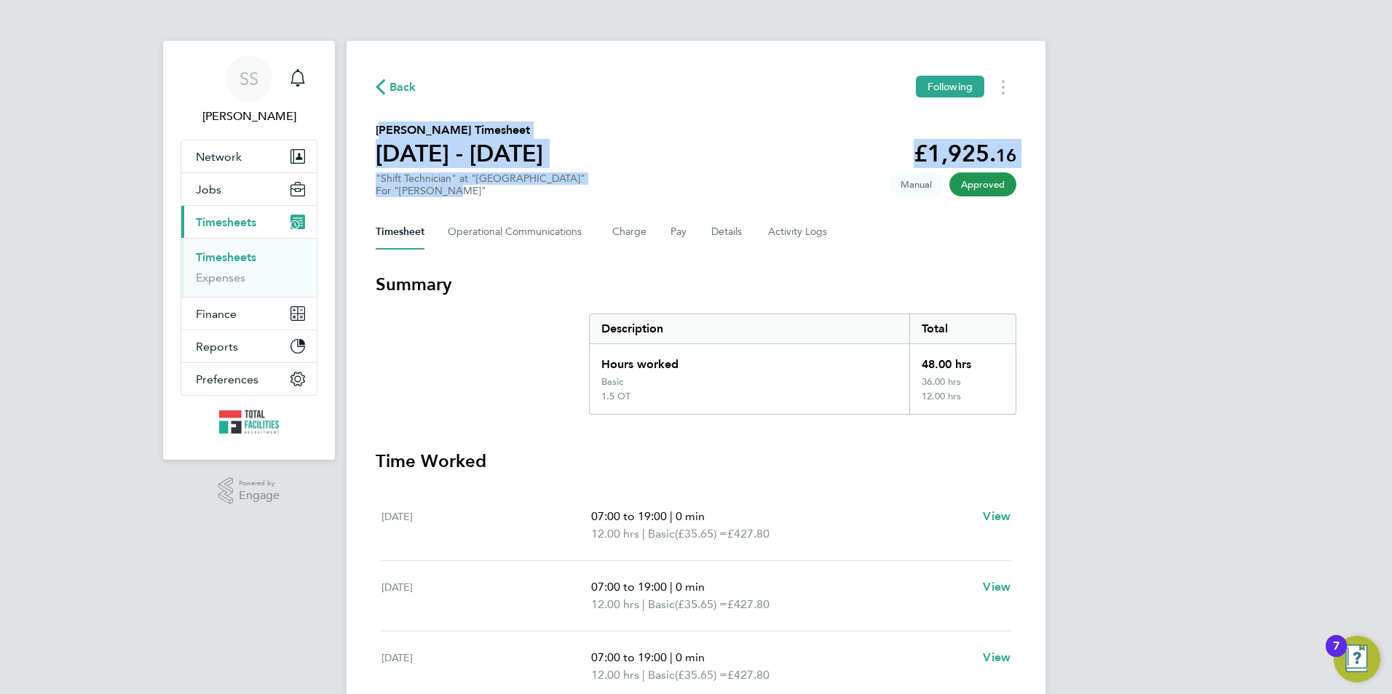
click at [448, 191] on div "For "NG Bailey"" at bounding box center [481, 191] width 210 height 12
drag, startPoint x: 448, startPoint y: 191, endPoint x: 373, endPoint y: 127, distance: 99.2
click at [373, 127] on div "Back Following Augustine Enegide Egwu's Timesheet 23 - 29 Aug 2025 £1,925. 16 "…" at bounding box center [695, 486] width 699 height 890
click at [375, 127] on div "Back Following Augustine Enegide Egwu's Timesheet 23 - 29 Aug 2025 £1,925. 16 "…" at bounding box center [695, 486] width 699 height 890
click at [376, 128] on h2 "Augustine Enegide Egwu's Timesheet" at bounding box center [459, 130] width 167 height 17
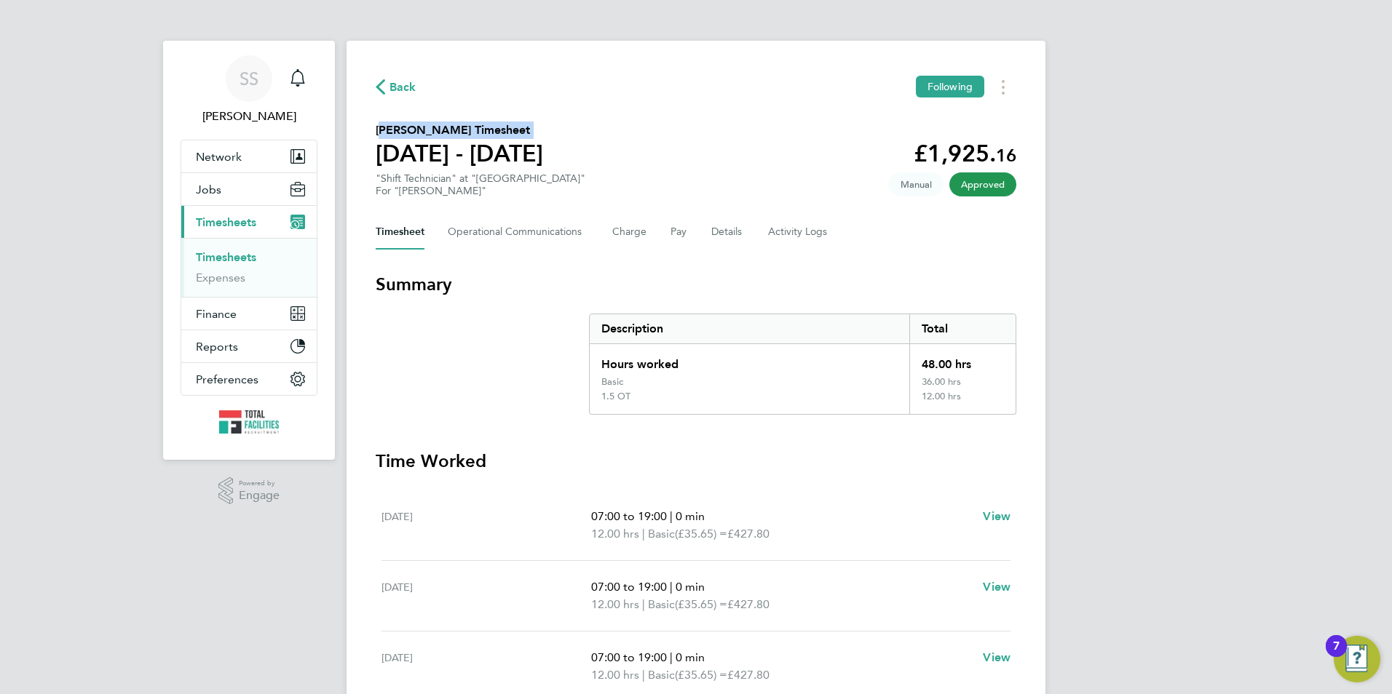
click at [376, 129] on h2 "Augustine Enegide Egwu's Timesheet" at bounding box center [459, 130] width 167 height 17
click at [376, 132] on h2 "Augustine Enegide Egwu's Timesheet" at bounding box center [459, 130] width 167 height 17
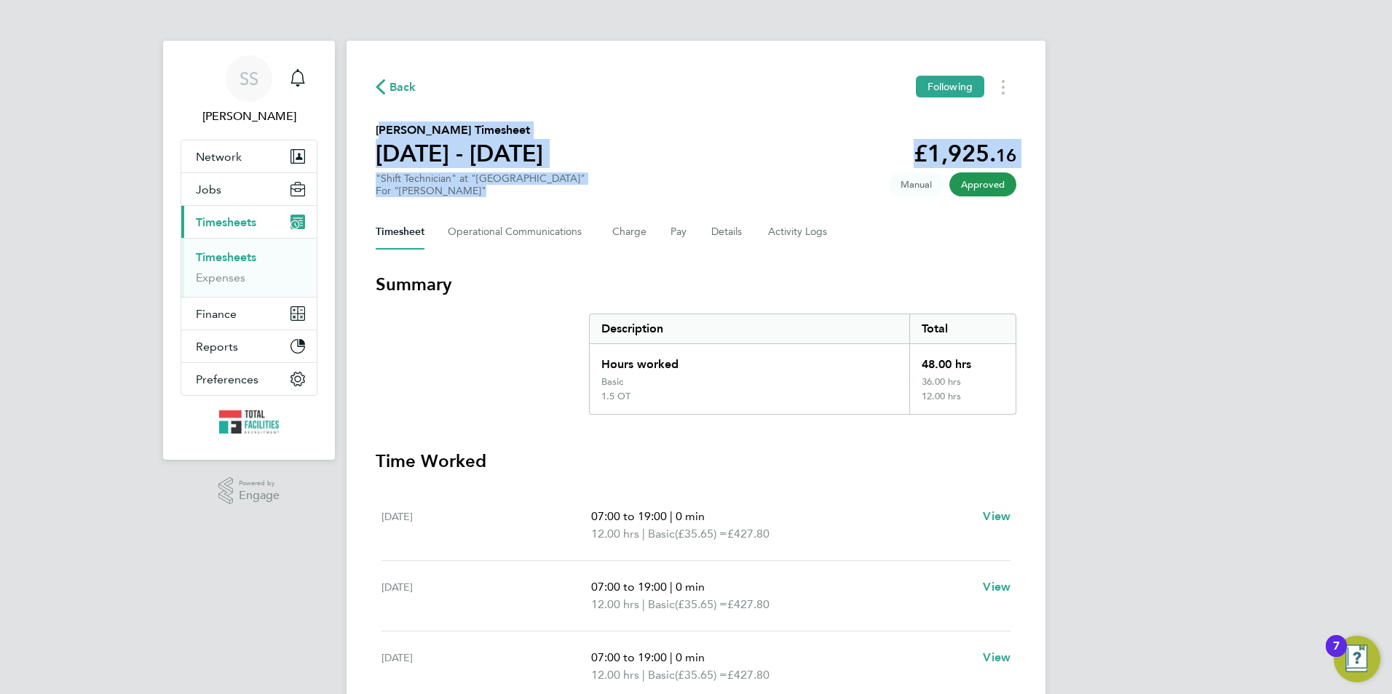
drag, startPoint x: 376, startPoint y: 132, endPoint x: 448, endPoint y: 189, distance: 92.2
click at [448, 189] on section "Augustine Enegide Egwu's Timesheet 23 - 29 Aug 2025 £1,925. 16 "Shift Technicia…" at bounding box center [696, 160] width 641 height 76
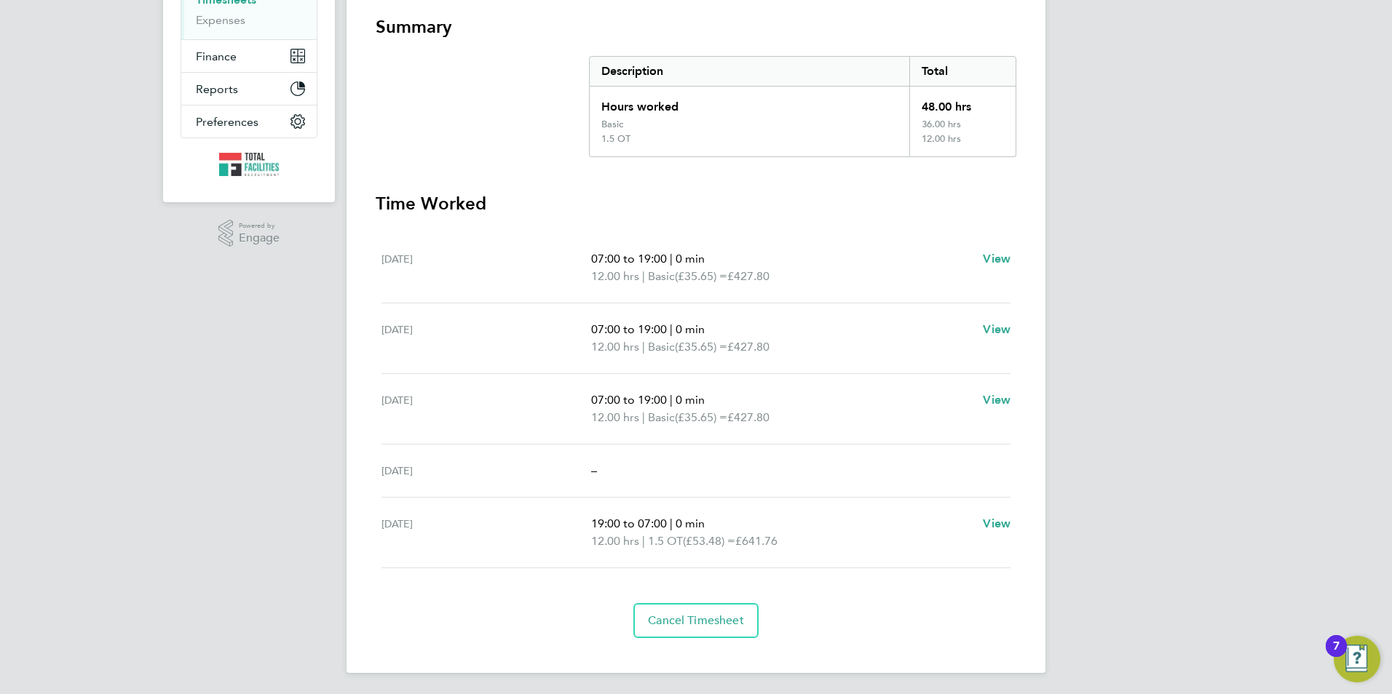
scroll to position [260, 0]
drag, startPoint x: 809, startPoint y: 535, endPoint x: 582, endPoint y: 508, distance: 228.7
click at [582, 508] on div "Fri 29 Aug 19:00 to 07:00 | 0 min 12.00 hrs | 1.5 OT (£53.48) = £641.76 View" at bounding box center [695, 531] width 629 height 71
drag, startPoint x: 582, startPoint y: 508, endPoint x: 592, endPoint y: 519, distance: 14.9
click at [592, 519] on span "19:00 to 07:00" at bounding box center [629, 522] width 76 height 14
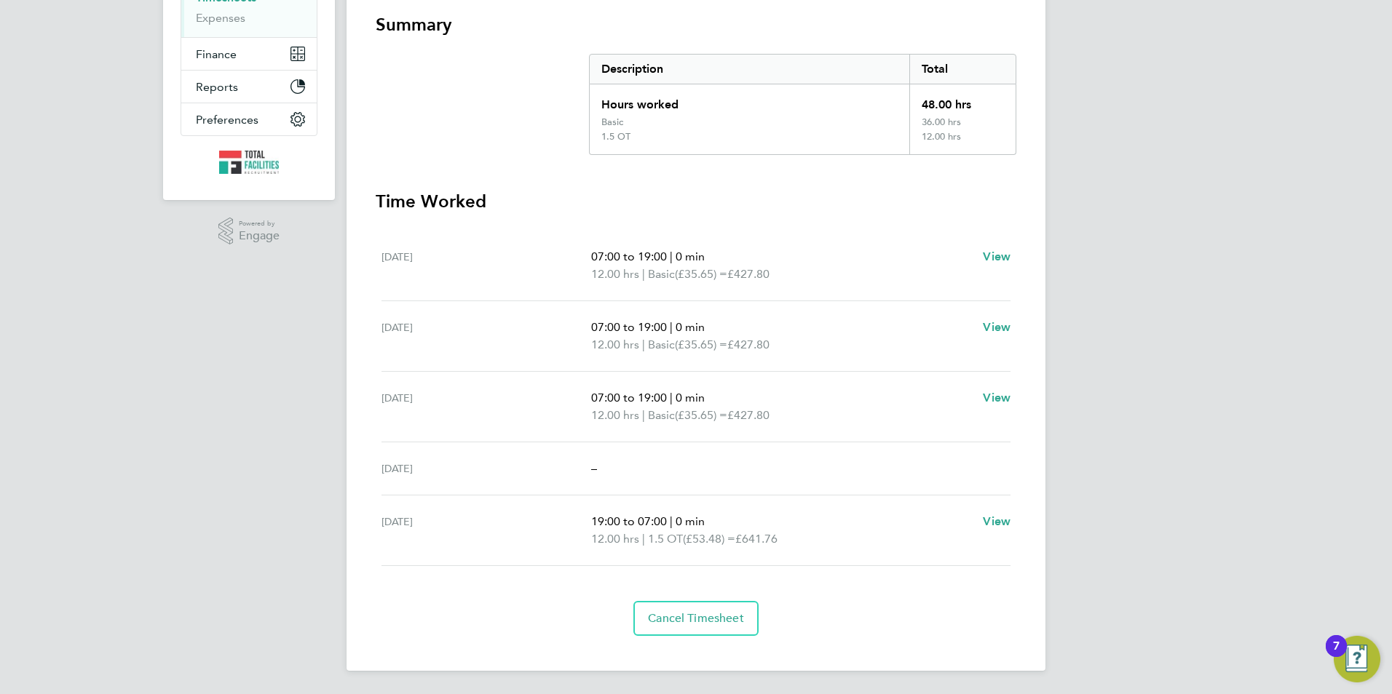
drag, startPoint x: 592, startPoint y: 519, endPoint x: 785, endPoint y: 544, distance: 195.3
click at [785, 544] on ul "19:00 to 07:00 | 0 min 12.00 hrs | 1.5 OT (£53.48) = £641.76" at bounding box center [781, 530] width 380 height 35
click at [777, 544] on span "£641.76" at bounding box center [756, 539] width 42 height 14
drag, startPoint x: 685, startPoint y: 526, endPoint x: 590, endPoint y: 520, distance: 95.5
click at [590, 520] on div "Fri 29 Aug 19:00 to 07:00 | 0 min 12.00 hrs | 1.5 OT (£53.48) = £641.76 View" at bounding box center [695, 531] width 629 height 71
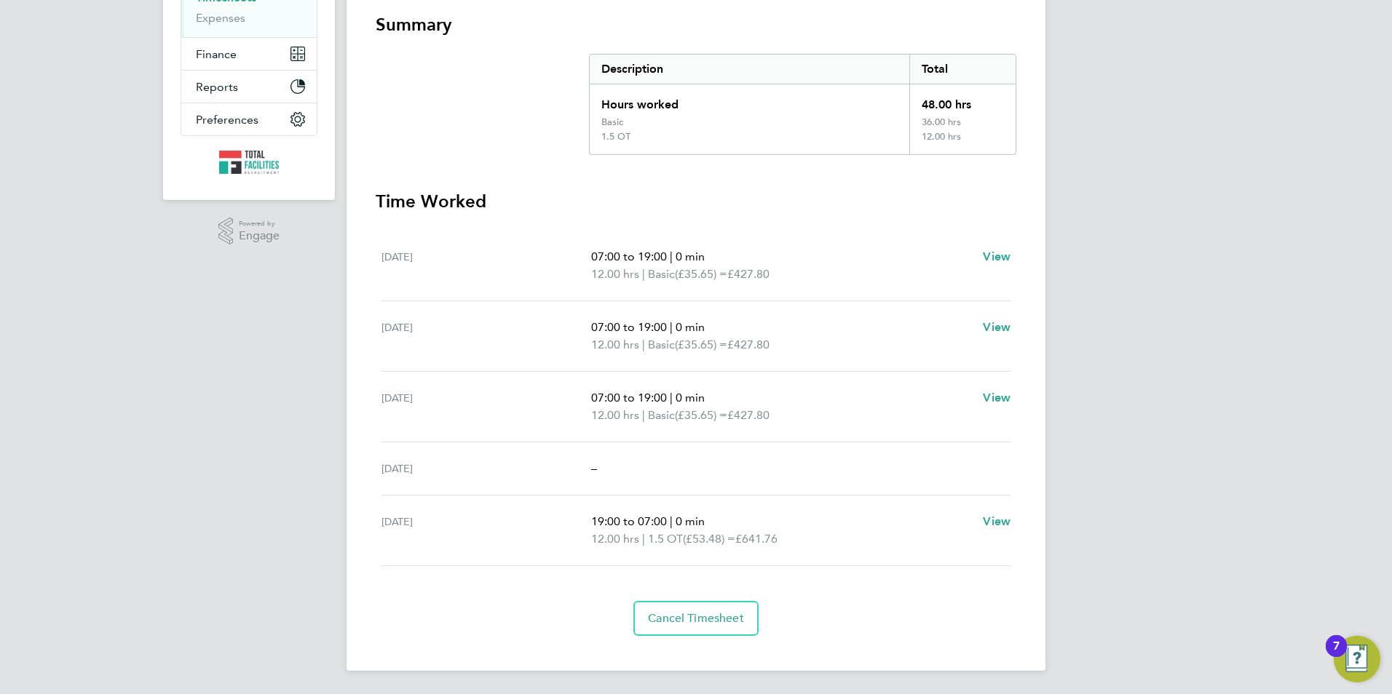
click at [590, 520] on div "Fri 29 Aug" at bounding box center [486, 530] width 210 height 35
drag, startPoint x: 594, startPoint y: 521, endPoint x: 801, endPoint y: 539, distance: 207.5
click at [801, 539] on ul "19:00 to 07:00 | 0 min 12.00 hrs | 1.5 OT (£53.48) = £641.76" at bounding box center [781, 530] width 380 height 35
click at [793, 540] on p "12.00 hrs | 1.5 OT (£53.48) = £641.76" at bounding box center [781, 539] width 380 height 17
drag, startPoint x: 796, startPoint y: 542, endPoint x: 586, endPoint y: 519, distance: 210.8
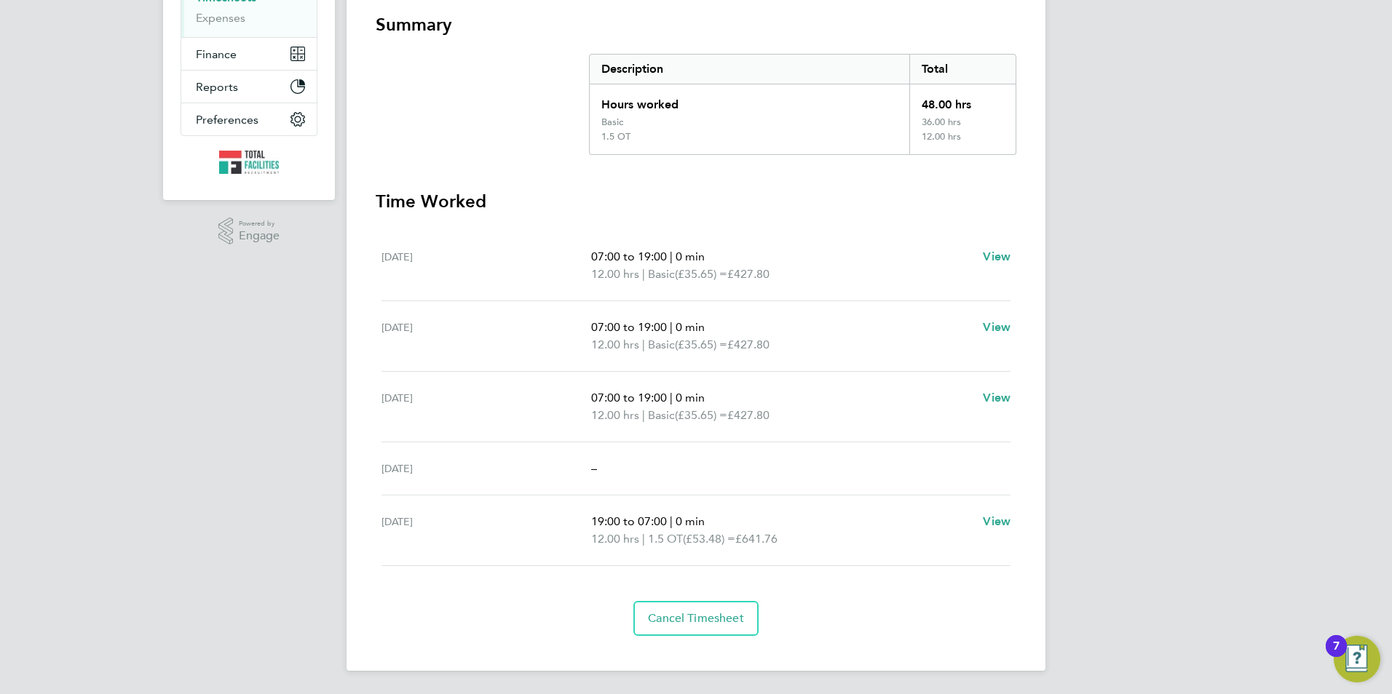
click at [586, 519] on div "Fri 29 Aug 19:00 to 07:00 | 0 min 12.00 hrs | 1.5 OT (£53.48) = £641.76 View" at bounding box center [695, 531] width 629 height 71
drag, startPoint x: 586, startPoint y: 519, endPoint x: 600, endPoint y: 523, distance: 14.3
click at [601, 523] on span "19:00 to 07:00" at bounding box center [629, 522] width 76 height 14
drag, startPoint x: 590, startPoint y: 520, endPoint x: 788, endPoint y: 548, distance: 200.0
click at [788, 548] on div "Fri 29 Aug 19:00 to 07:00 | 0 min 12.00 hrs | 1.5 OT (£53.48) = £641.76 View" at bounding box center [695, 531] width 629 height 71
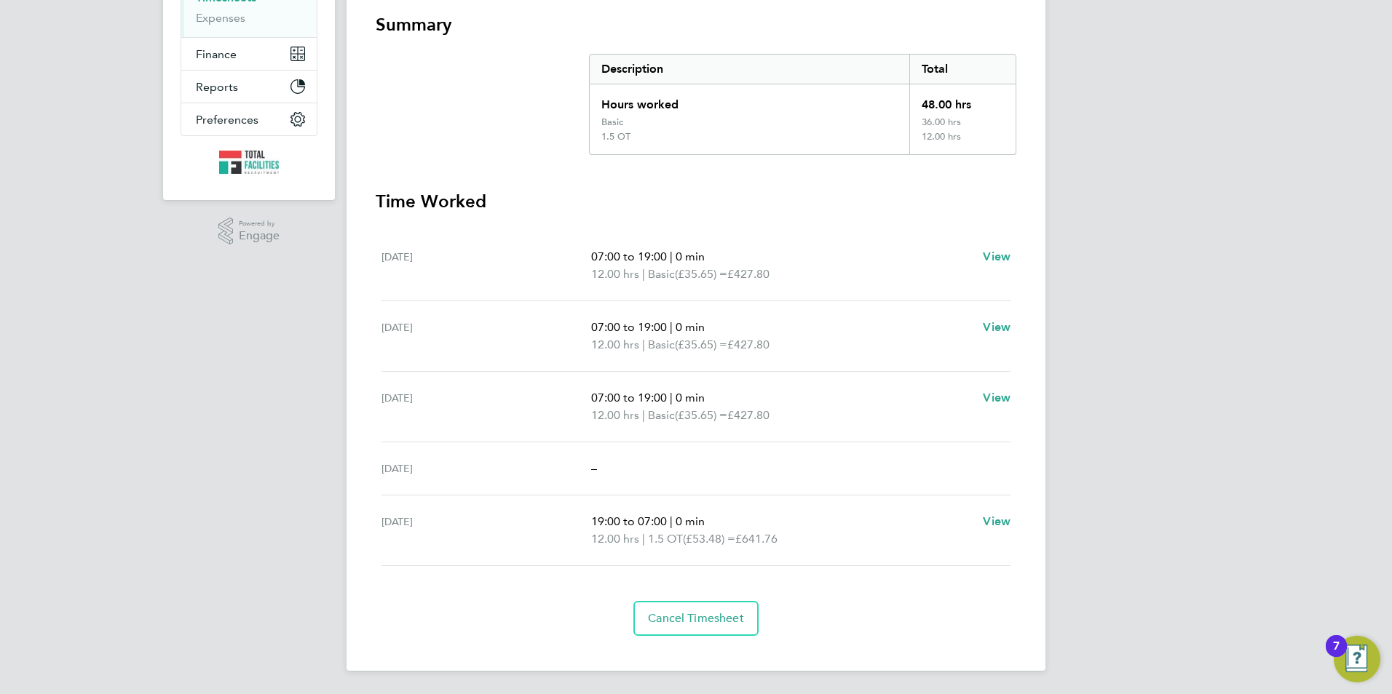
click at [777, 542] on span "£641.76" at bounding box center [756, 539] width 42 height 14
drag, startPoint x: 788, startPoint y: 542, endPoint x: 587, endPoint y: 519, distance: 202.2
click at [587, 519] on div "Fri 29 Aug 19:00 to 07:00 | 0 min 12.00 hrs | 1.5 OT (£53.48) = £641.76 View" at bounding box center [695, 531] width 629 height 71
drag, startPoint x: 587, startPoint y: 519, endPoint x: 601, endPoint y: 523, distance: 14.5
click at [601, 523] on span "19:00 to 07:00" at bounding box center [629, 522] width 76 height 14
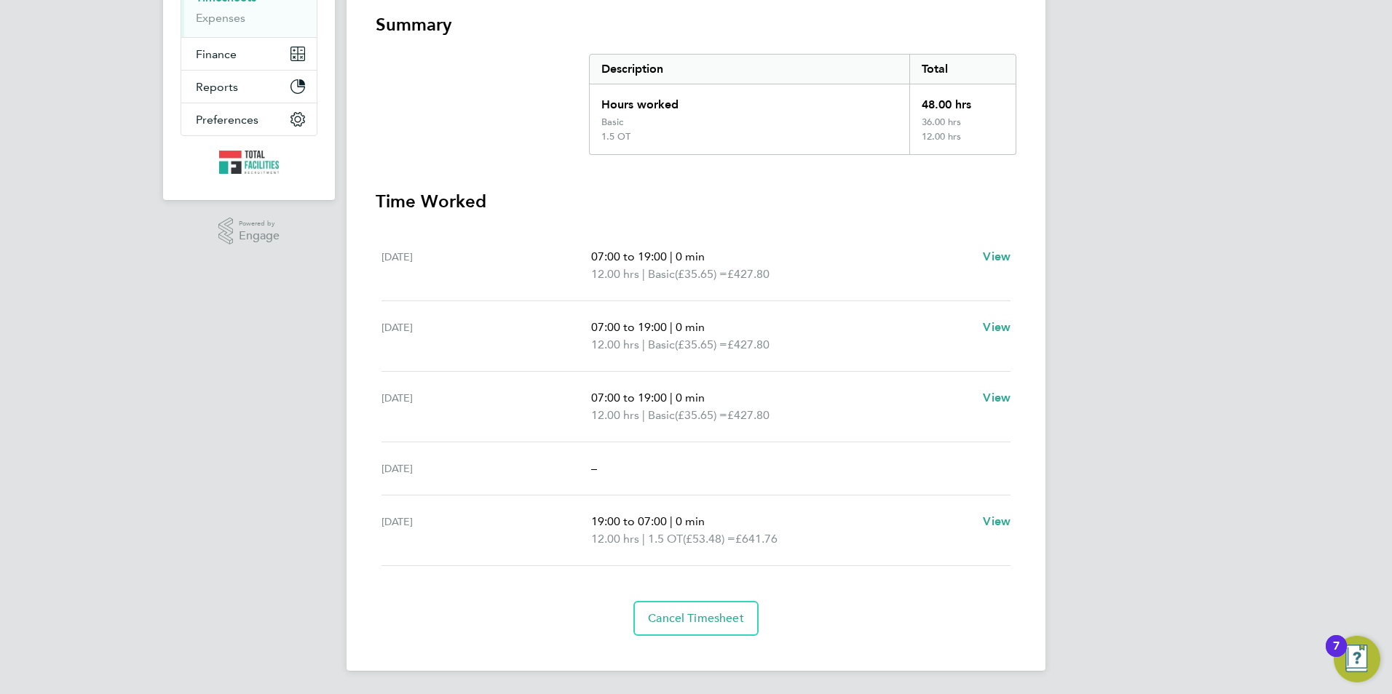
drag, startPoint x: 590, startPoint y: 520, endPoint x: 797, endPoint y: 547, distance: 209.1
click at [797, 547] on div "Fri 29 Aug 19:00 to 07:00 | 0 min 12.00 hrs | 1.5 OT (£53.48) = £641.76 View" at bounding box center [695, 531] width 629 height 71
click at [794, 544] on p "12.00 hrs | 1.5 OT (£53.48) = £641.76" at bounding box center [781, 539] width 380 height 17
drag, startPoint x: 787, startPoint y: 540, endPoint x: 578, endPoint y: 526, distance: 209.4
click at [578, 526] on div "Fri 29 Aug 19:00 to 07:00 | 0 min 12.00 hrs | 1.5 OT (£53.48) = £641.76 View" at bounding box center [695, 531] width 629 height 71
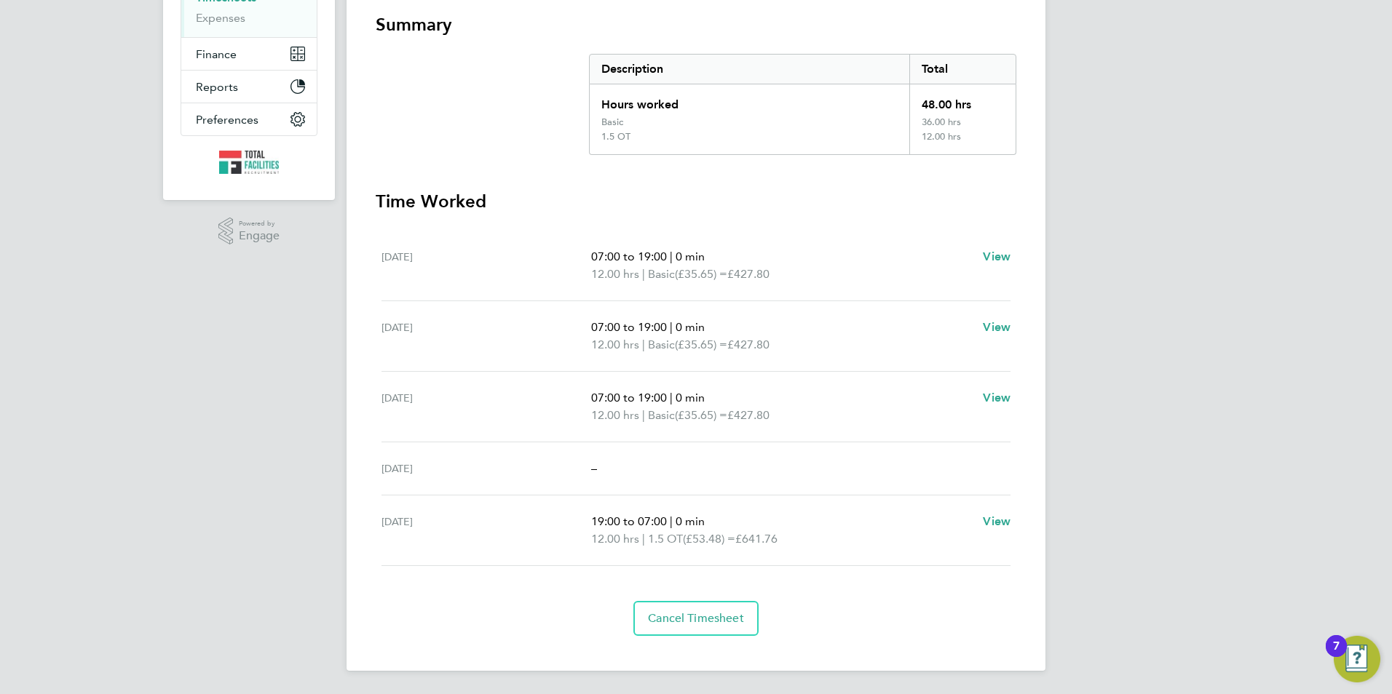
click at [795, 548] on div "Fri 29 Aug 19:00 to 07:00 | 0 min 12.00 hrs | 1.5 OT (£53.48) = £641.76 View" at bounding box center [695, 531] width 629 height 71
drag, startPoint x: 792, startPoint y: 539, endPoint x: 586, endPoint y: 515, distance: 207.4
click at [586, 515] on div "Fri 29 Aug 19:00 to 07:00 | 0 min 12.00 hrs | 1.5 OT (£53.48) = £641.76 View" at bounding box center [695, 531] width 629 height 71
drag, startPoint x: 586, startPoint y: 515, endPoint x: 601, endPoint y: 529, distance: 20.6
click at [601, 529] on p "19:00 to 07:00 | 0 min" at bounding box center [781, 521] width 380 height 17
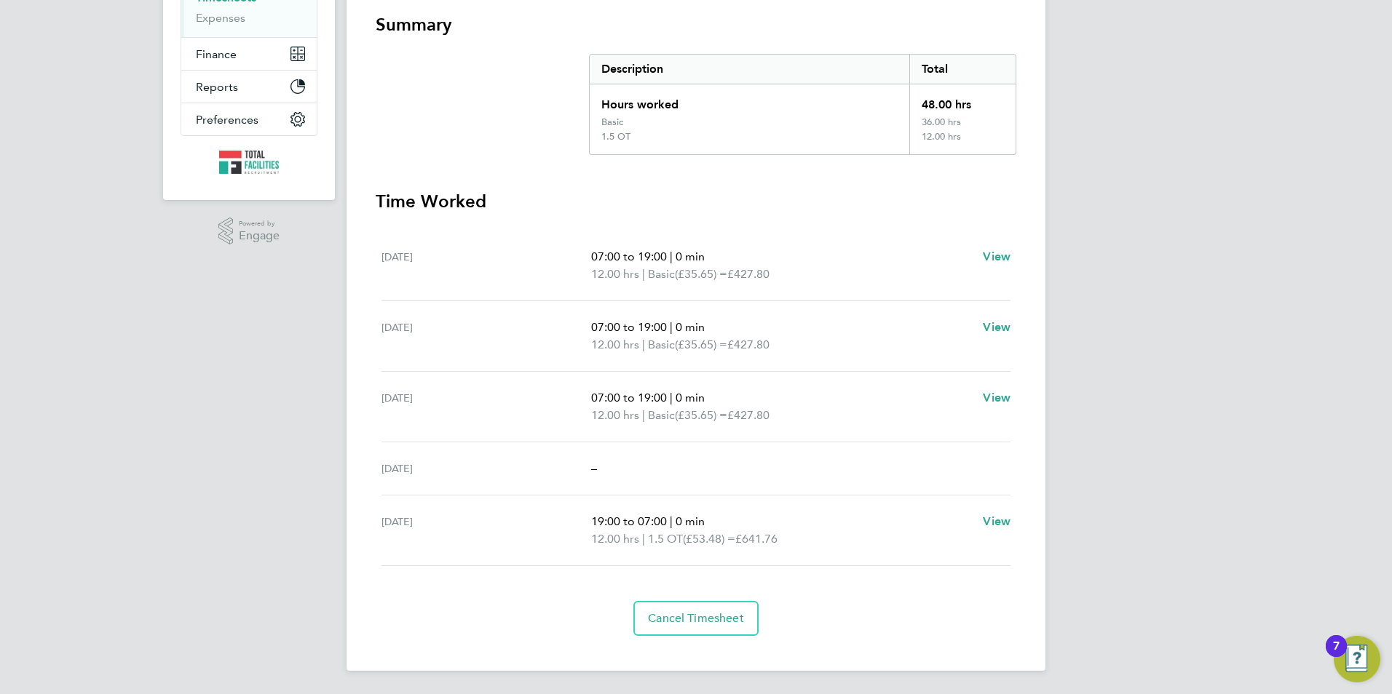
drag, startPoint x: 593, startPoint y: 522, endPoint x: 791, endPoint y: 547, distance: 198.8
click at [791, 547] on ul "19:00 to 07:00 | 0 min 12.00 hrs | 1.5 OT (£53.48) = £641.76" at bounding box center [781, 530] width 380 height 35
click at [793, 543] on p "12.00 hrs | 1.5 OT (£53.48) = £641.76" at bounding box center [781, 539] width 380 height 17
drag, startPoint x: 799, startPoint y: 544, endPoint x: 572, endPoint y: 513, distance: 228.5
click at [572, 513] on div "Fri 29 Aug 19:00 to 07:00 | 0 min 12.00 hrs | 1.5 OT (£53.48) = £641.76 View" at bounding box center [695, 531] width 629 height 71
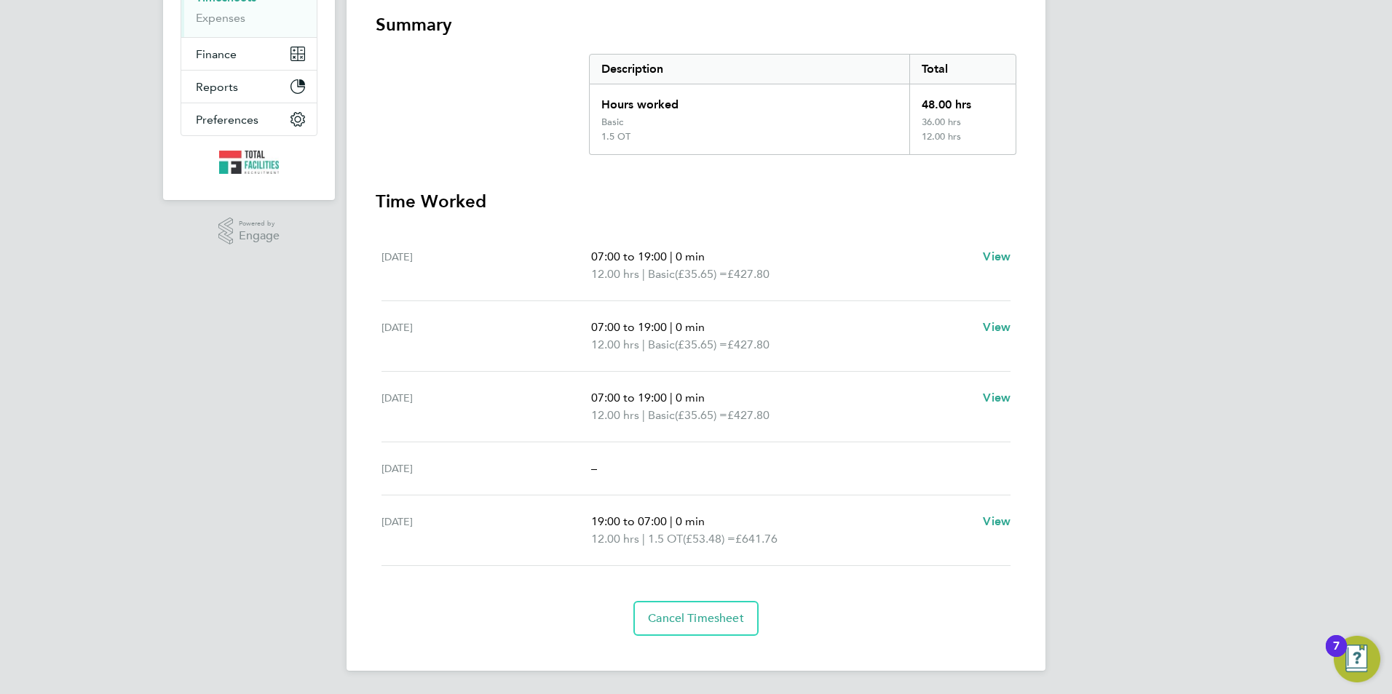
drag, startPoint x: 572, startPoint y: 513, endPoint x: 606, endPoint y: 528, distance: 37.5
click at [606, 528] on p "19:00 to 07:00 | 0 min" at bounding box center [781, 521] width 380 height 17
drag, startPoint x: 642, startPoint y: 528, endPoint x: 804, endPoint y: 550, distance: 163.7
click at [804, 550] on div "Fri 29 Aug 19:00 to 07:00 | 0 min 12.00 hrs | 1.5 OT (£53.48) = £641.76 View" at bounding box center [695, 531] width 629 height 71
drag, startPoint x: 804, startPoint y: 550, endPoint x: 783, endPoint y: 536, distance: 25.2
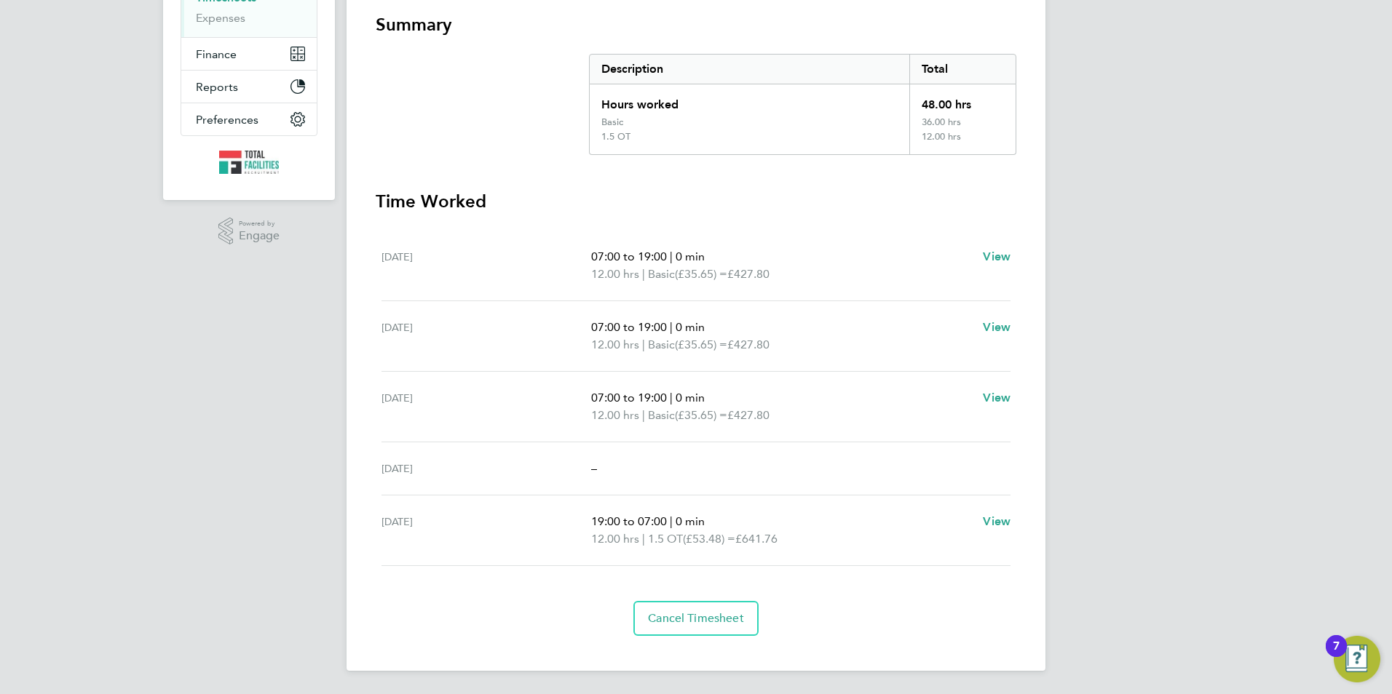
click at [777, 536] on span "£641.76" at bounding box center [756, 539] width 42 height 14
drag, startPoint x: 777, startPoint y: 534, endPoint x: 570, endPoint y: 513, distance: 207.7
click at [570, 513] on div "Fri 29 Aug 19:00 to 07:00 | 0 min 12.00 hrs | 1.5 OT (£53.48) = £641.76 View" at bounding box center [695, 531] width 629 height 71
drag, startPoint x: 570, startPoint y: 513, endPoint x: 599, endPoint y: 528, distance: 32.9
click at [599, 528] on p "19:00 to 07:00 | 0 min" at bounding box center [781, 521] width 380 height 17
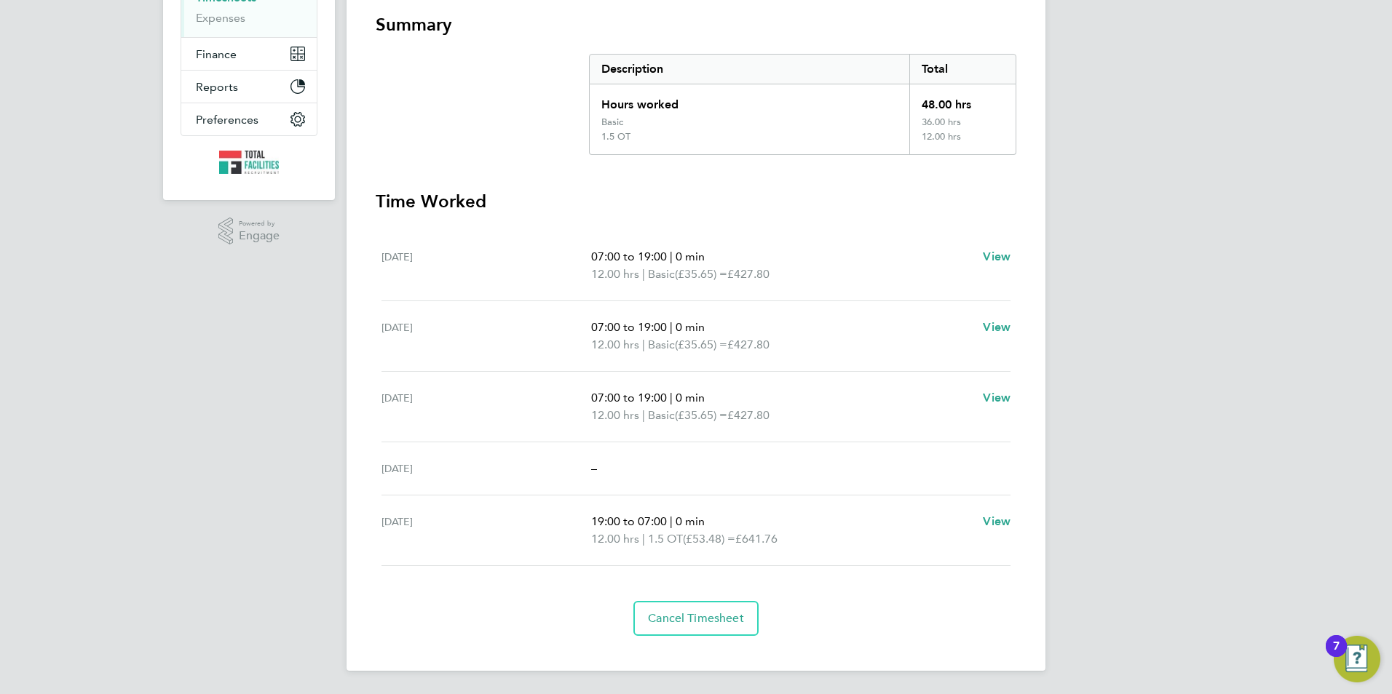
drag, startPoint x: 590, startPoint y: 524, endPoint x: 808, endPoint y: 554, distance: 220.4
click at [808, 554] on div "Fri 29 Aug 19:00 to 07:00 | 0 min 12.00 hrs | 1.5 OT (£53.48) = £641.76 View" at bounding box center [695, 531] width 629 height 71
drag, startPoint x: 808, startPoint y: 554, endPoint x: 788, endPoint y: 537, distance: 26.4
click at [777, 537] on span "£641.76" at bounding box center [756, 539] width 42 height 14
drag, startPoint x: 799, startPoint y: 540, endPoint x: 568, endPoint y: 514, distance: 232.2
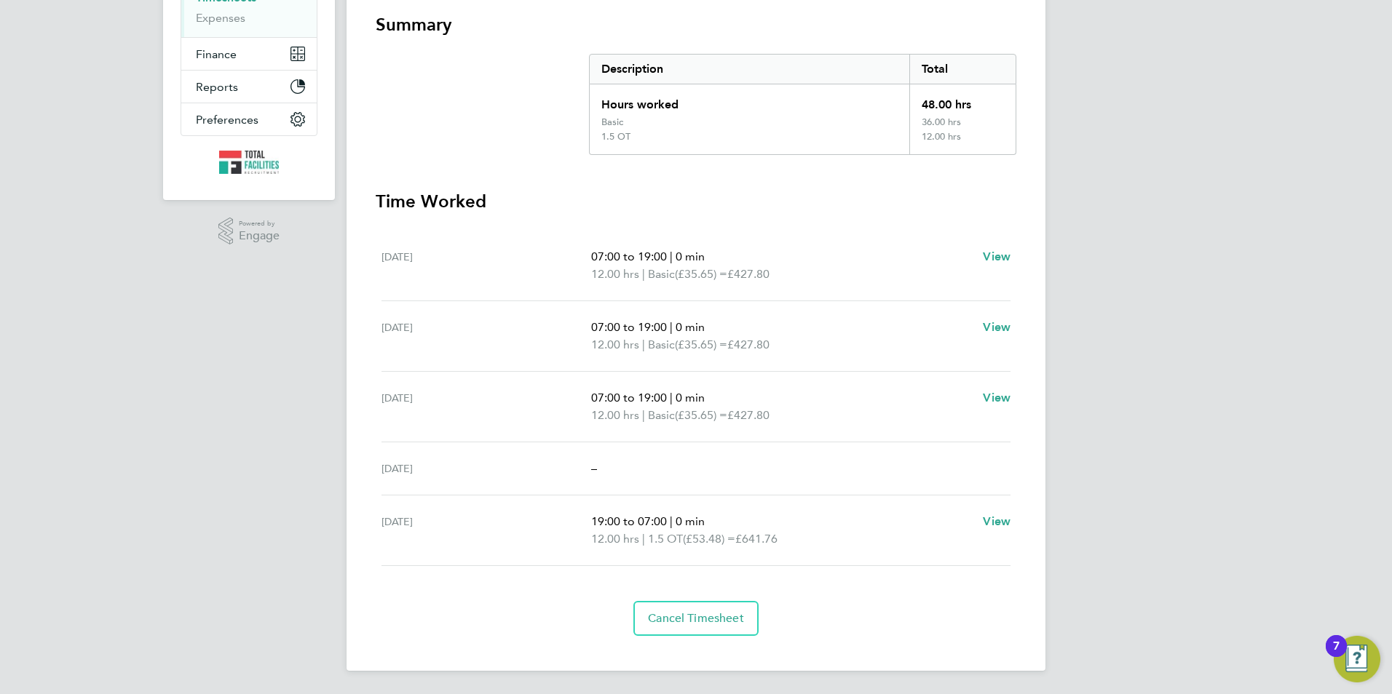
click at [568, 514] on div "Fri 29 Aug 19:00 to 07:00 | 0 min 12.00 hrs | 1.5 OT (£53.48) = £641.76 View" at bounding box center [695, 531] width 629 height 71
drag, startPoint x: 568, startPoint y: 514, endPoint x: 613, endPoint y: 528, distance: 46.7
click at [613, 528] on p "19:00 to 07:00 | 0 min" at bounding box center [781, 521] width 380 height 17
click at [601, 524] on span "19:00 to 07:00" at bounding box center [629, 522] width 76 height 14
drag, startPoint x: 595, startPoint y: 523, endPoint x: 789, endPoint y: 543, distance: 195.3
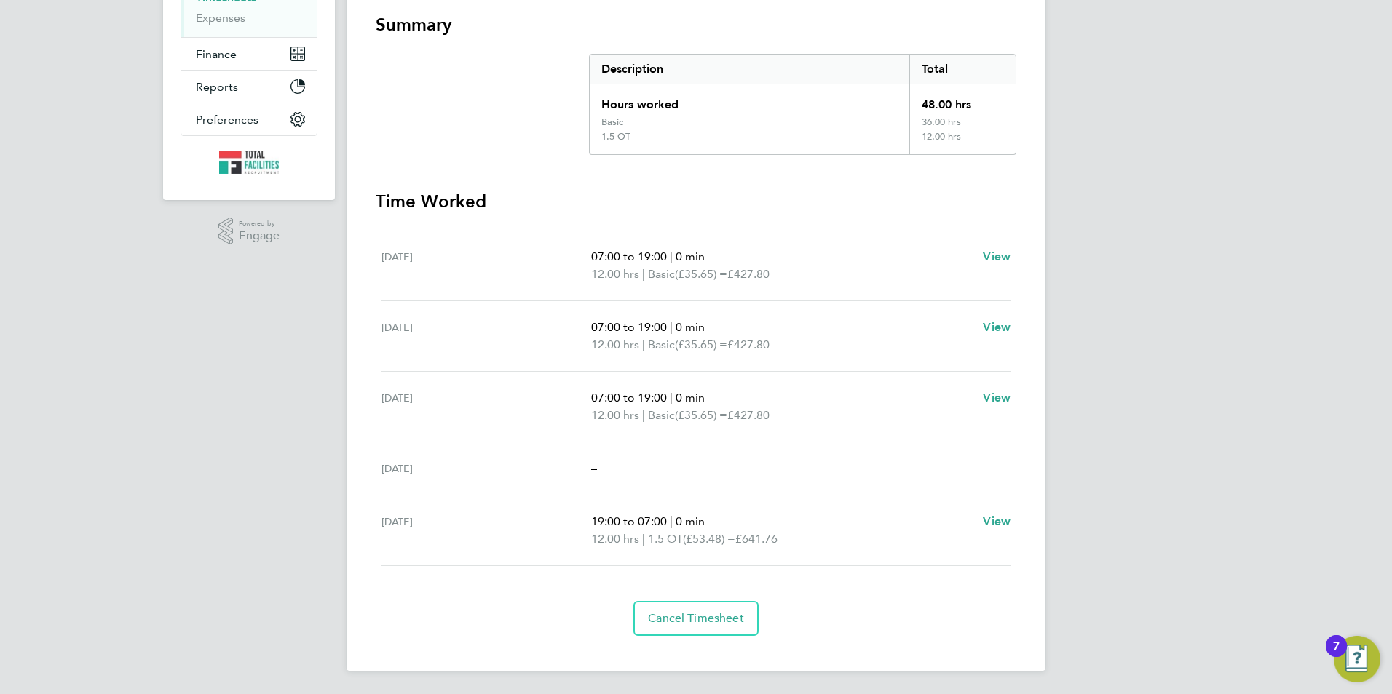
click at [789, 543] on ul "19:00 to 07:00 | 0 min 12.00 hrs | 1.5 OT (£53.48) = £641.76" at bounding box center [781, 530] width 380 height 35
click at [777, 543] on span "£641.76" at bounding box center [756, 539] width 42 height 14
drag, startPoint x: 789, startPoint y: 543, endPoint x: 579, endPoint y: 516, distance: 211.4
click at [579, 516] on div "Fri 29 Aug 19:00 to 07:00 | 0 min 12.00 hrs | 1.5 OT (£53.48) = £641.76 View" at bounding box center [695, 531] width 629 height 71
drag, startPoint x: 579, startPoint y: 516, endPoint x: 592, endPoint y: 523, distance: 14.4
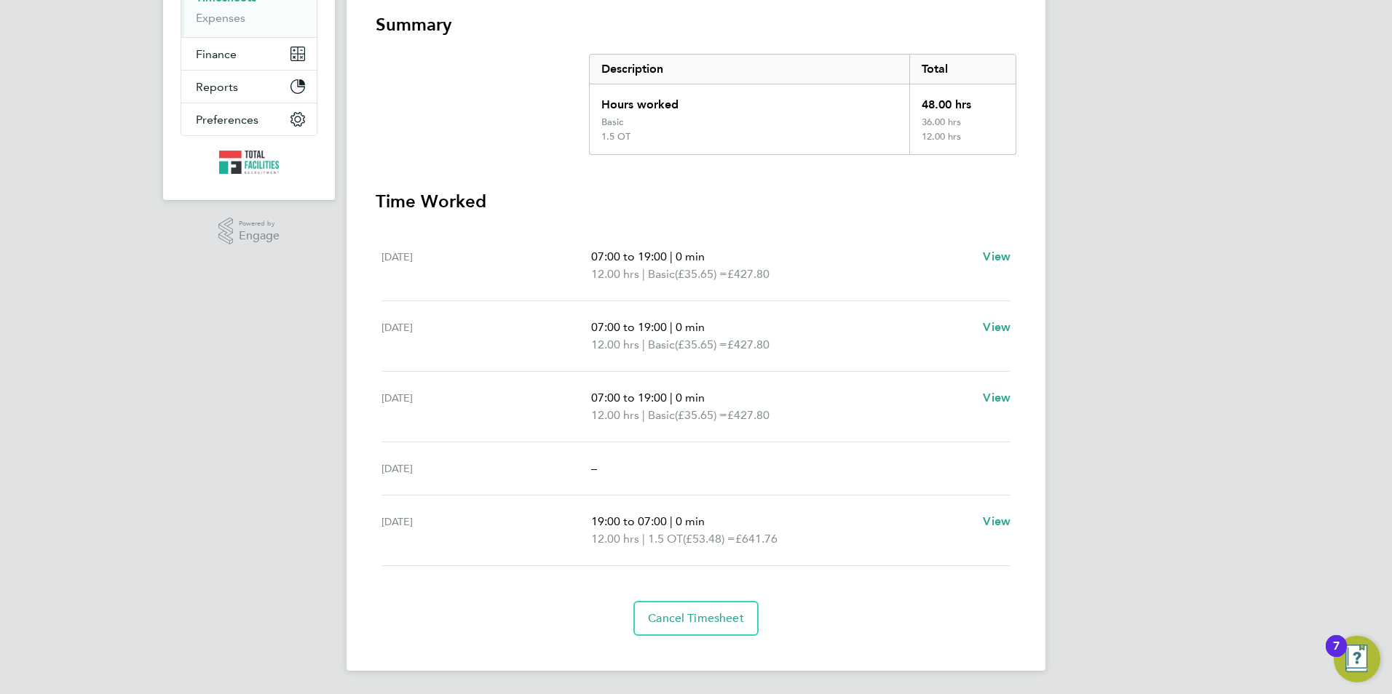
click at [590, 522] on div "Fri 29 Aug" at bounding box center [486, 530] width 210 height 35
drag, startPoint x: 588, startPoint y: 521, endPoint x: 844, endPoint y: 549, distance: 257.0
click at [844, 549] on div "Fri 29 Aug 19:00 to 07:00 | 0 min 12.00 hrs | 1.5 OT (£53.48) = £641.76 View" at bounding box center [695, 531] width 629 height 71
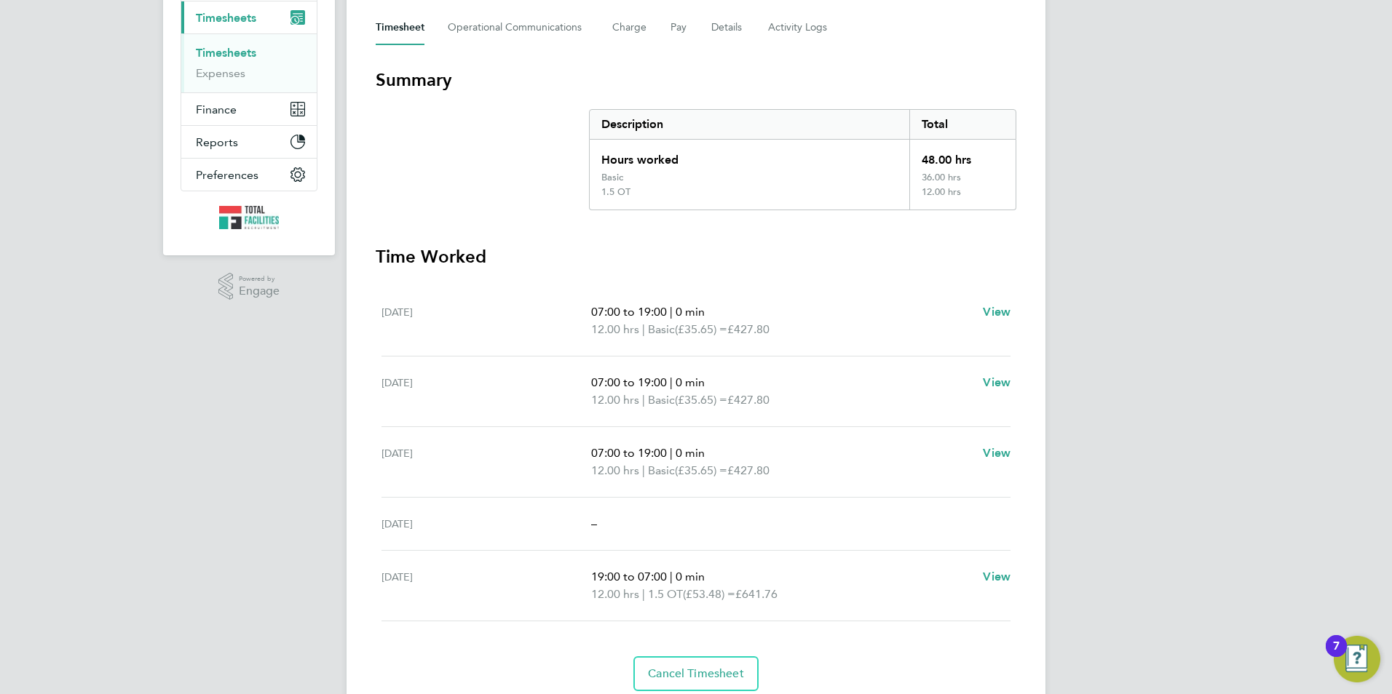
scroll to position [0, 0]
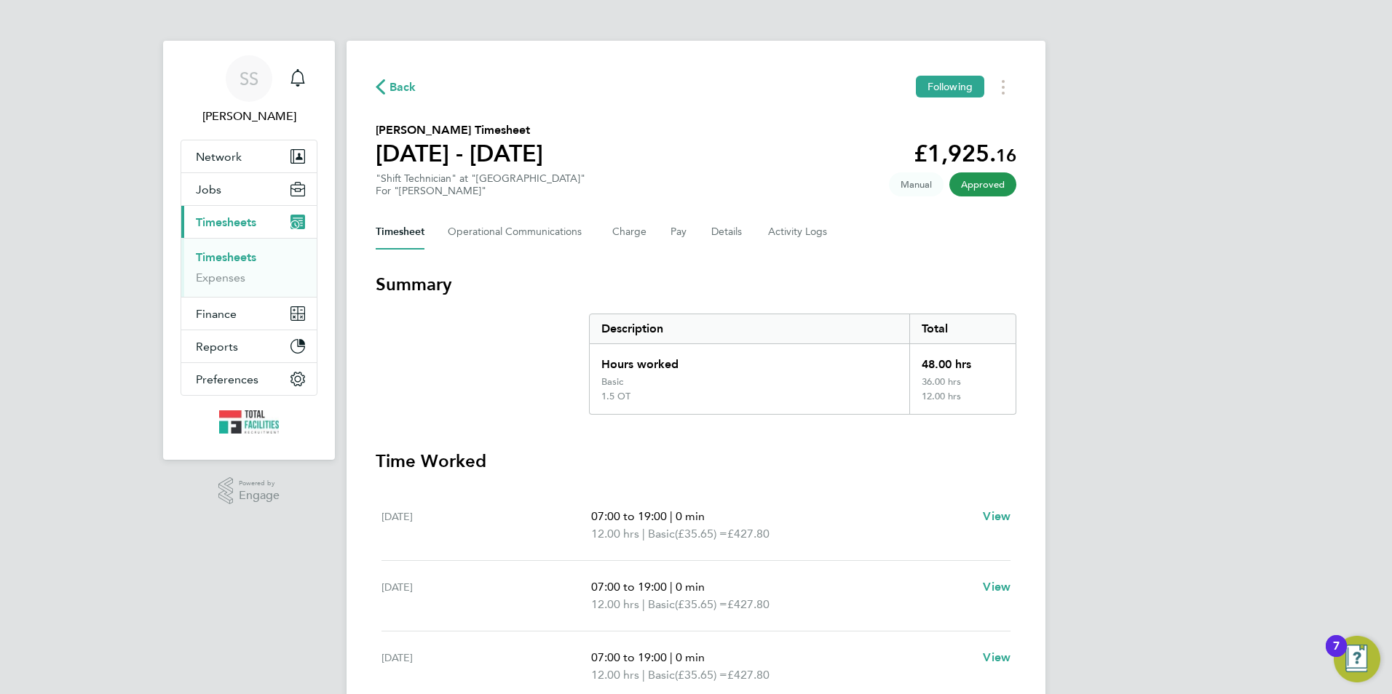
click at [1178, 197] on div "SS Sam Skinner Notifications Applications: Network Team Members Businesses Site…" at bounding box center [696, 477] width 1392 height 954
click at [211, 163] on span "Network" at bounding box center [219, 157] width 46 height 14
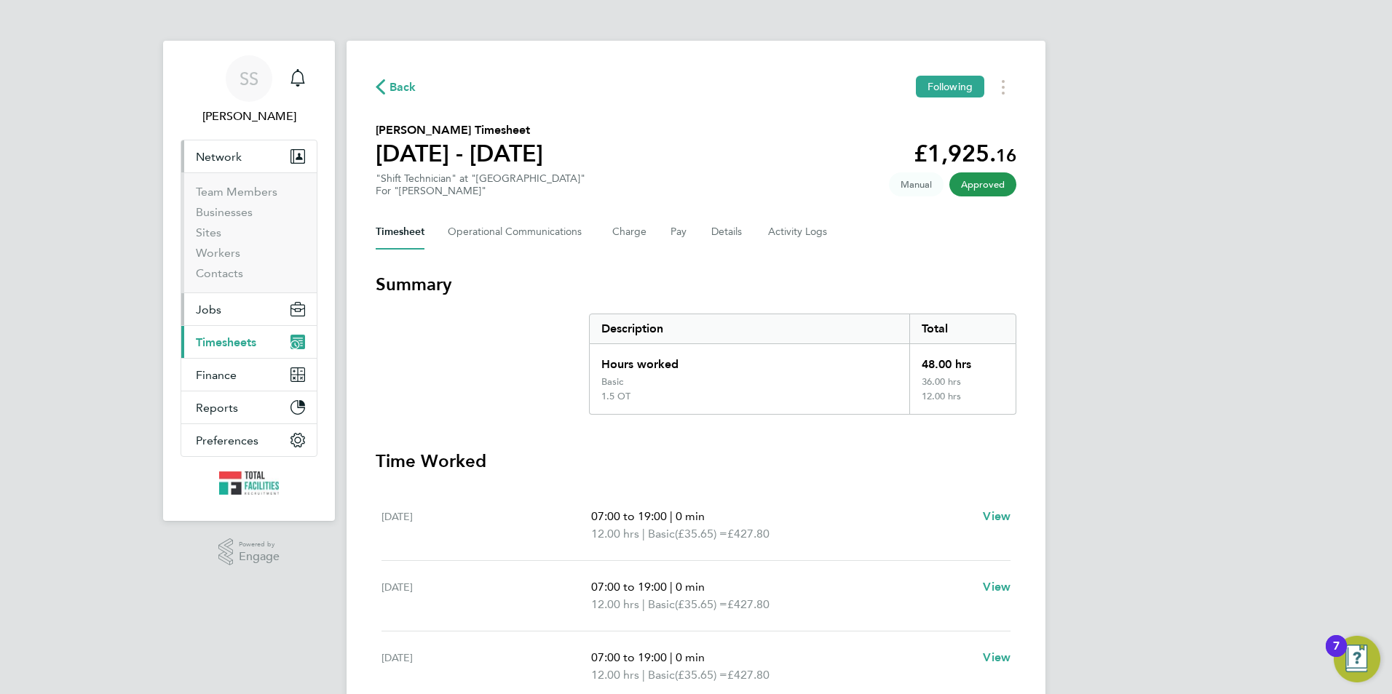
click at [213, 179] on ul "Team Members Businesses Sites Workers Contacts" at bounding box center [248, 233] width 135 height 120
click at [207, 171] on button "Network" at bounding box center [248, 156] width 135 height 32
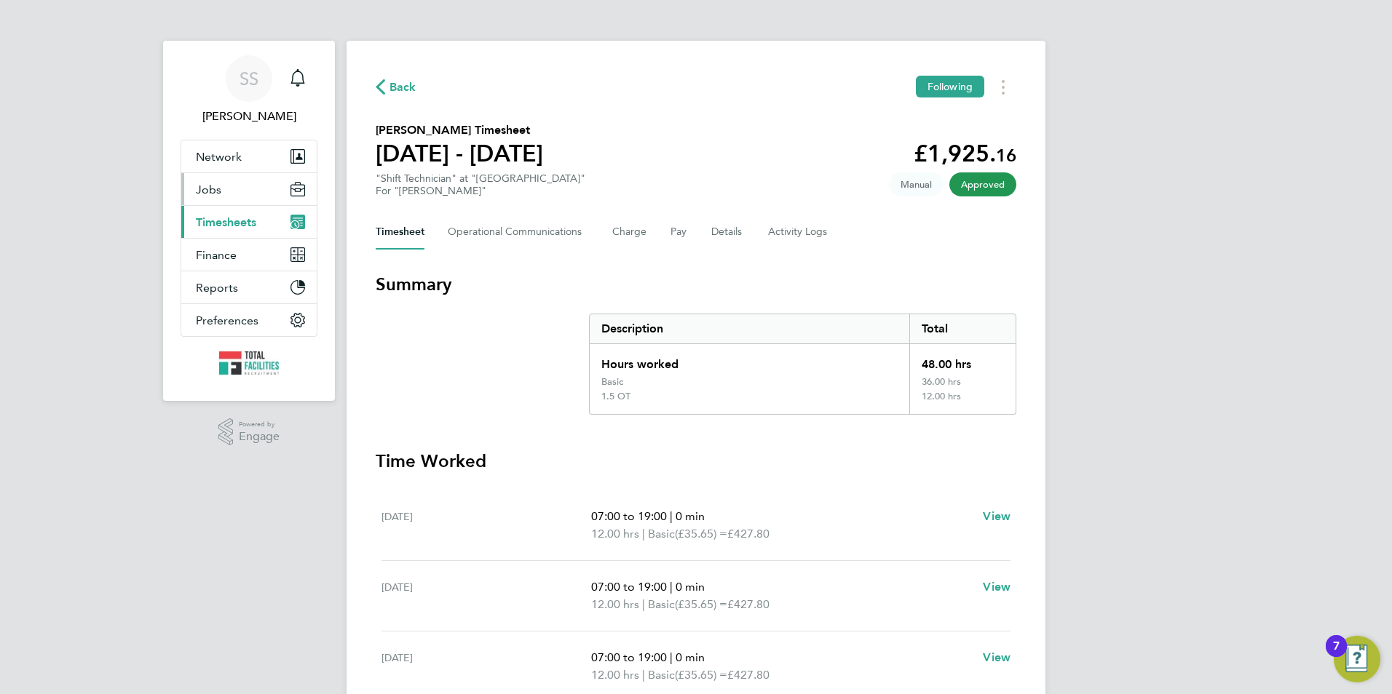
click at [228, 188] on button "Jobs" at bounding box center [248, 189] width 135 height 32
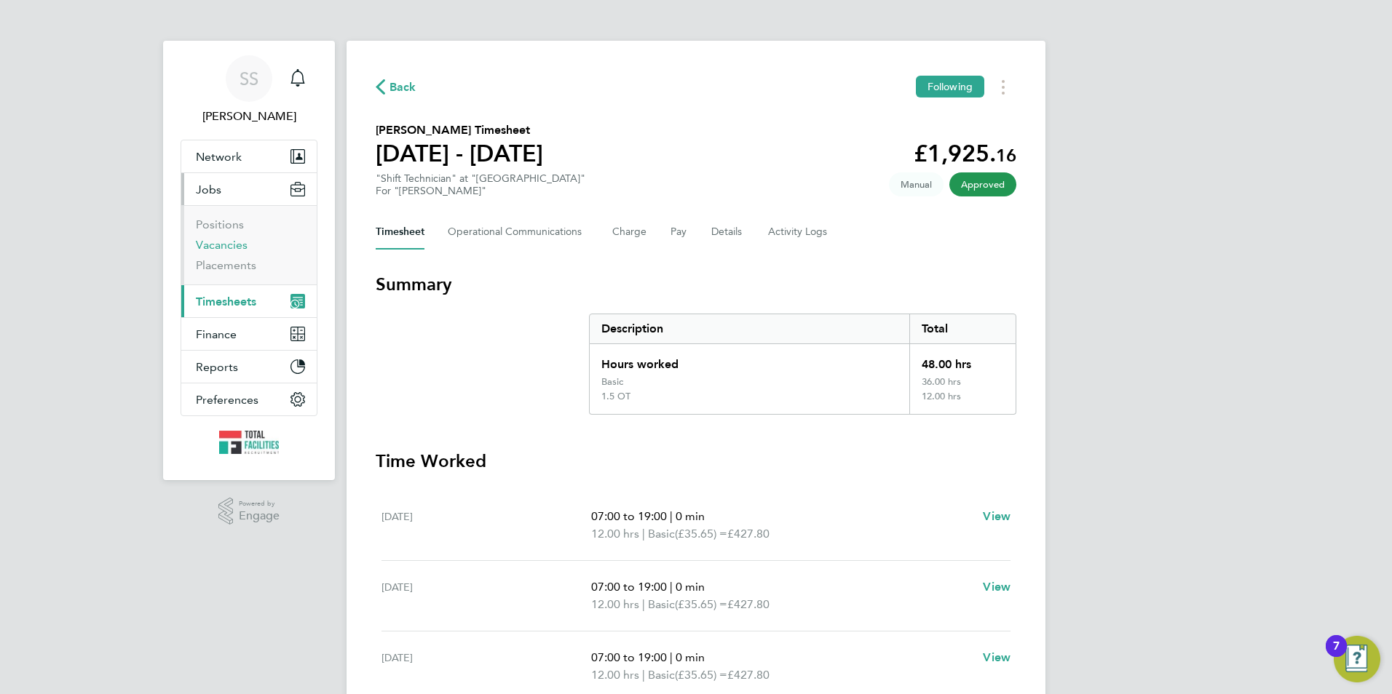
click at [236, 245] on link "Vacancies" at bounding box center [222, 245] width 52 height 14
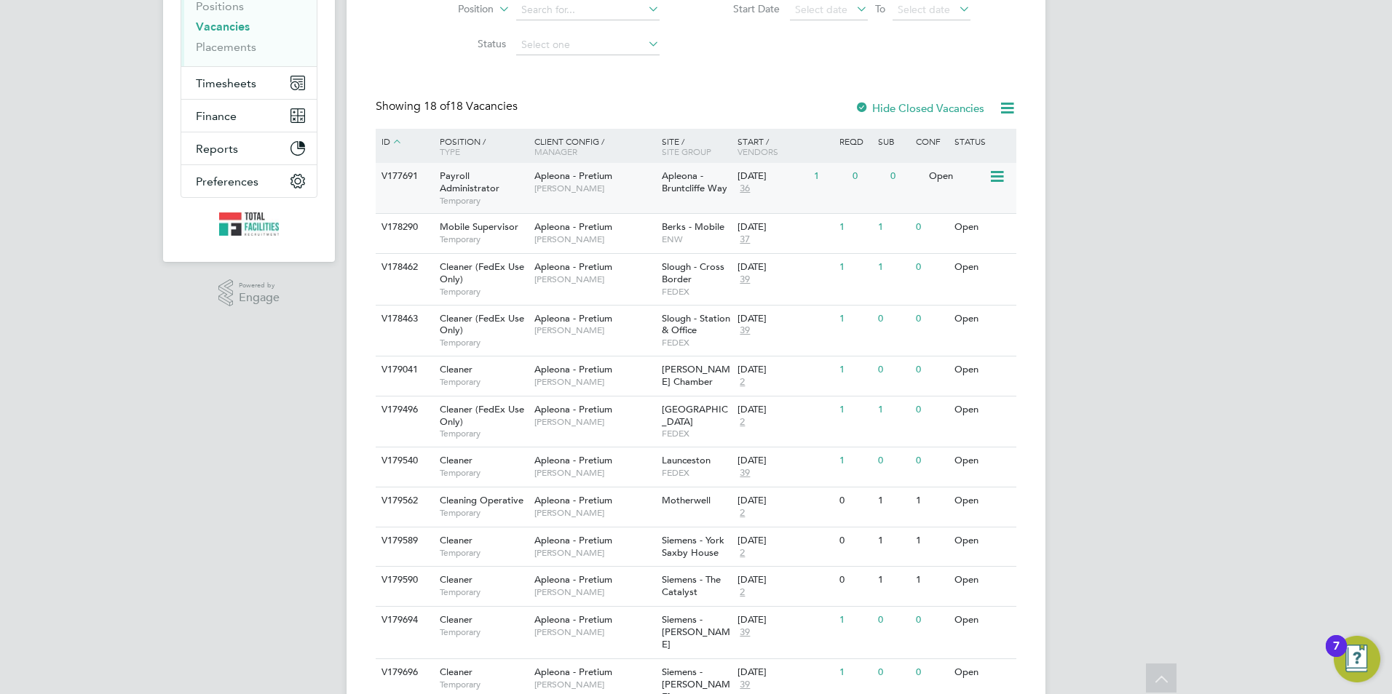
scroll to position [510, 0]
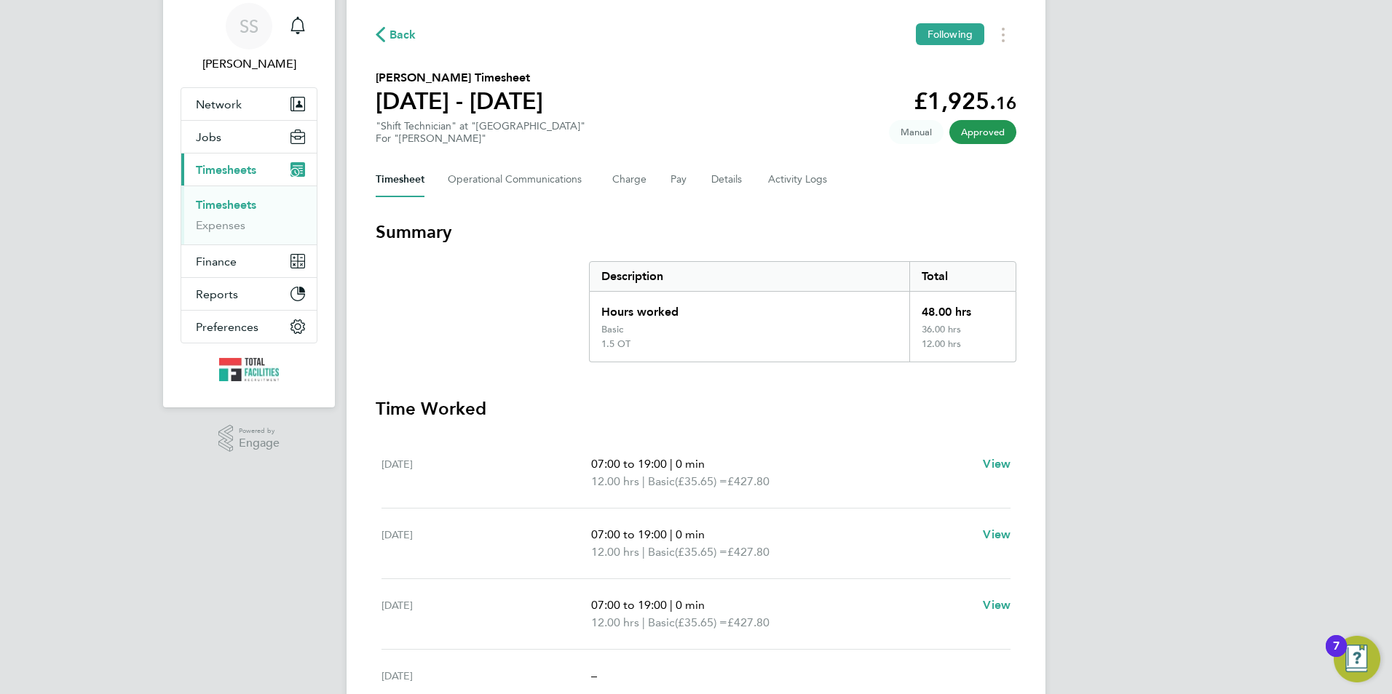
scroll to position [41, 0]
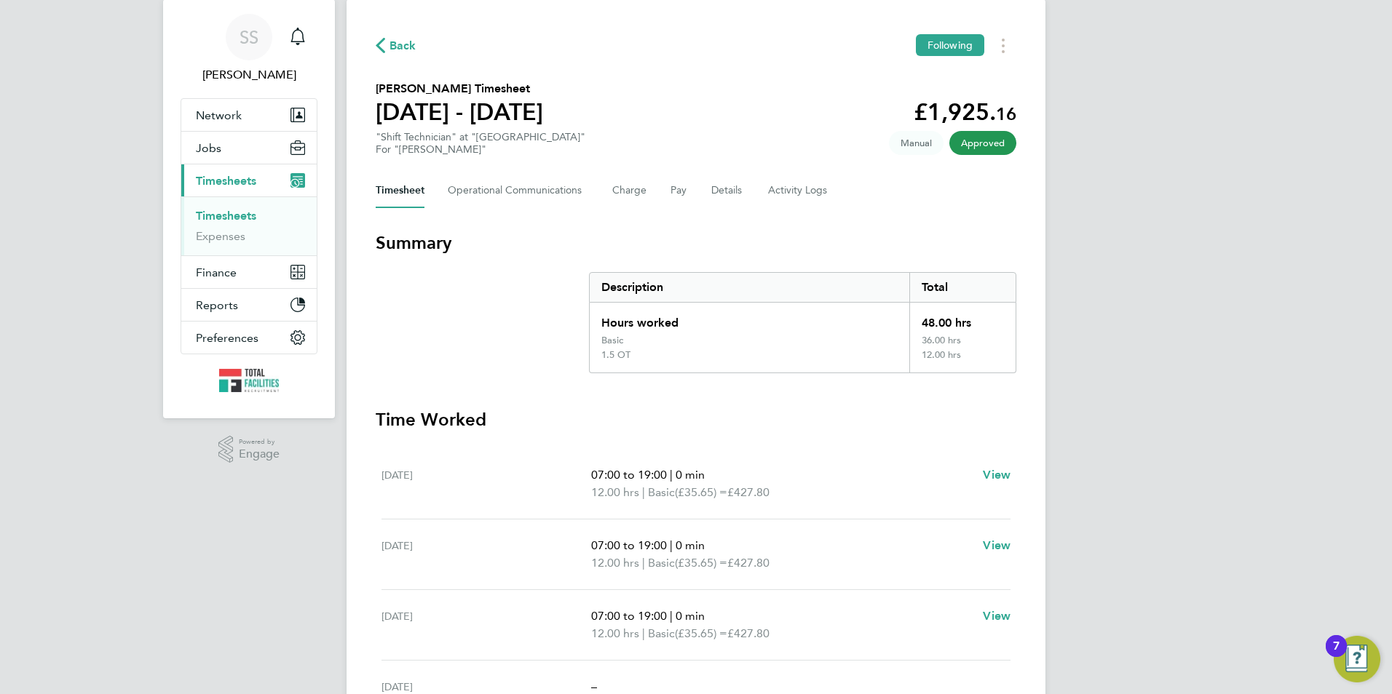
click at [608, 192] on div "Timesheet Operational Communications Charge Pay Details Activity Logs" at bounding box center [696, 190] width 641 height 35
click at [613, 192] on button "Charge" at bounding box center [629, 190] width 35 height 35
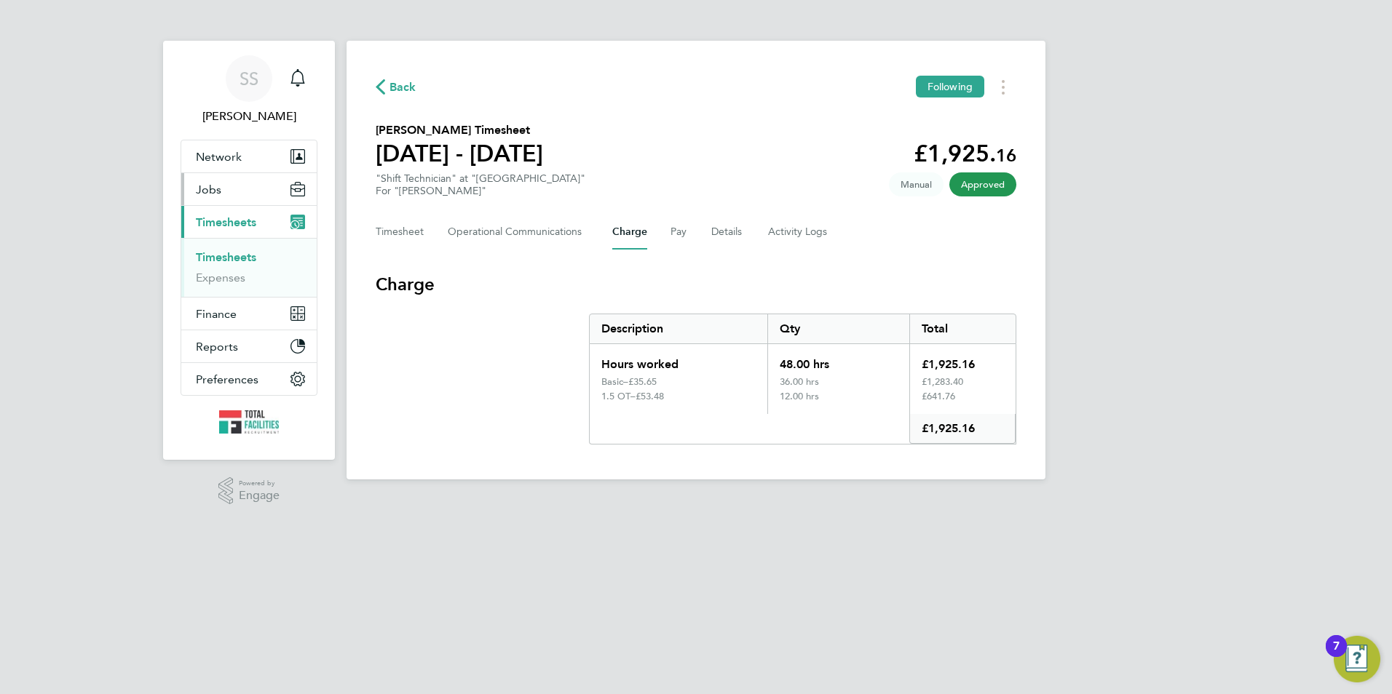
click at [203, 192] on span "Jobs" at bounding box center [208, 190] width 25 height 14
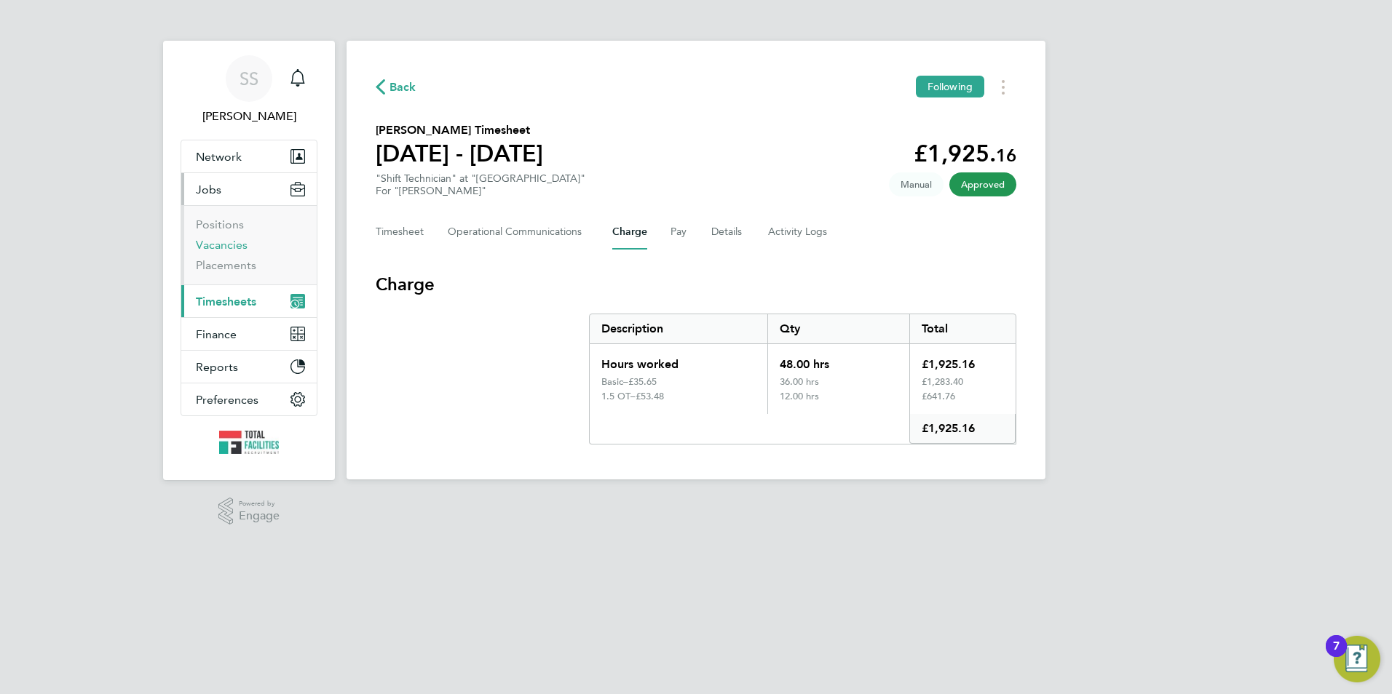
click at [235, 242] on link "Vacancies" at bounding box center [222, 245] width 52 height 14
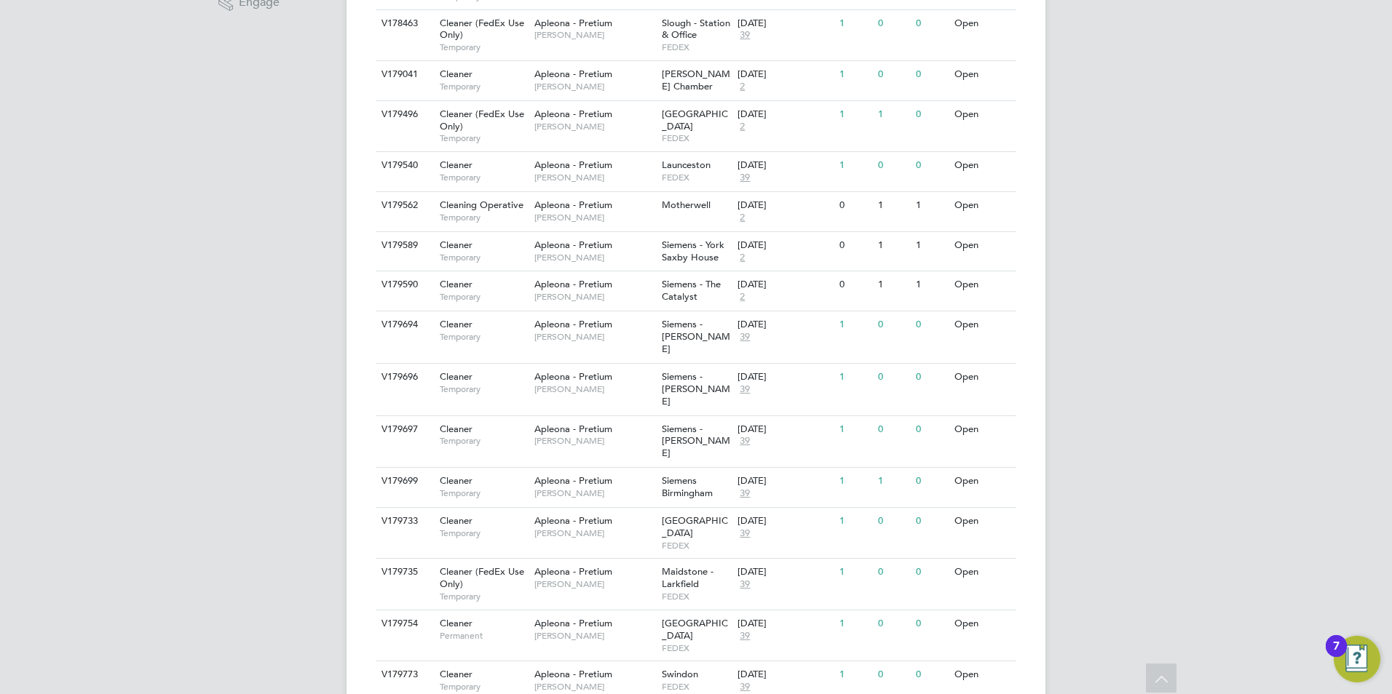
click at [1172, 678] on icon at bounding box center [1161, 680] width 25 height 33
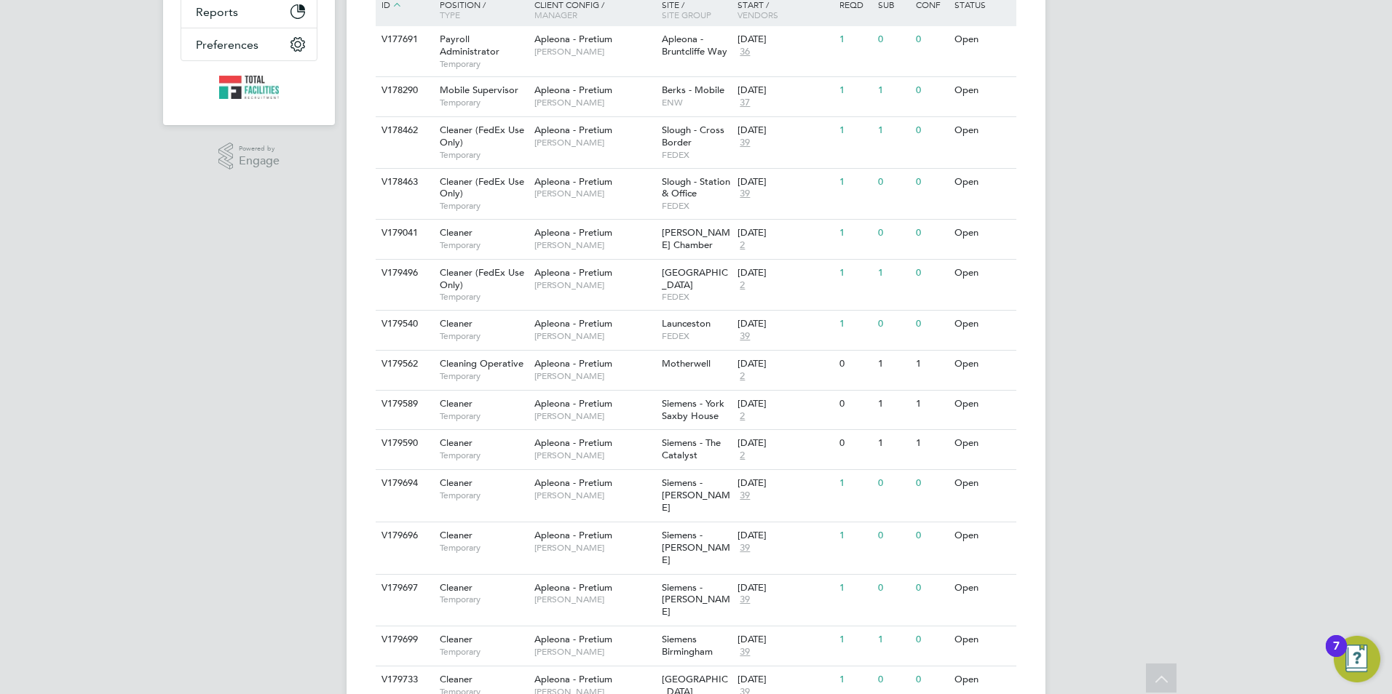
scroll to position [146, 0]
